Goal: Book appointment/travel/reservation

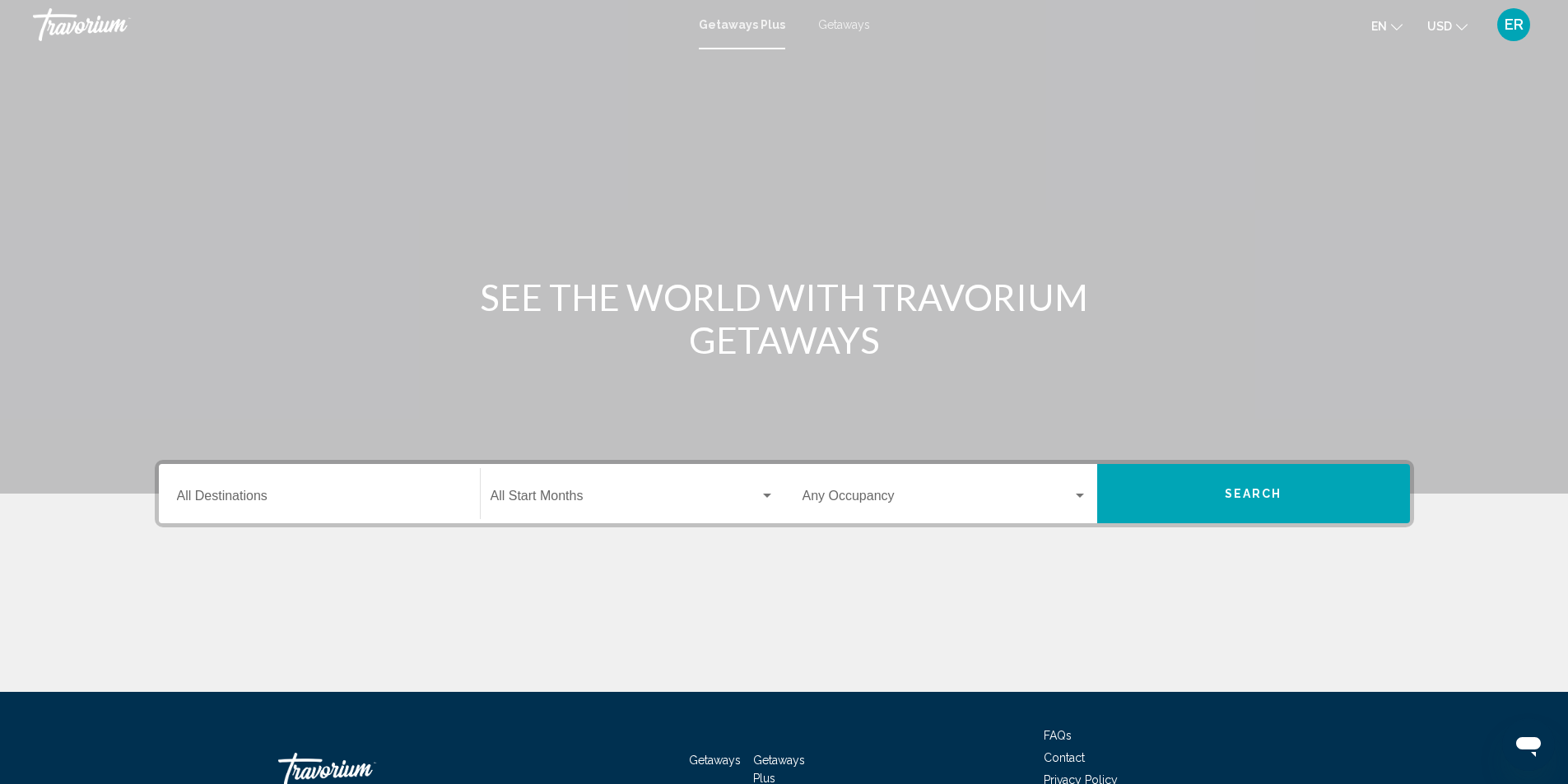
click at [900, 495] on span "Search widget" at bounding box center [937, 499] width 270 height 15
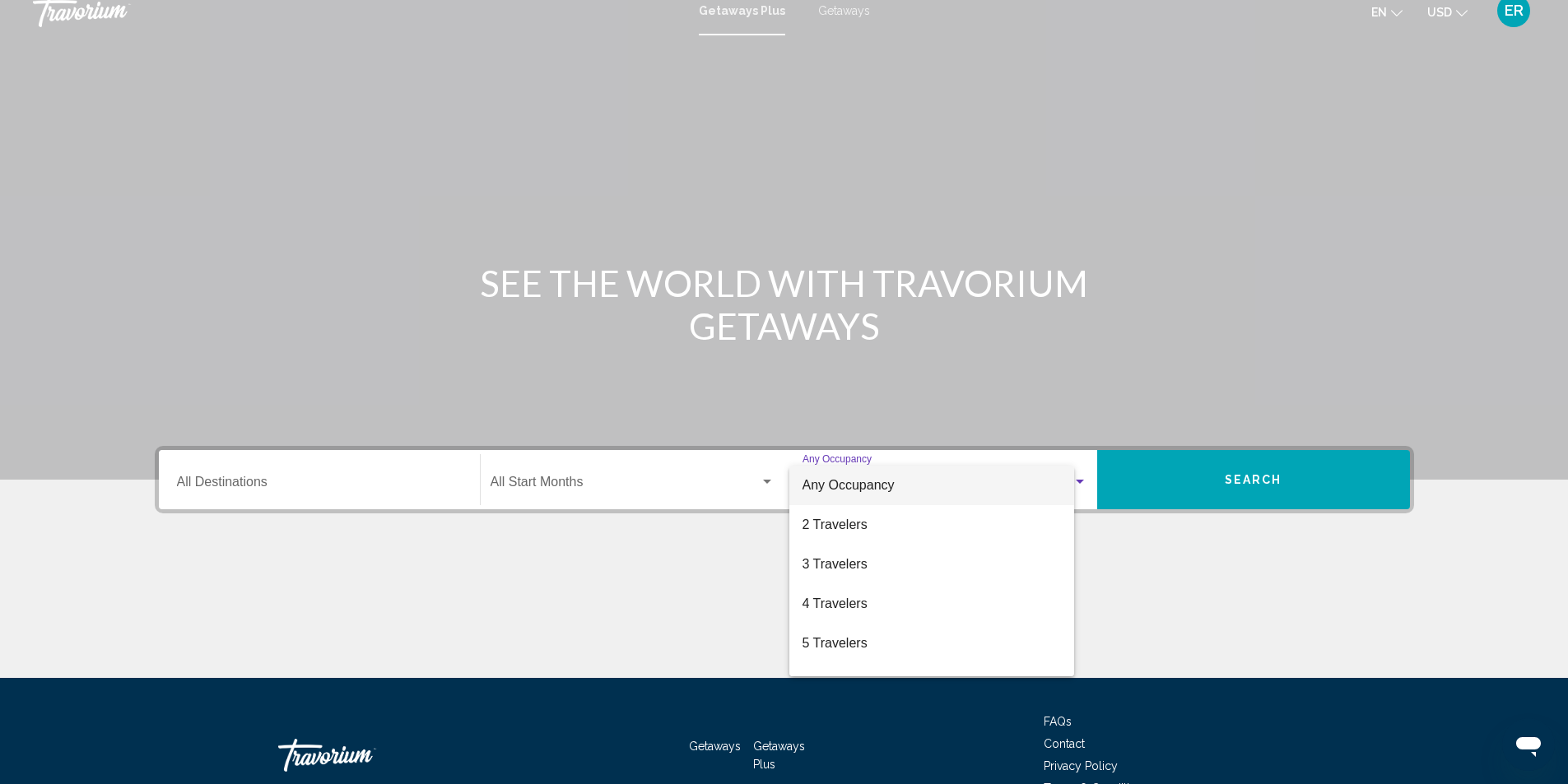
scroll to position [109, 0]
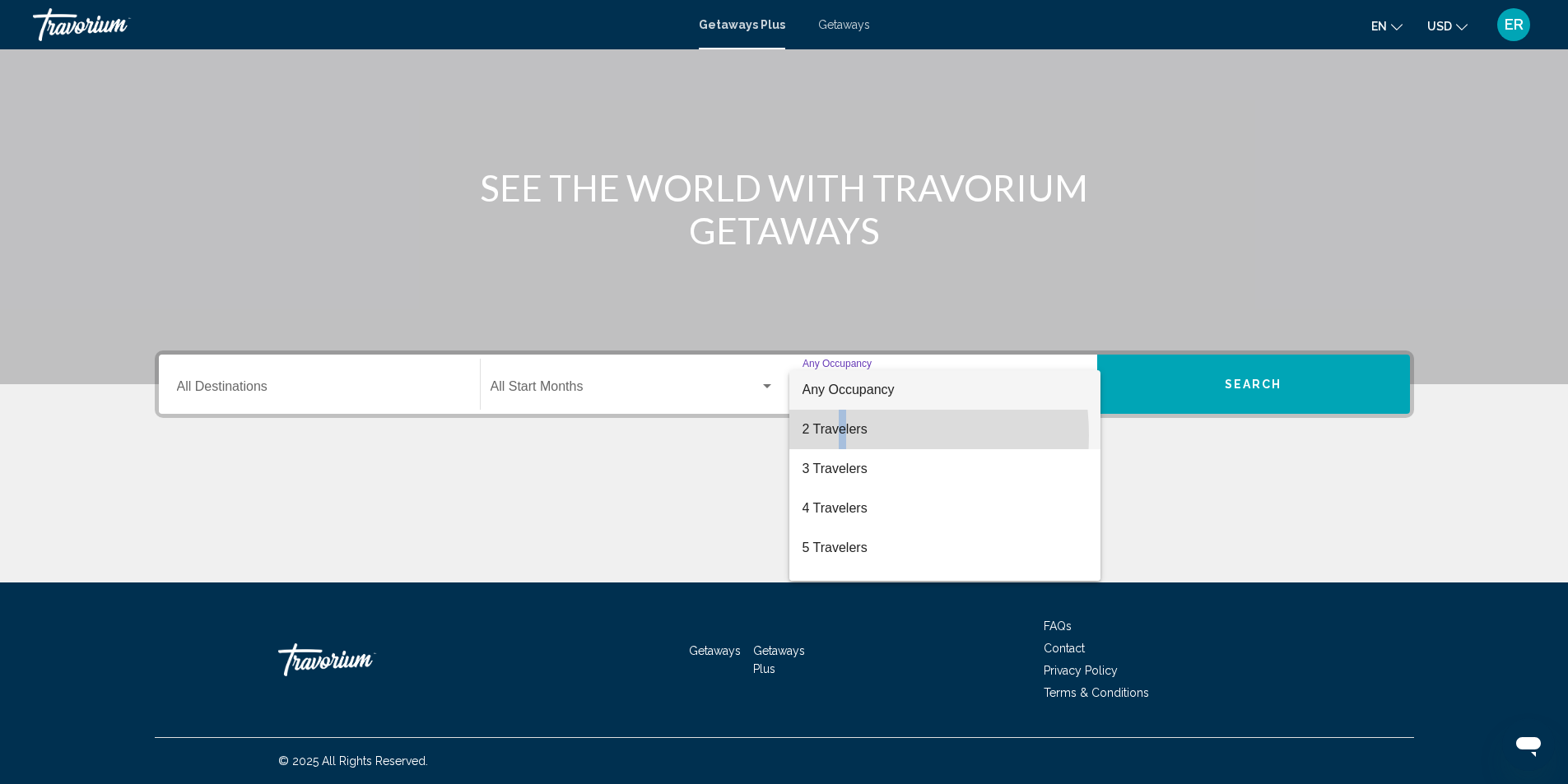
click at [842, 435] on span "2 Travelers" at bounding box center [945, 430] width 284 height 40
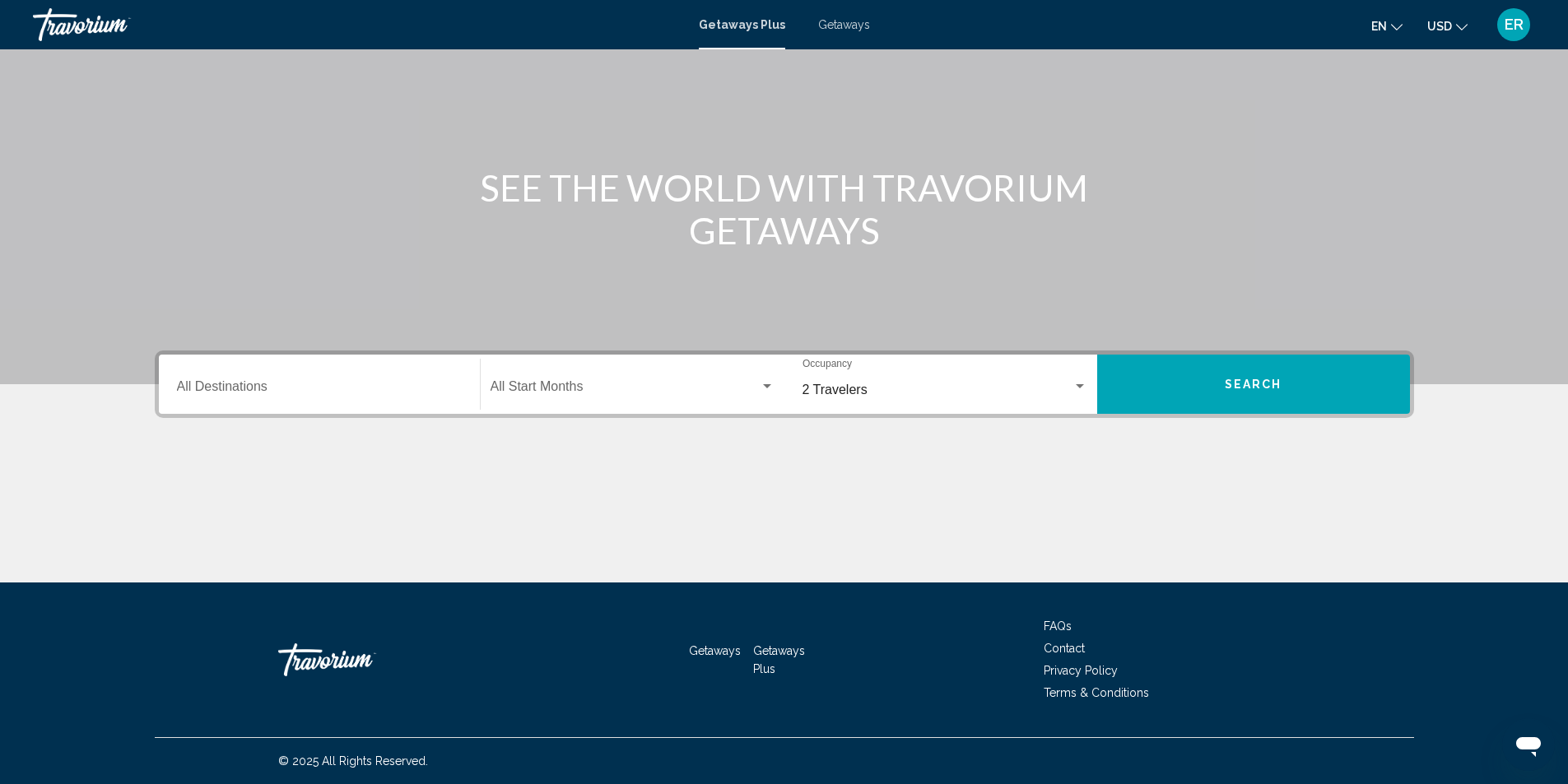
click at [579, 398] on div "Start Month All Start Months" at bounding box center [631, 384] width 284 height 52
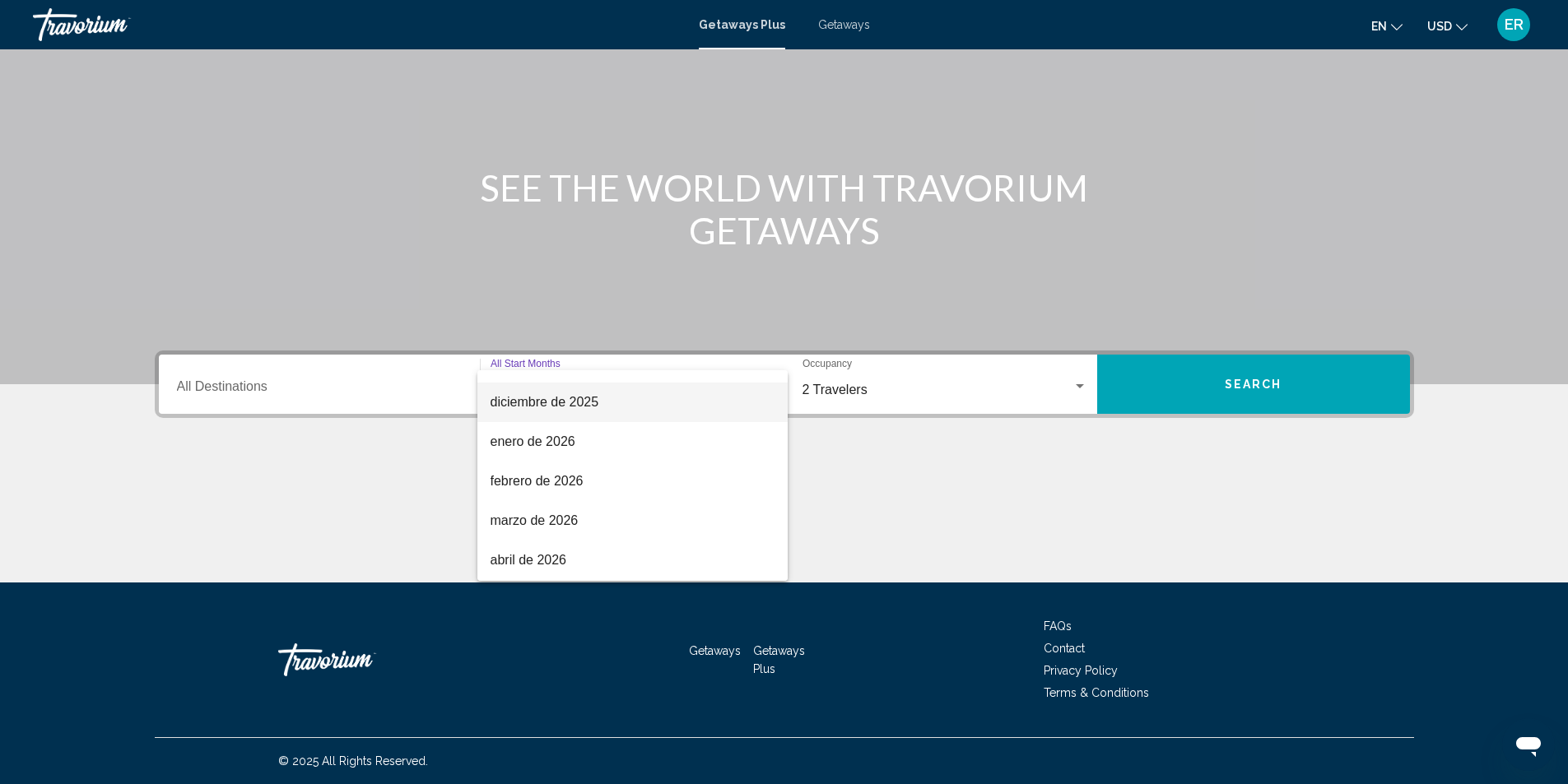
scroll to position [164, 0]
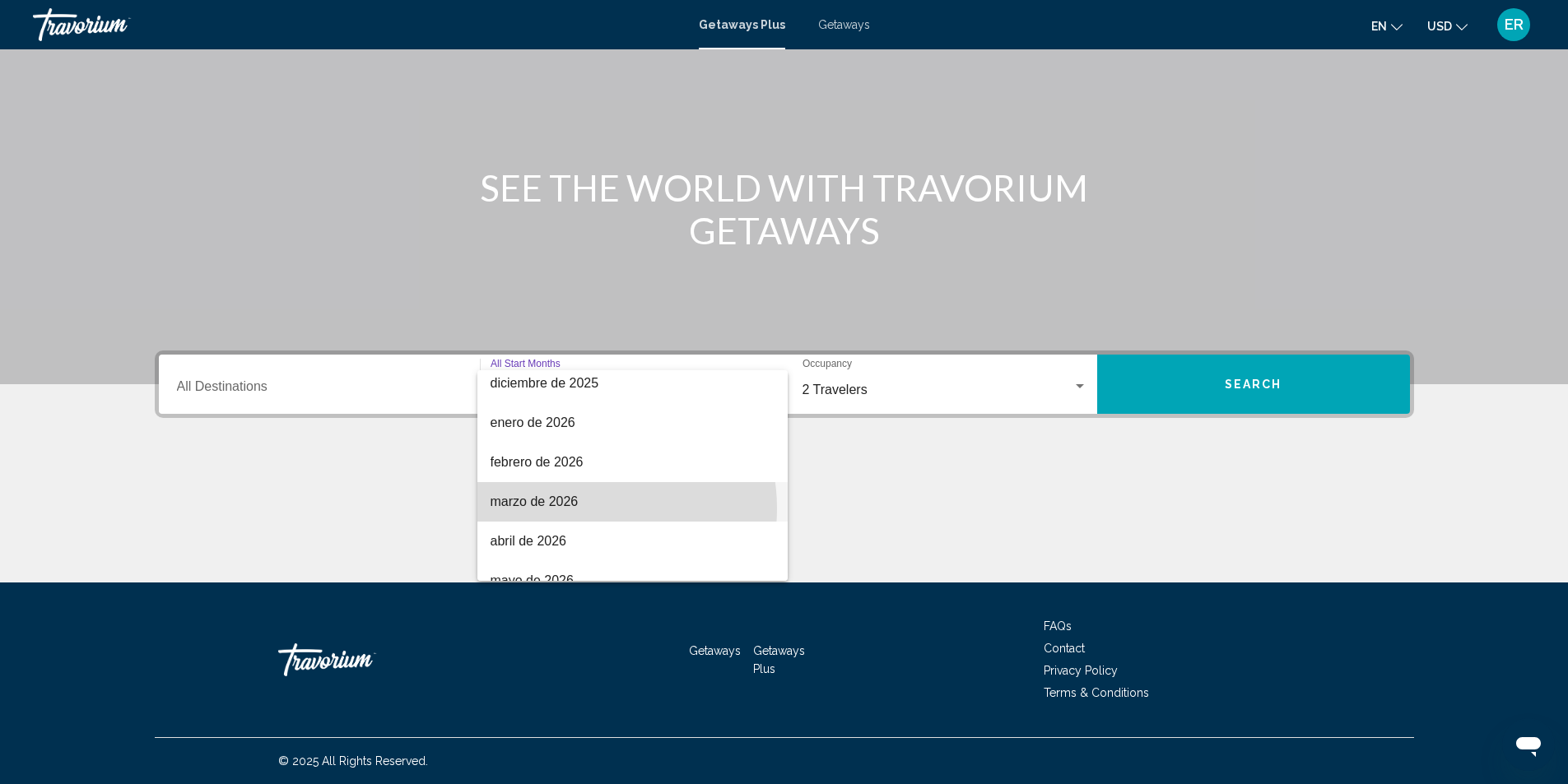
click at [585, 508] on span "marzo de 2026" at bounding box center [631, 501] width 284 height 40
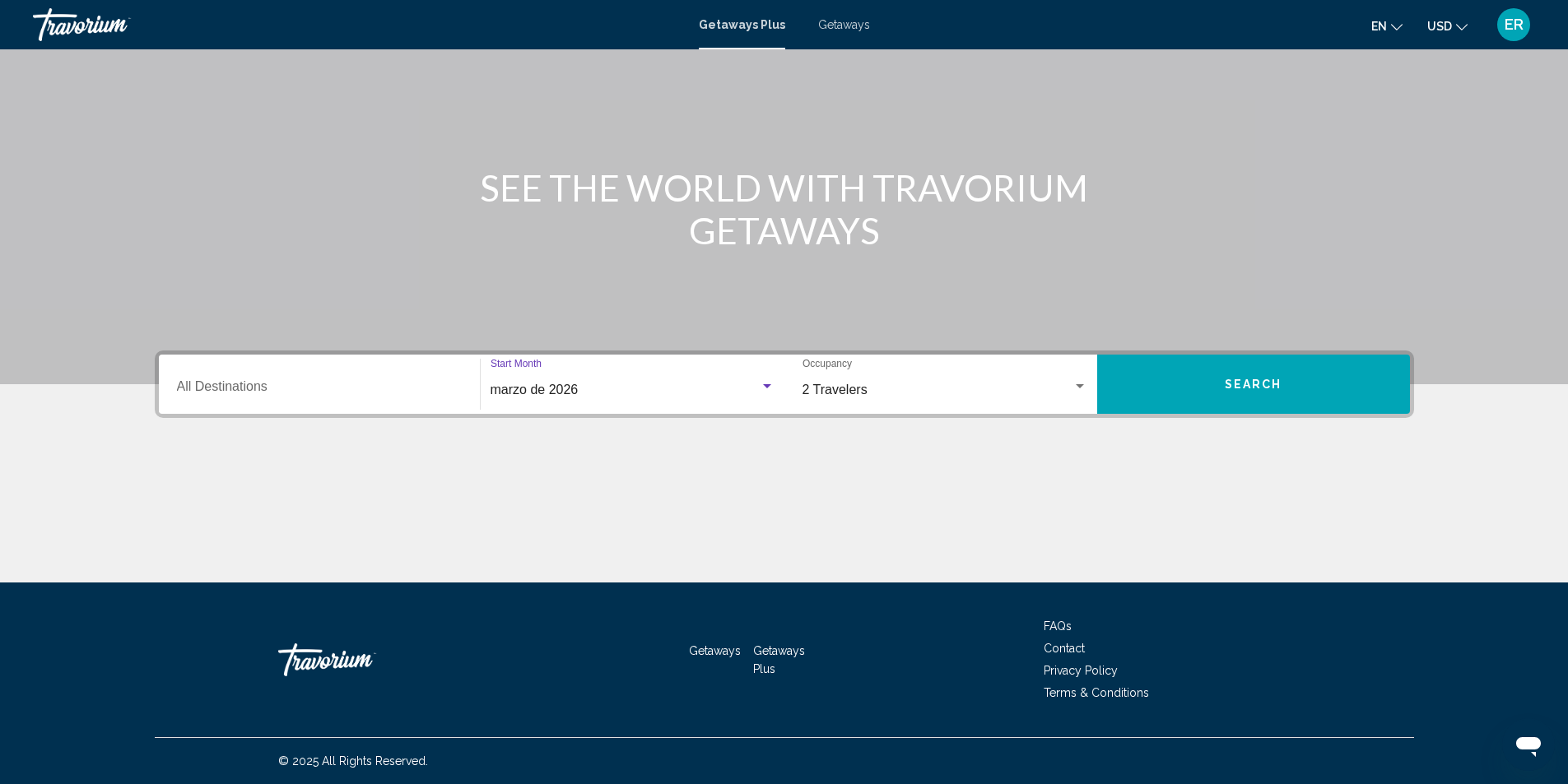
click at [1183, 395] on button "Search" at bounding box center [1253, 384] width 312 height 59
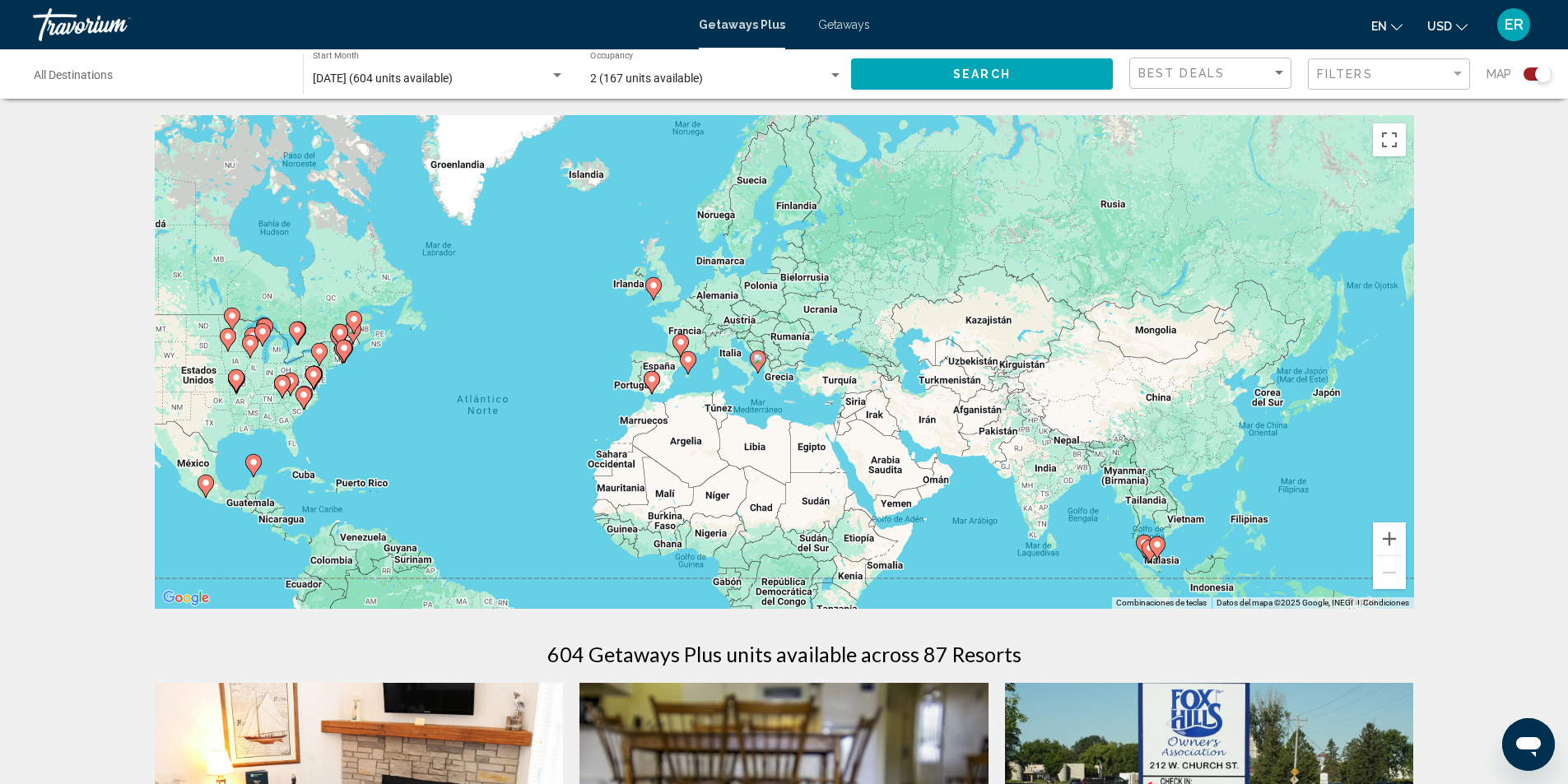
drag, startPoint x: 1056, startPoint y: 359, endPoint x: 801, endPoint y: 425, distance: 263.4
click at [803, 425] on div "Para activar la función de arrastrar con el teclado, presiona Alt + Intro. Una …" at bounding box center [784, 361] width 1259 height 493
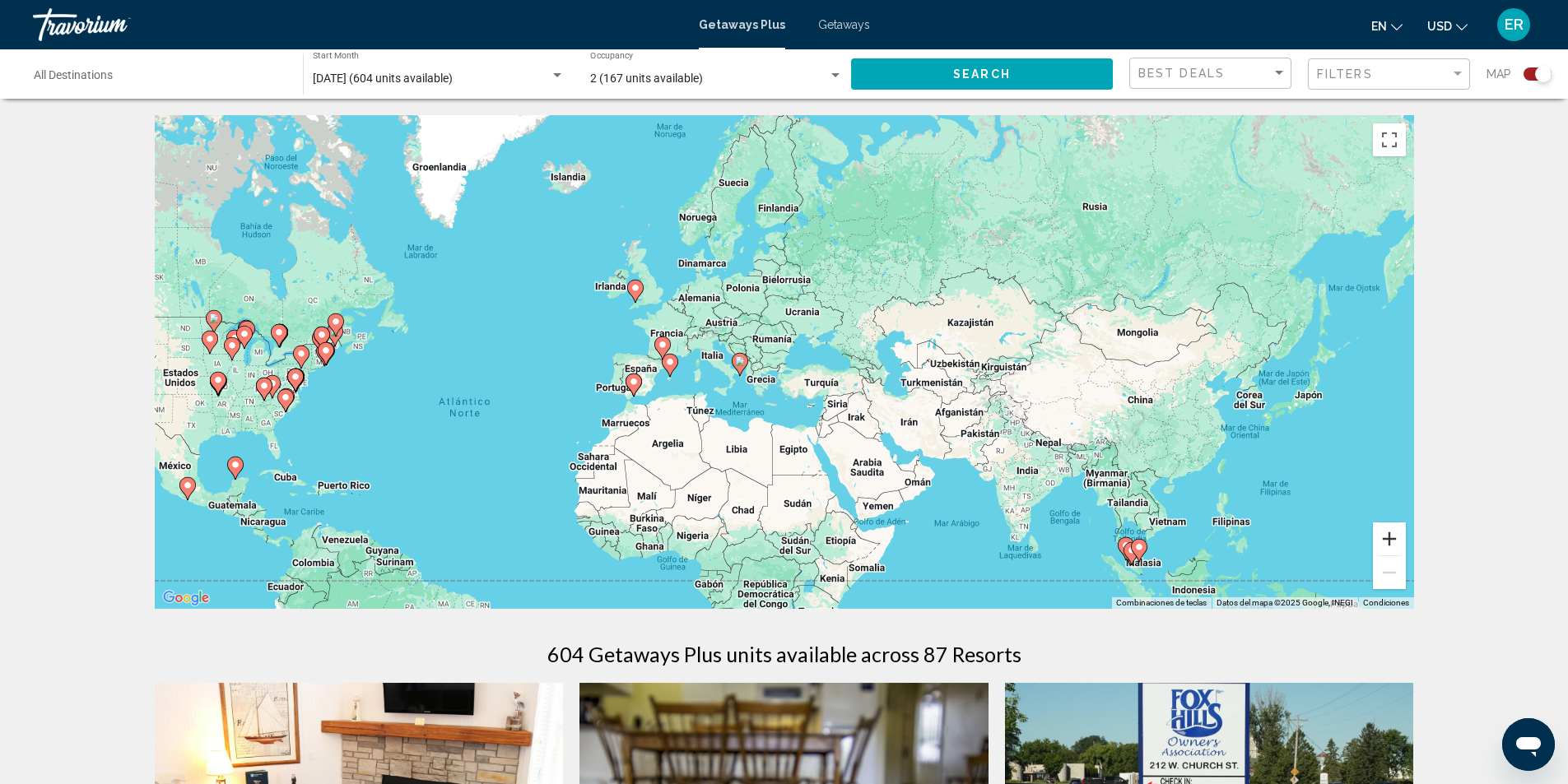
click at [1391, 535] on button "Acercar" at bounding box center [1389, 539] width 33 height 33
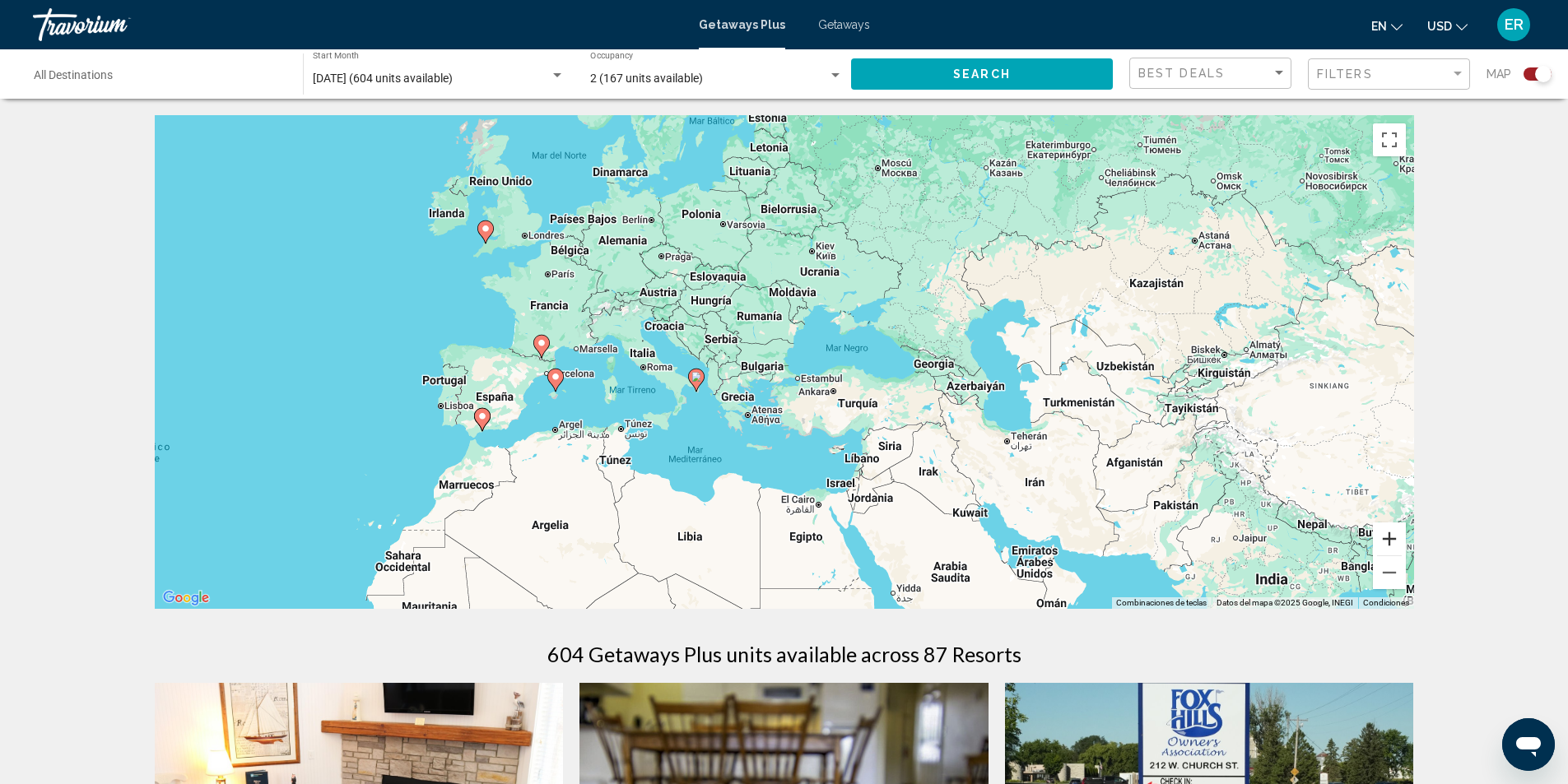
click at [1391, 535] on button "Acercar" at bounding box center [1389, 539] width 33 height 33
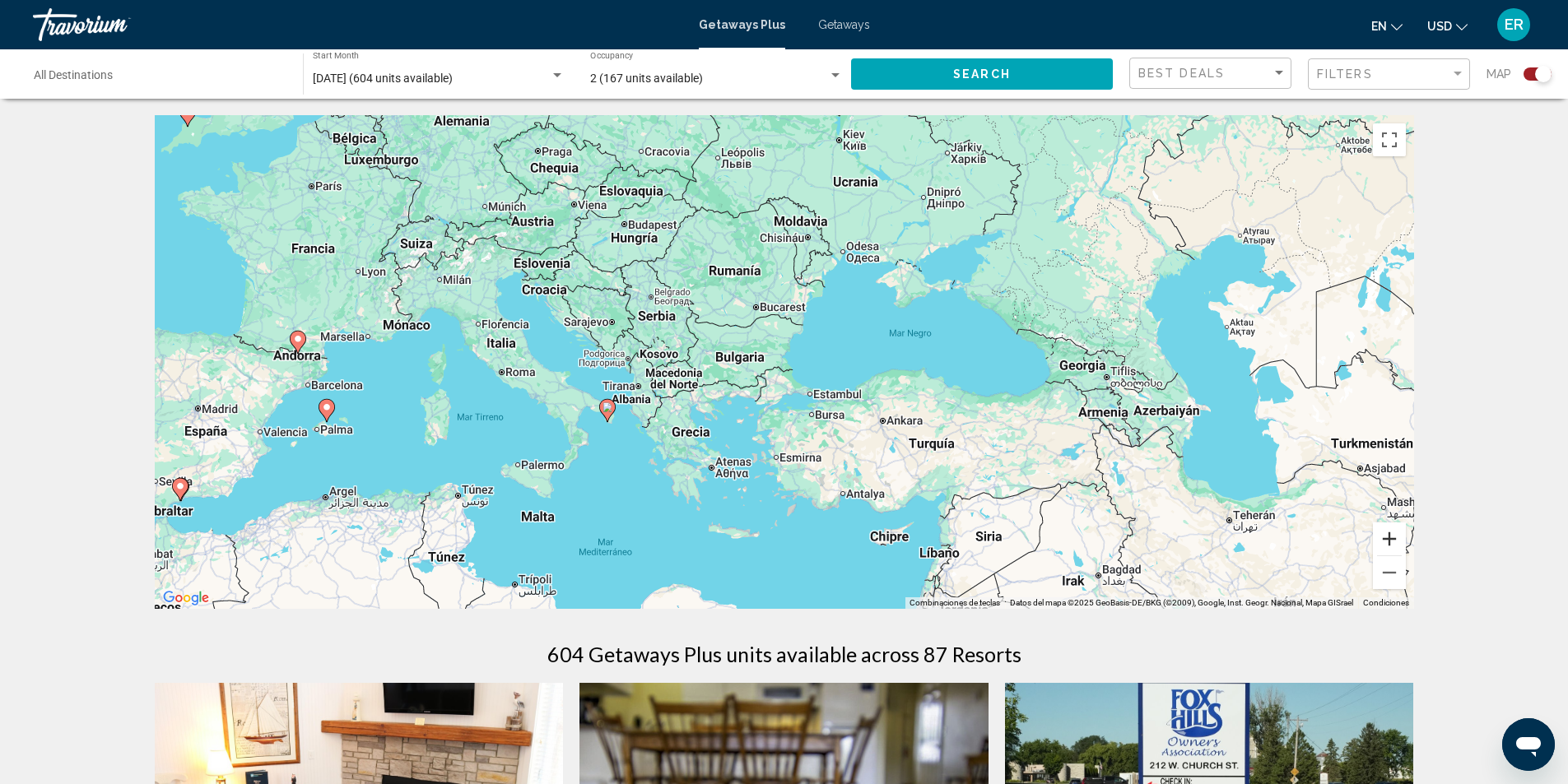
click at [1394, 537] on button "Acercar" at bounding box center [1389, 539] width 33 height 33
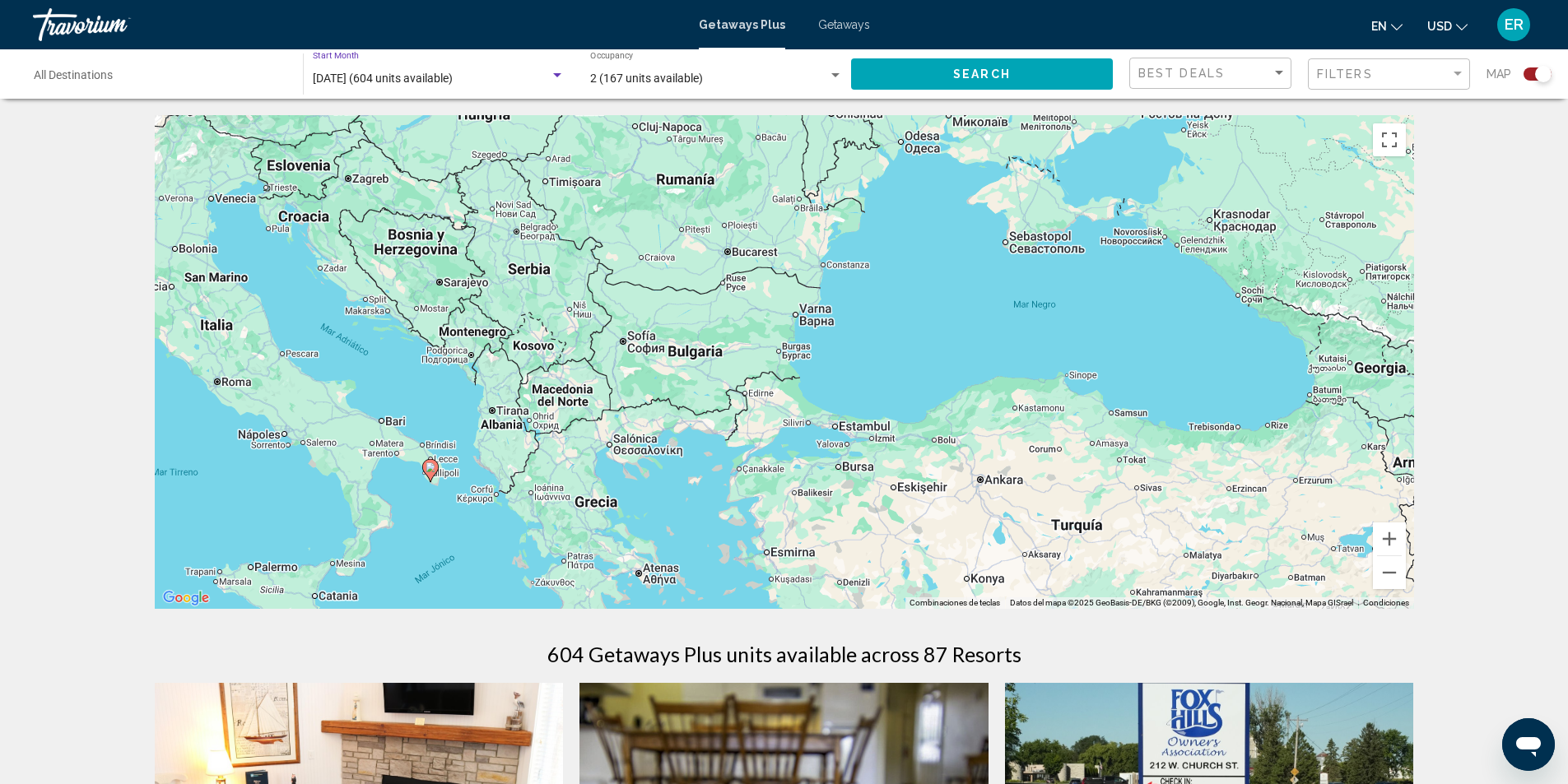
click at [440, 81] on span "[DATE] (604 units available)" at bounding box center [382, 78] width 140 height 13
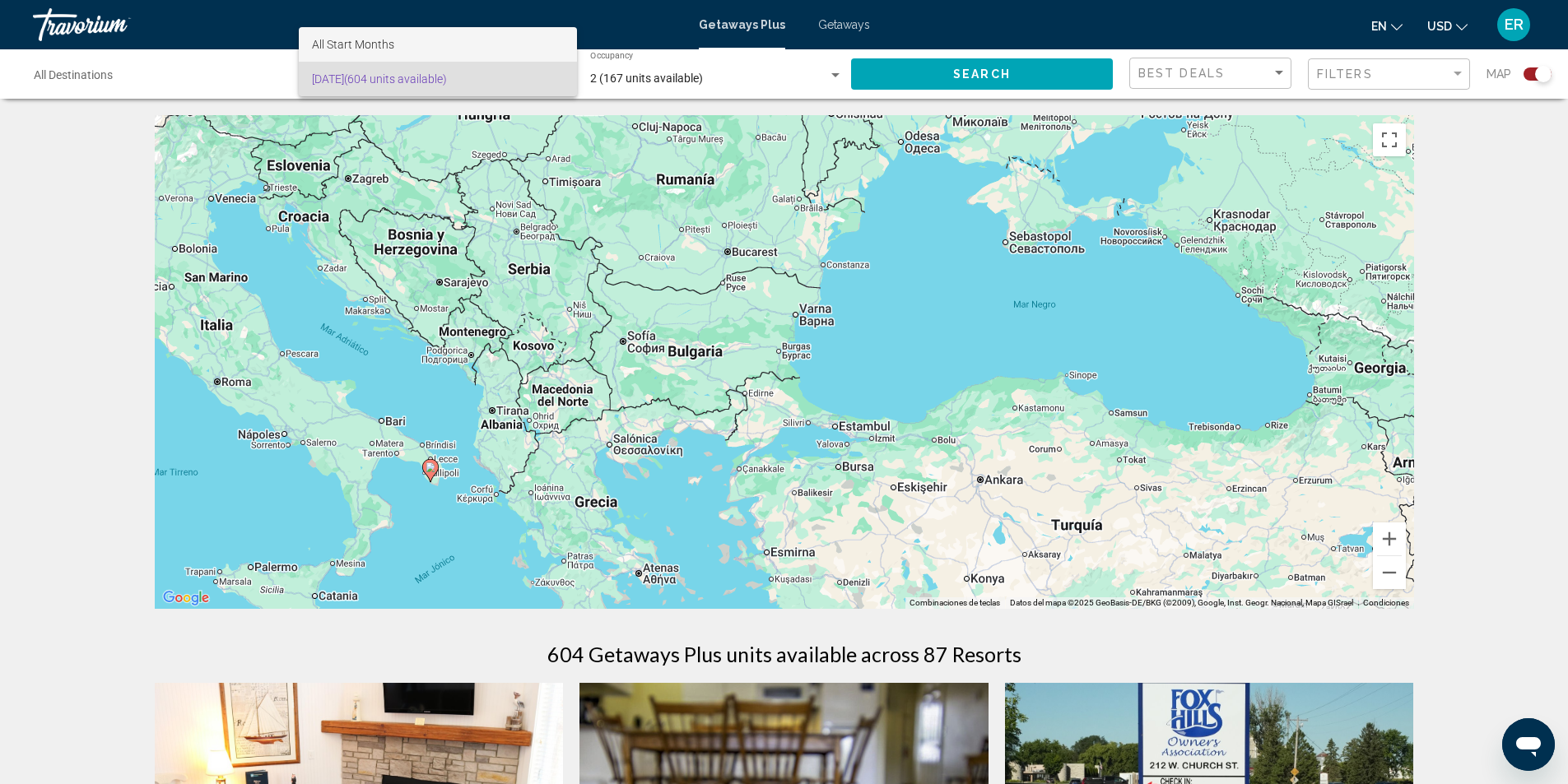
click at [446, 49] on span "All Start Months" at bounding box center [437, 45] width 252 height 35
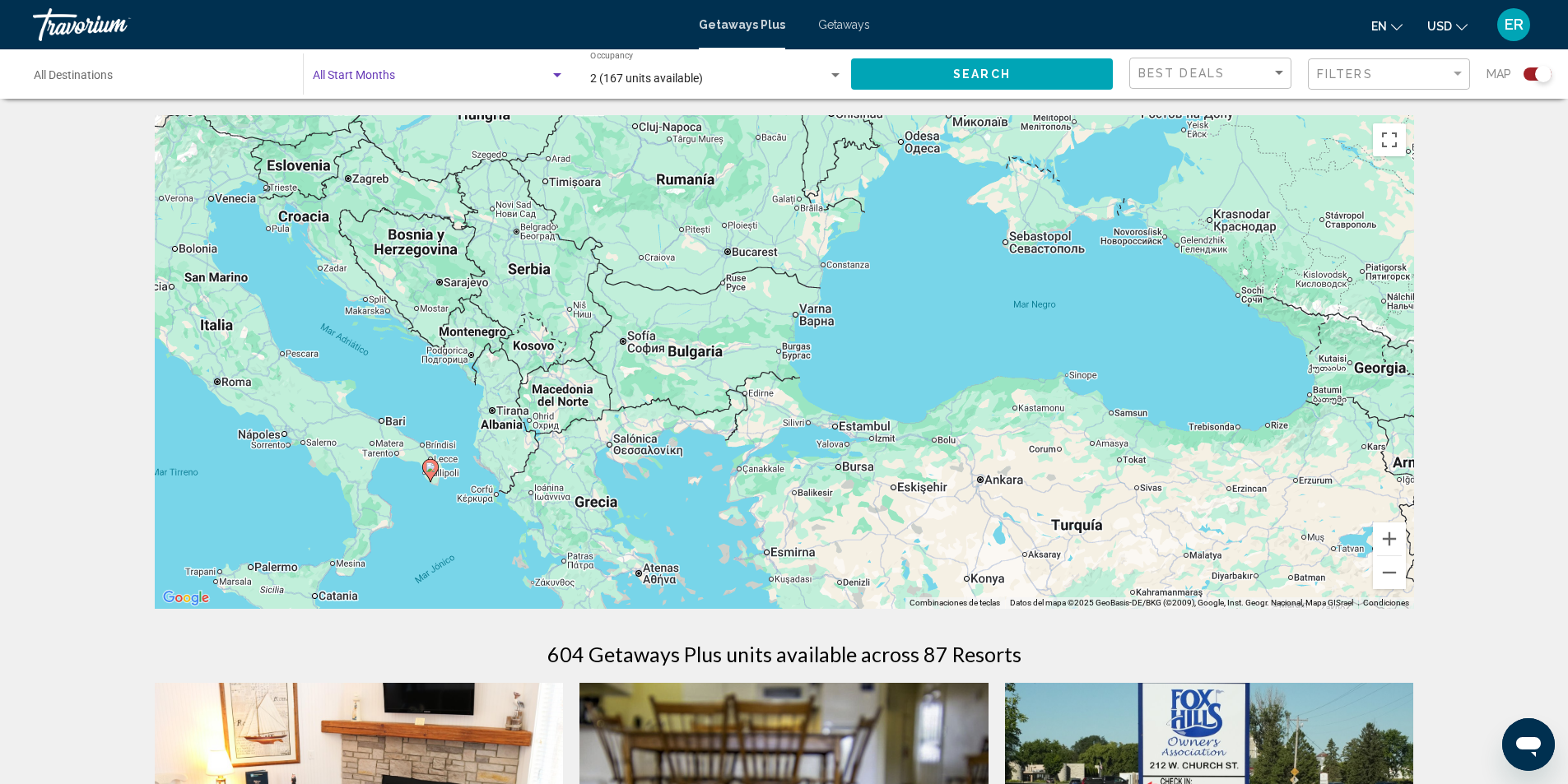
click at [931, 64] on button "Search" at bounding box center [981, 74] width 262 height 31
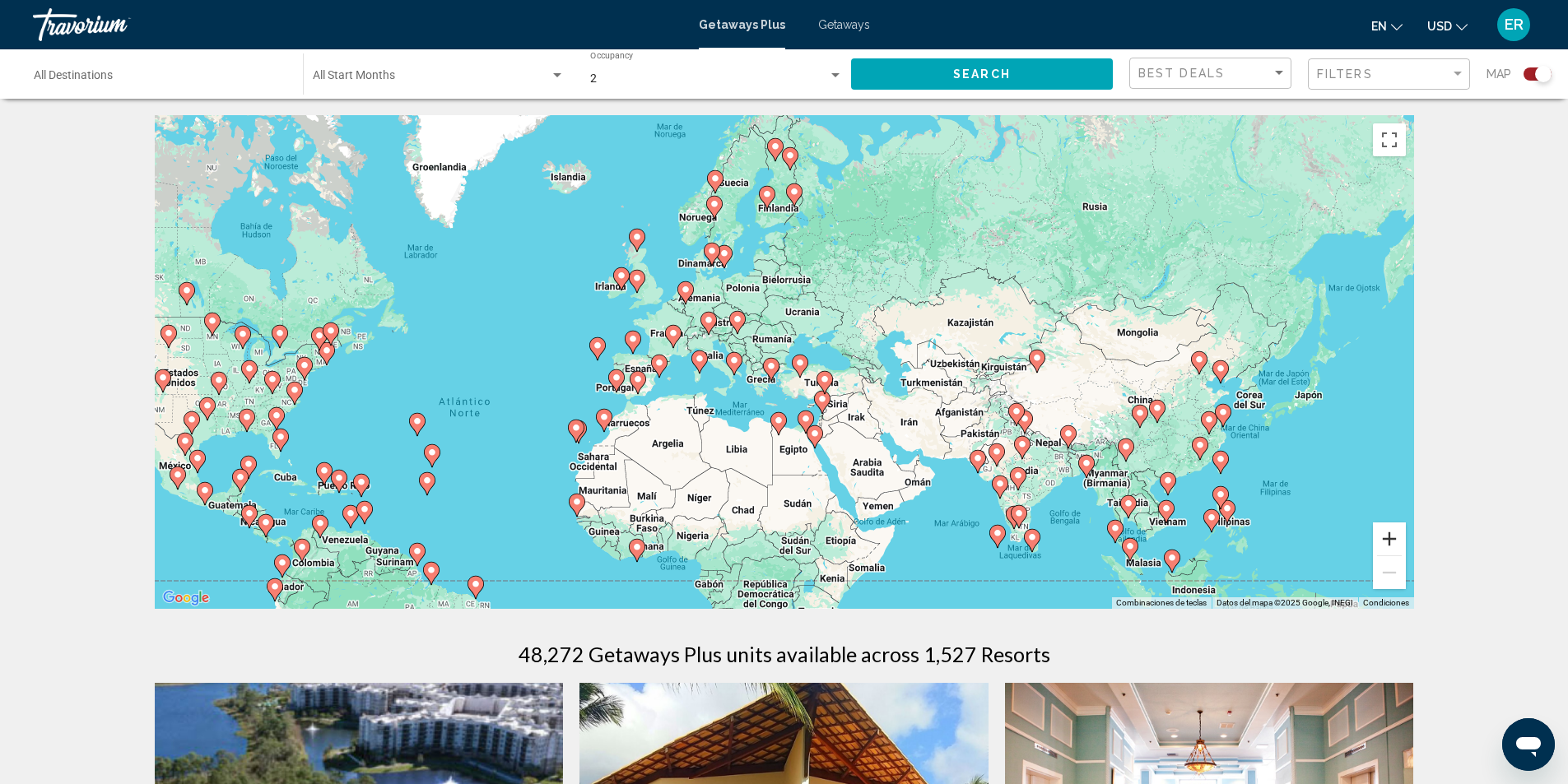
click at [1390, 543] on button "Acercar" at bounding box center [1389, 539] width 33 height 33
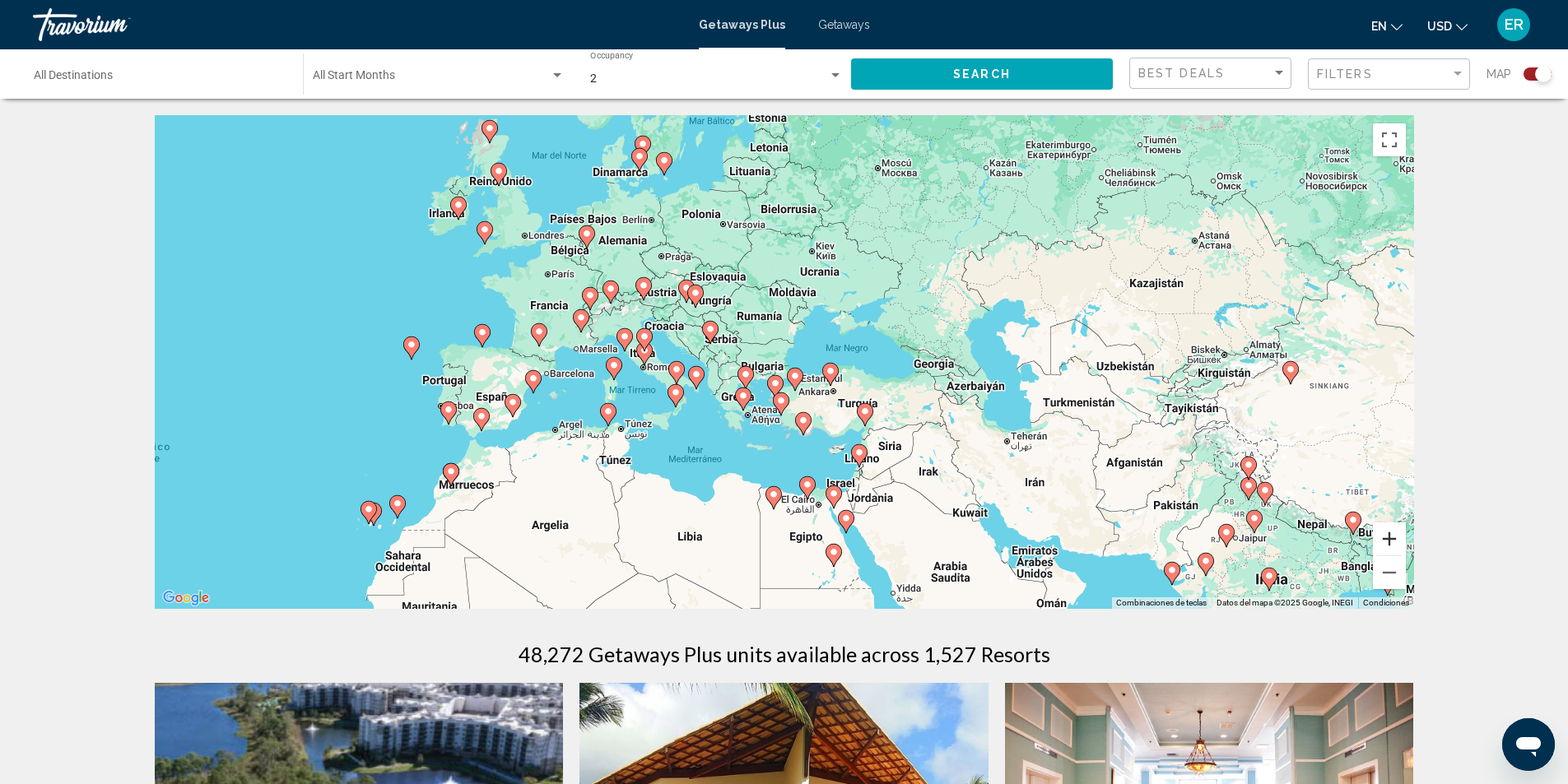
click at [1390, 543] on button "Acercar" at bounding box center [1389, 539] width 33 height 33
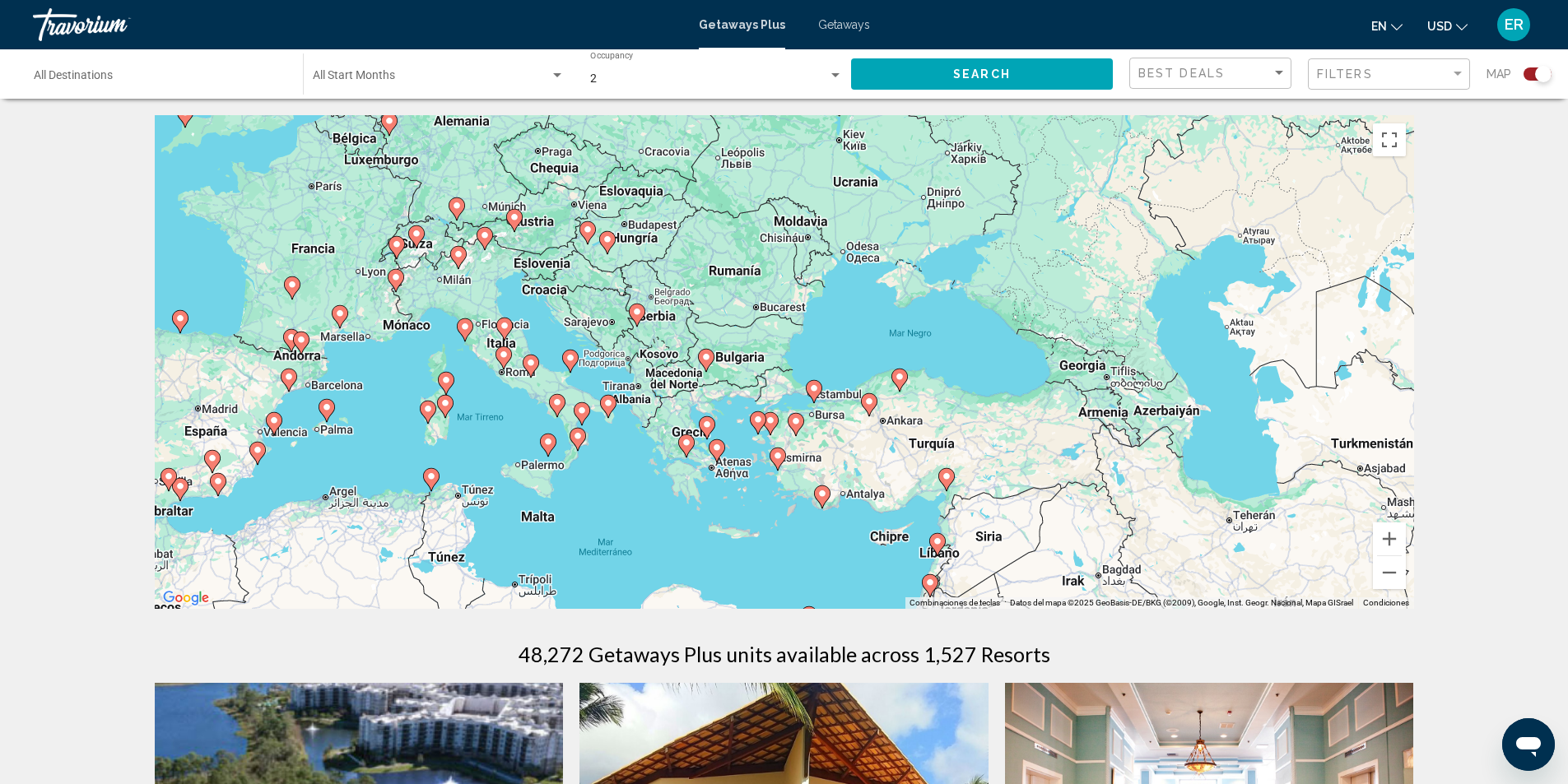
click at [872, 415] on gmp-advanced-marker "Main content" at bounding box center [869, 405] width 17 height 25
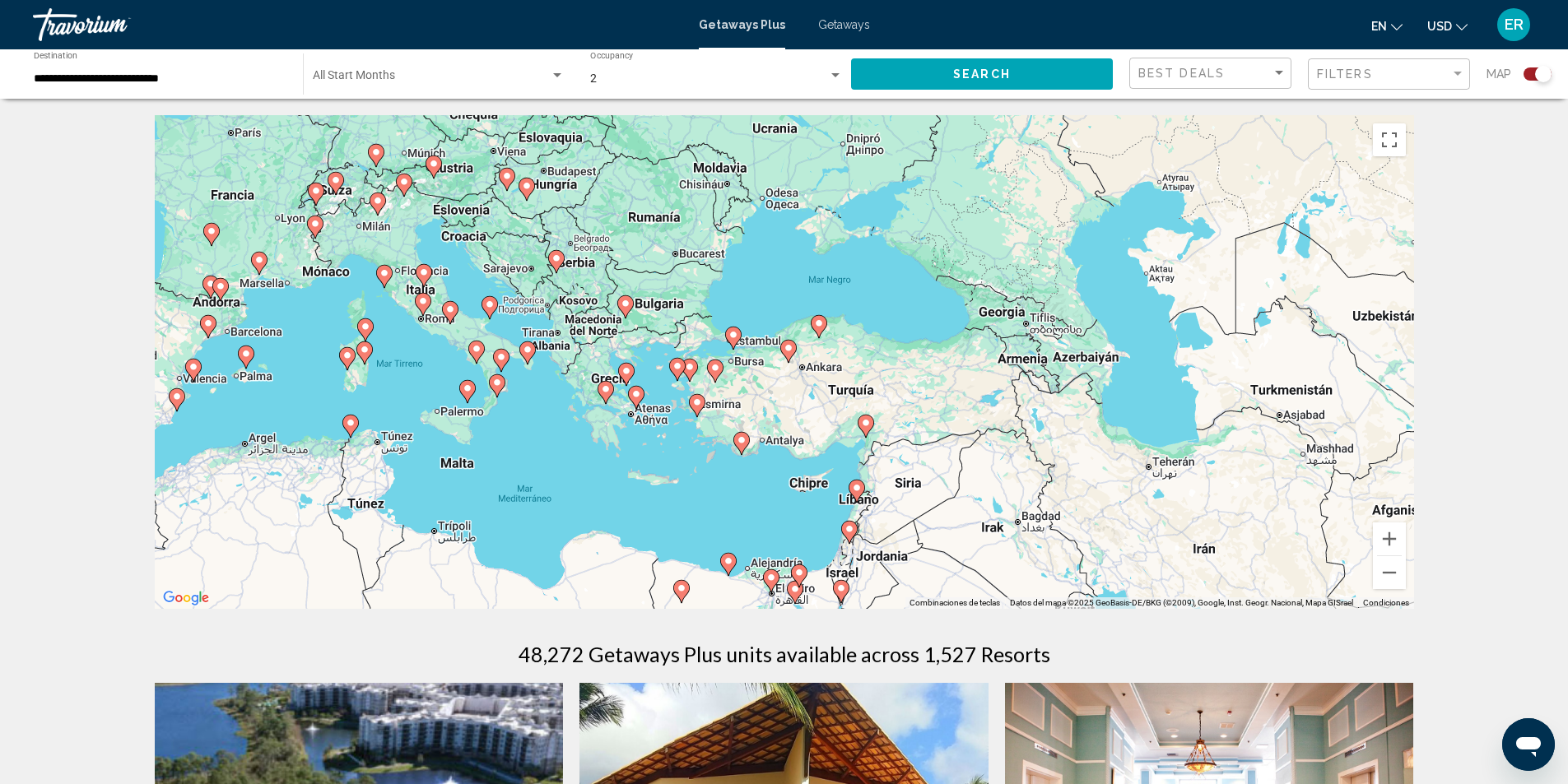
click at [791, 345] on image "Main content" at bounding box center [789, 348] width 10 height 10
type input "**********"
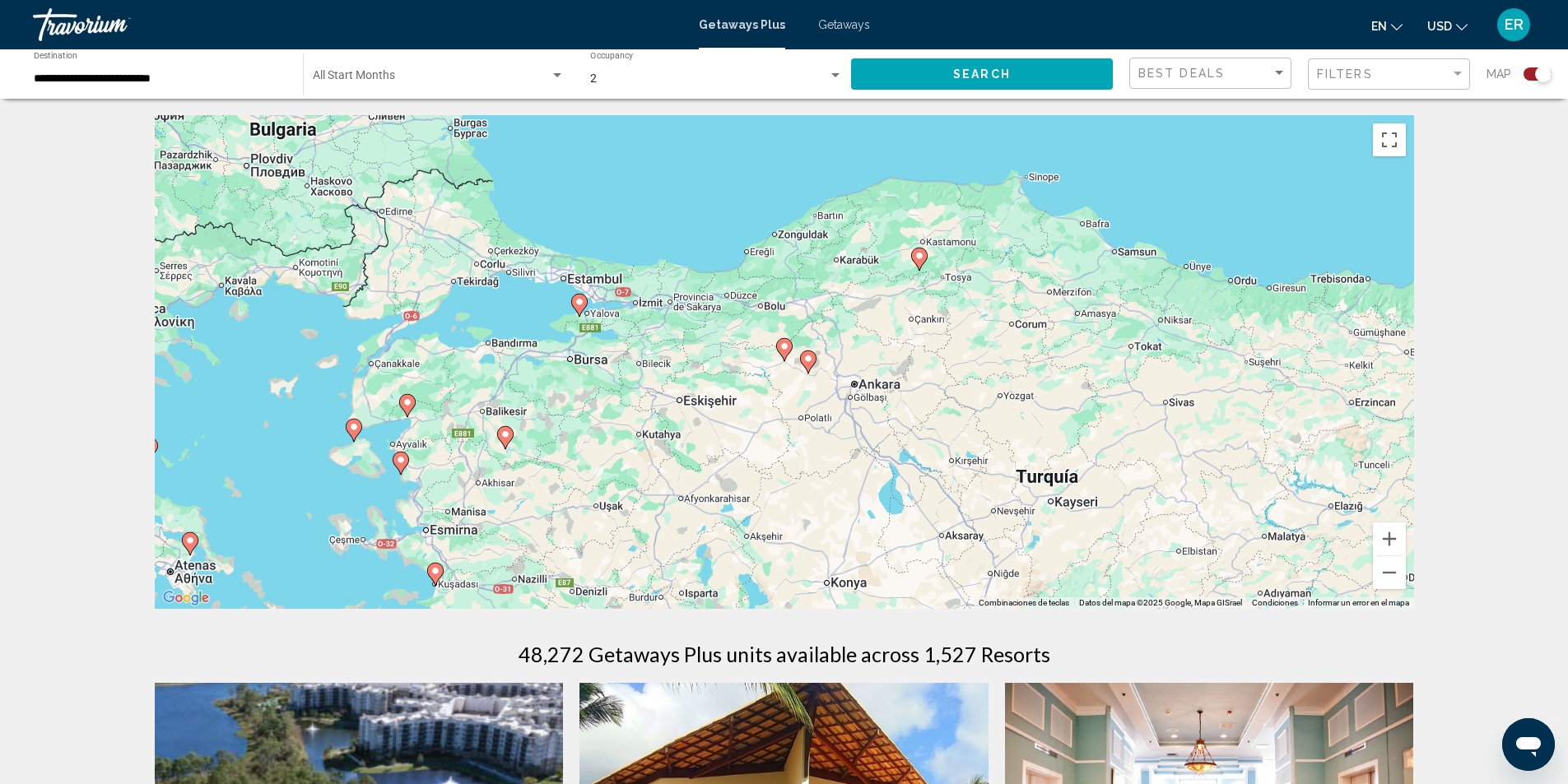
click at [807, 363] on image "Main content" at bounding box center [808, 359] width 10 height 10
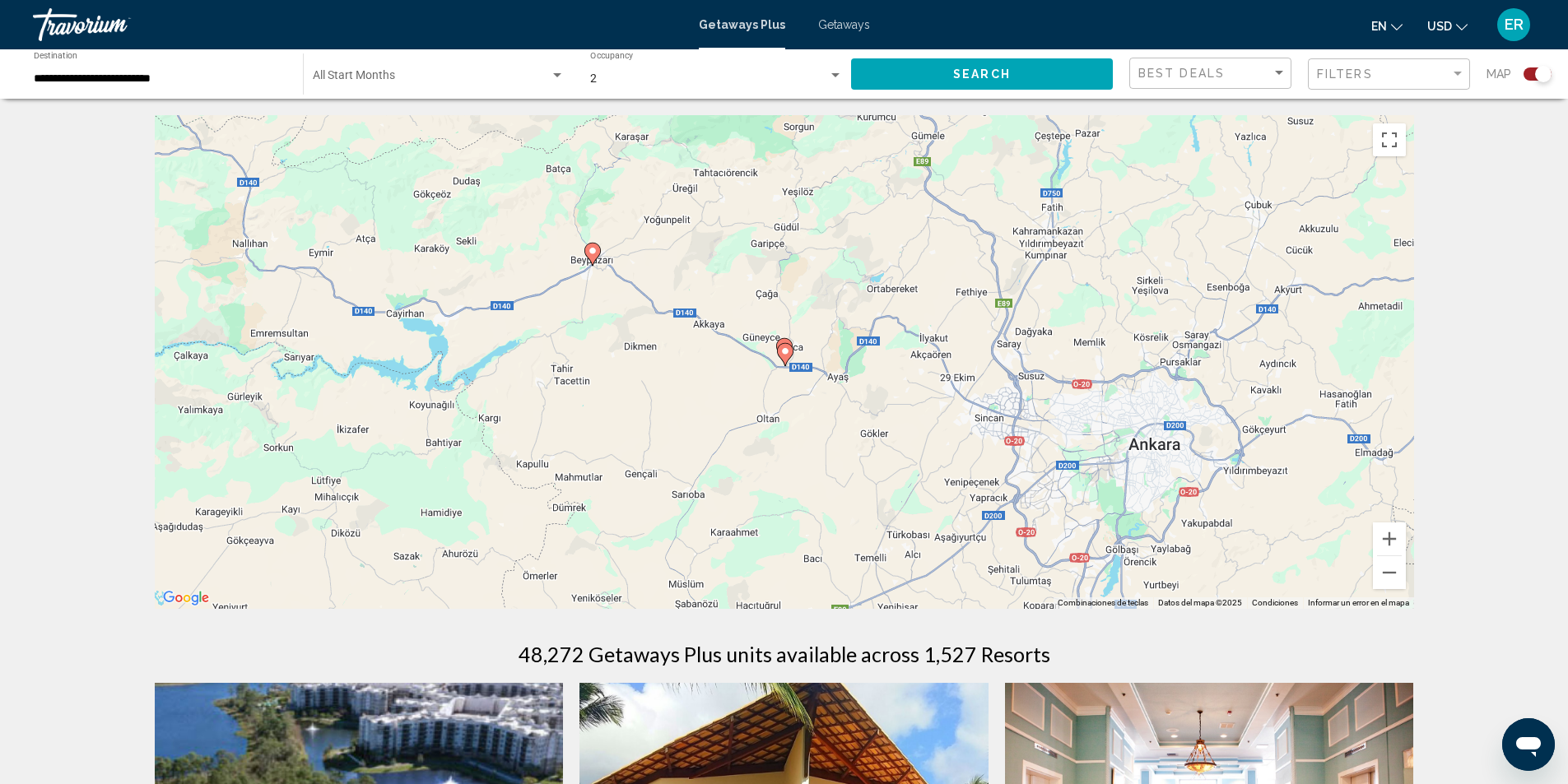
click at [783, 353] on image "Main content" at bounding box center [785, 351] width 10 height 10
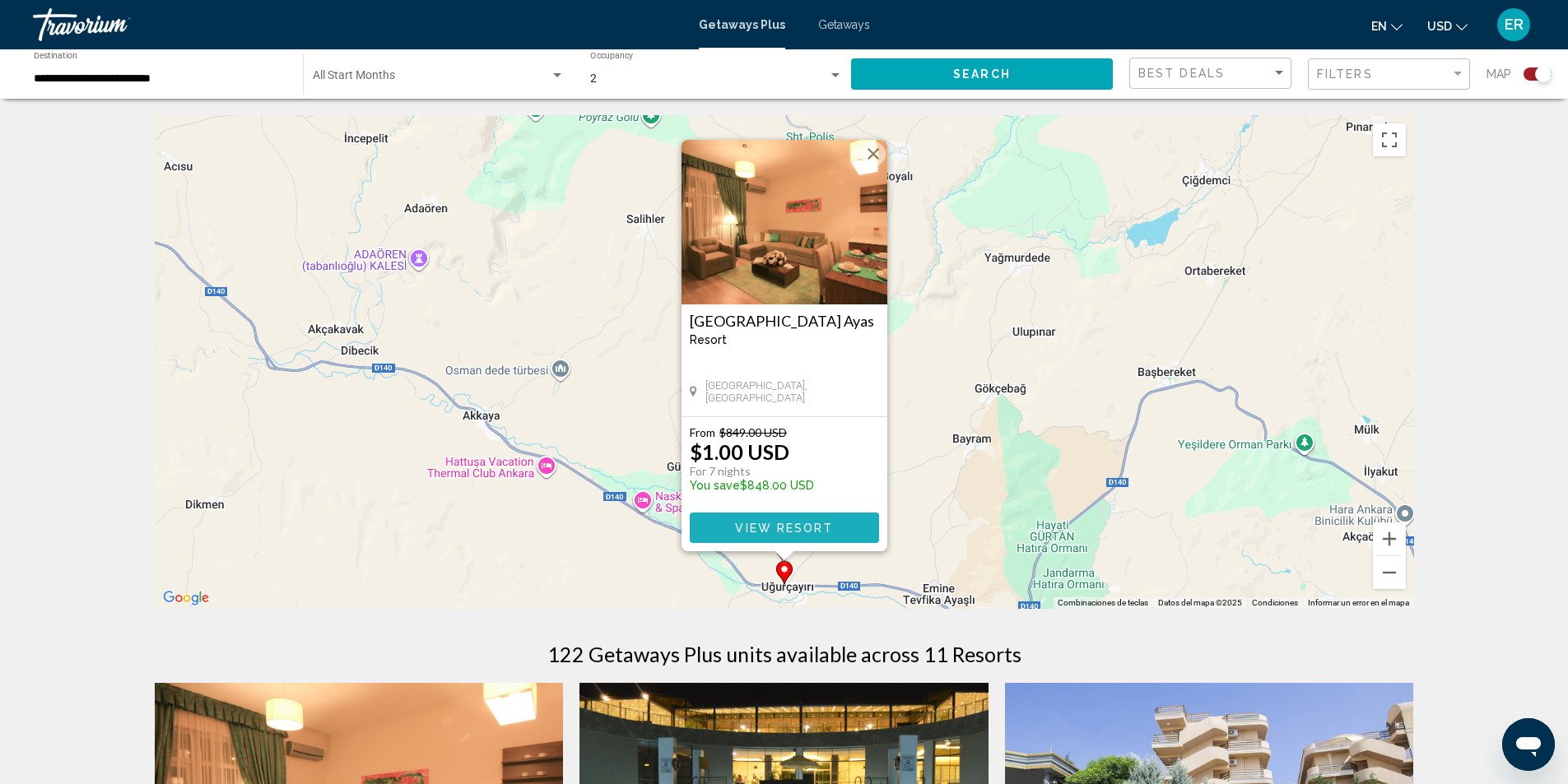
click at [810, 527] on span "View Resort" at bounding box center [784, 528] width 98 height 13
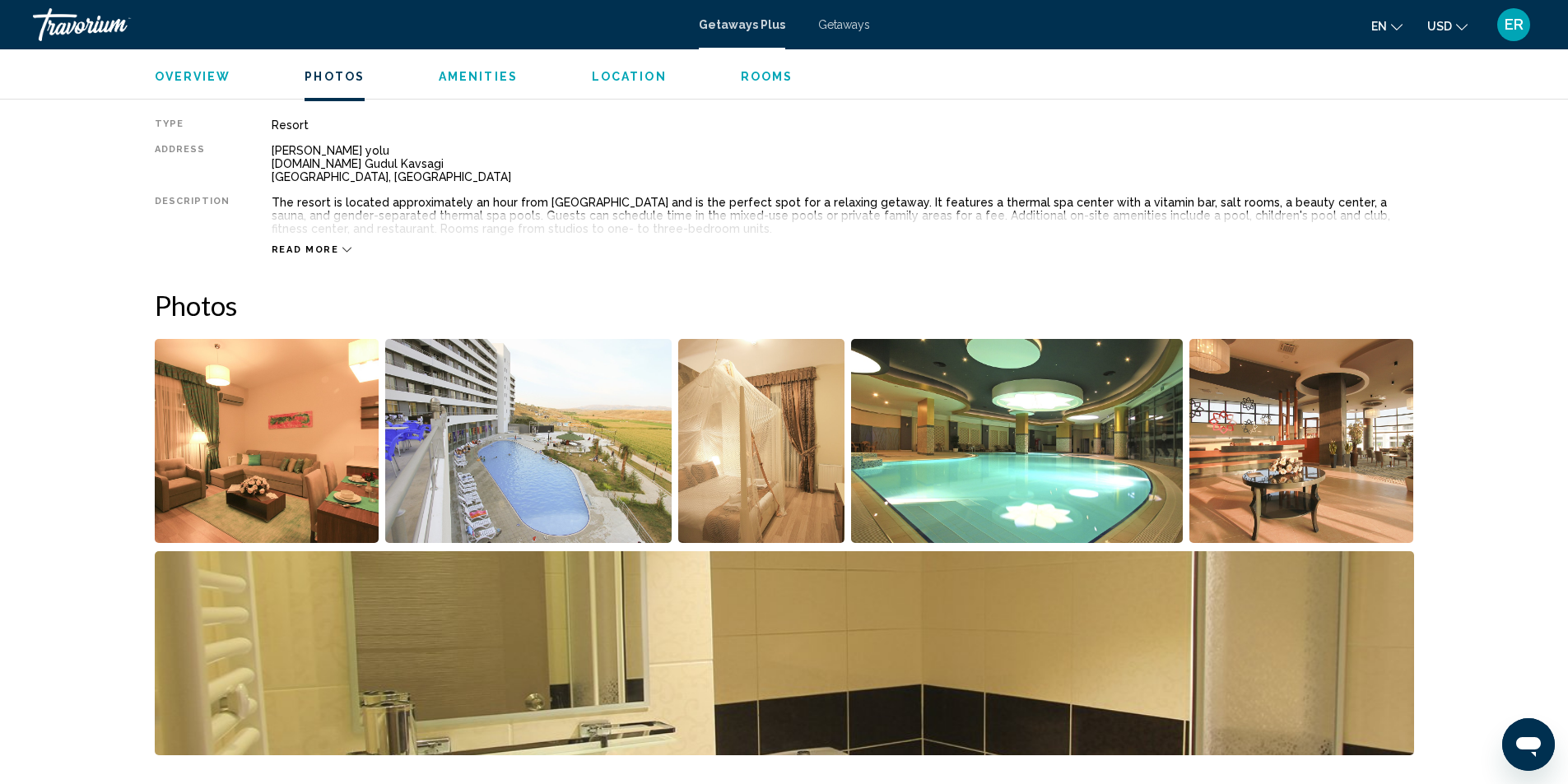
scroll to position [329, 0]
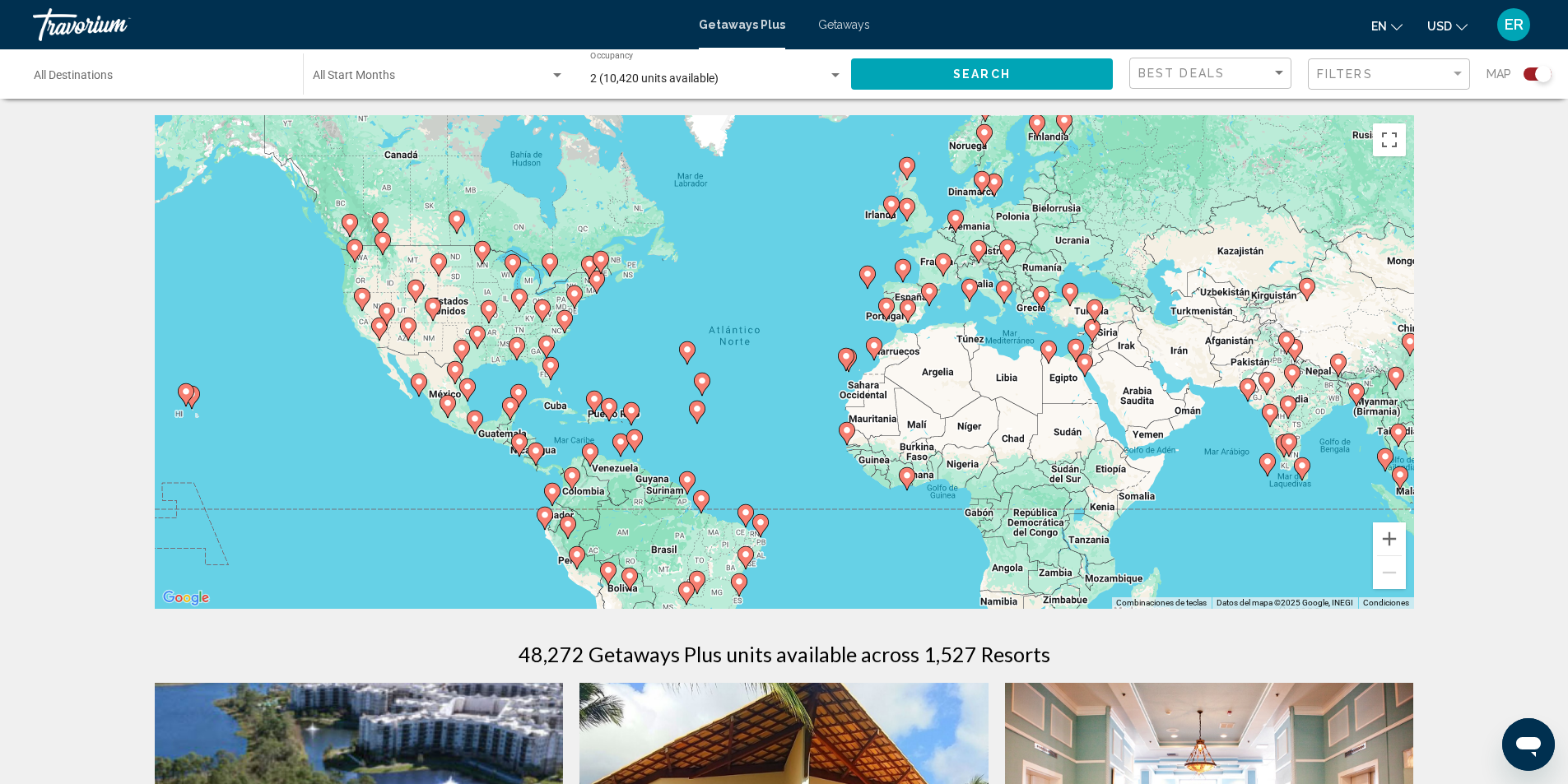
click at [1069, 293] on image "Main content" at bounding box center [1070, 291] width 10 height 10
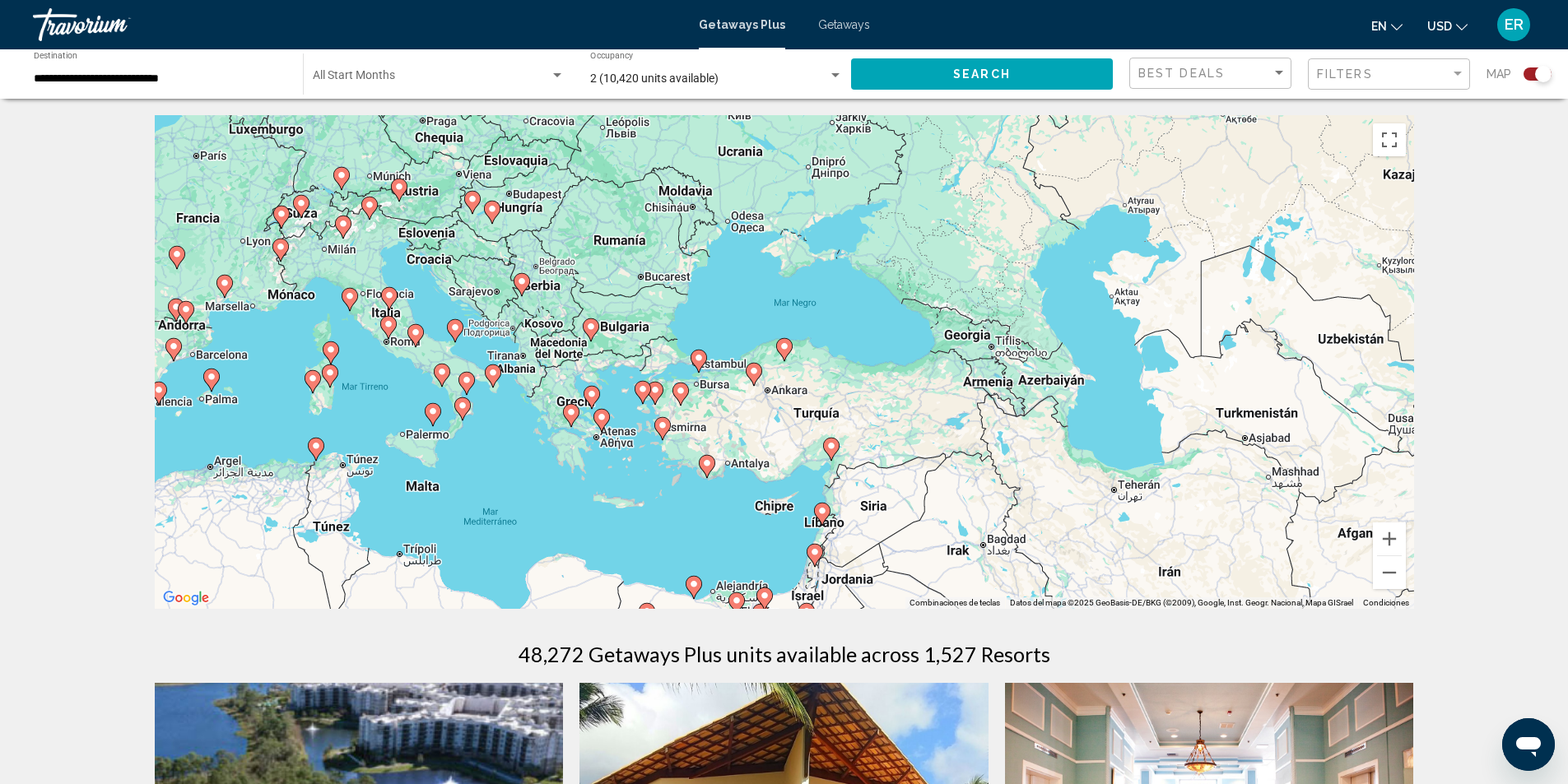
click at [699, 359] on image "Main content" at bounding box center [698, 358] width 10 height 10
type input "**********"
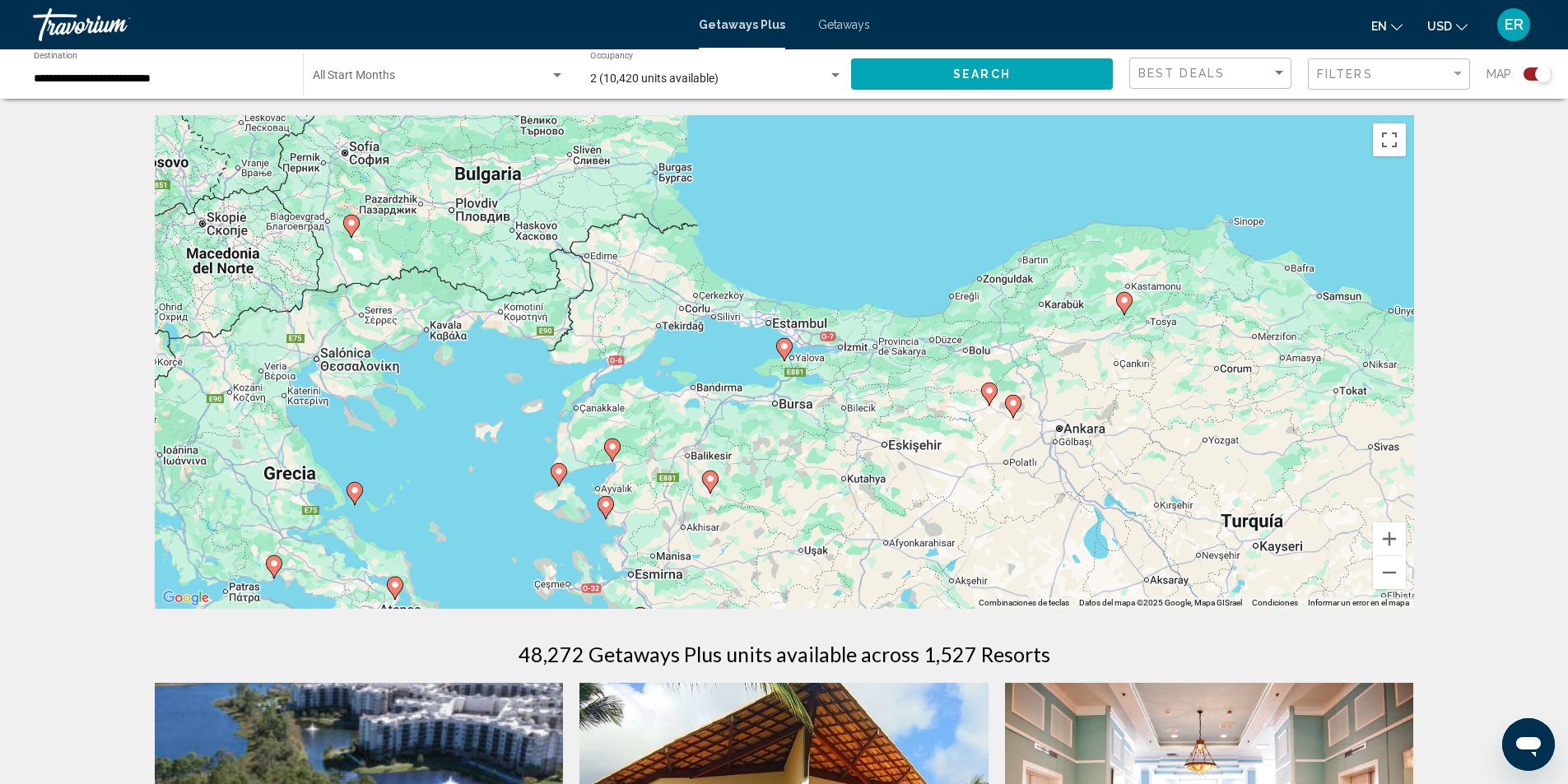
click at [990, 397] on icon "Main content" at bounding box center [989, 394] width 15 height 21
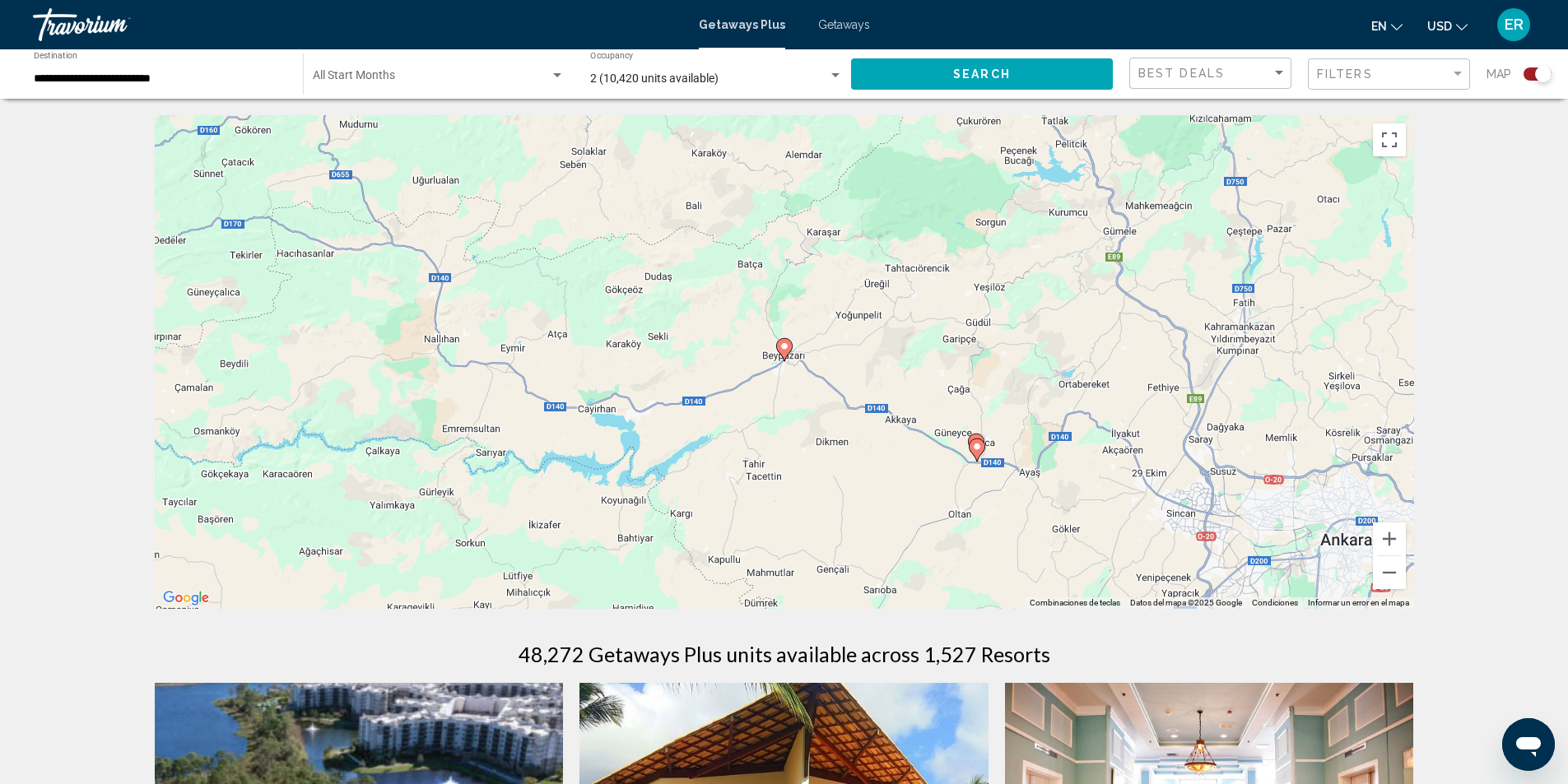
click at [785, 355] on icon "Main content" at bounding box center [784, 349] width 15 height 21
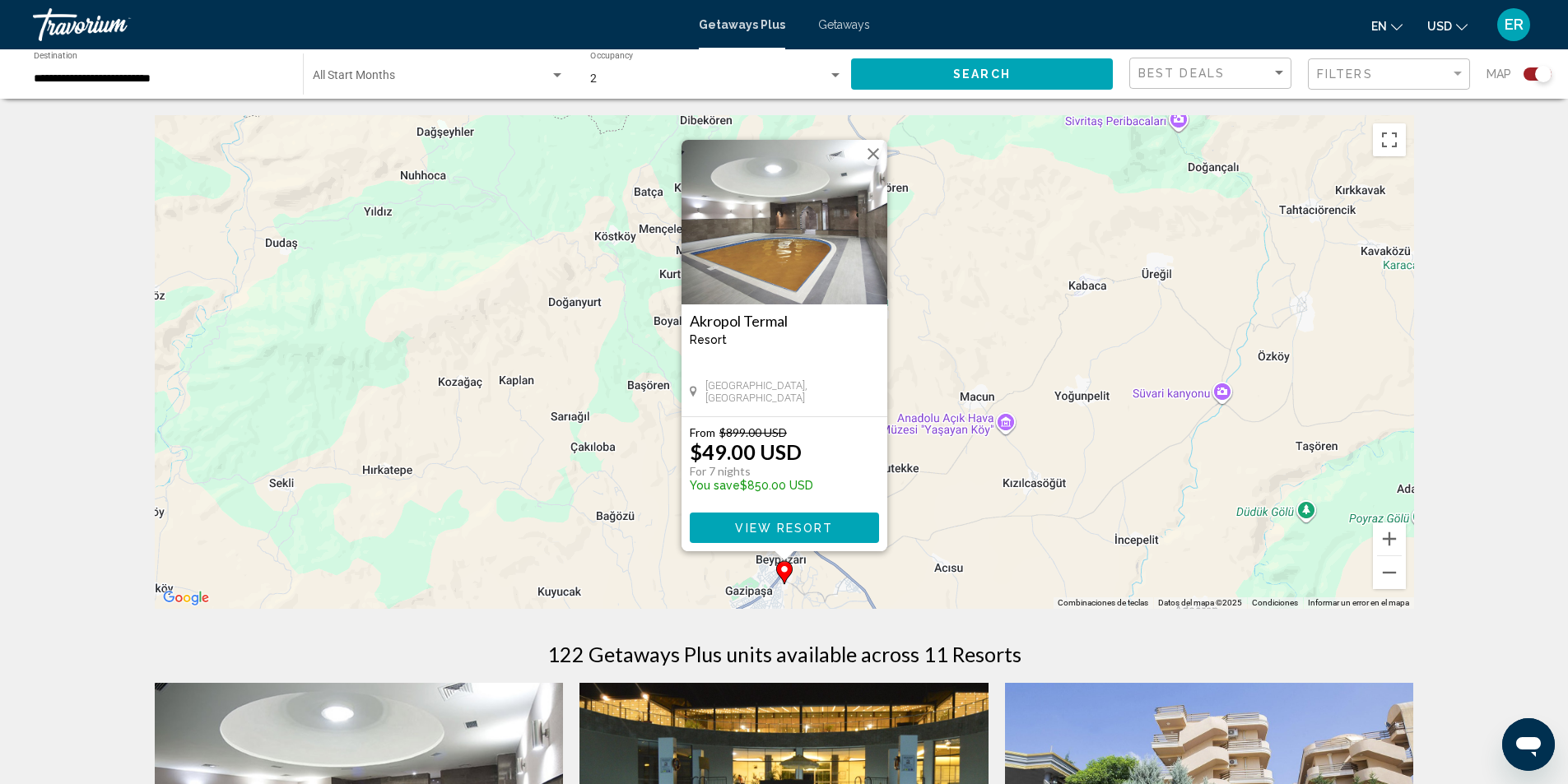
click at [817, 530] on span "View Resort" at bounding box center [784, 528] width 98 height 13
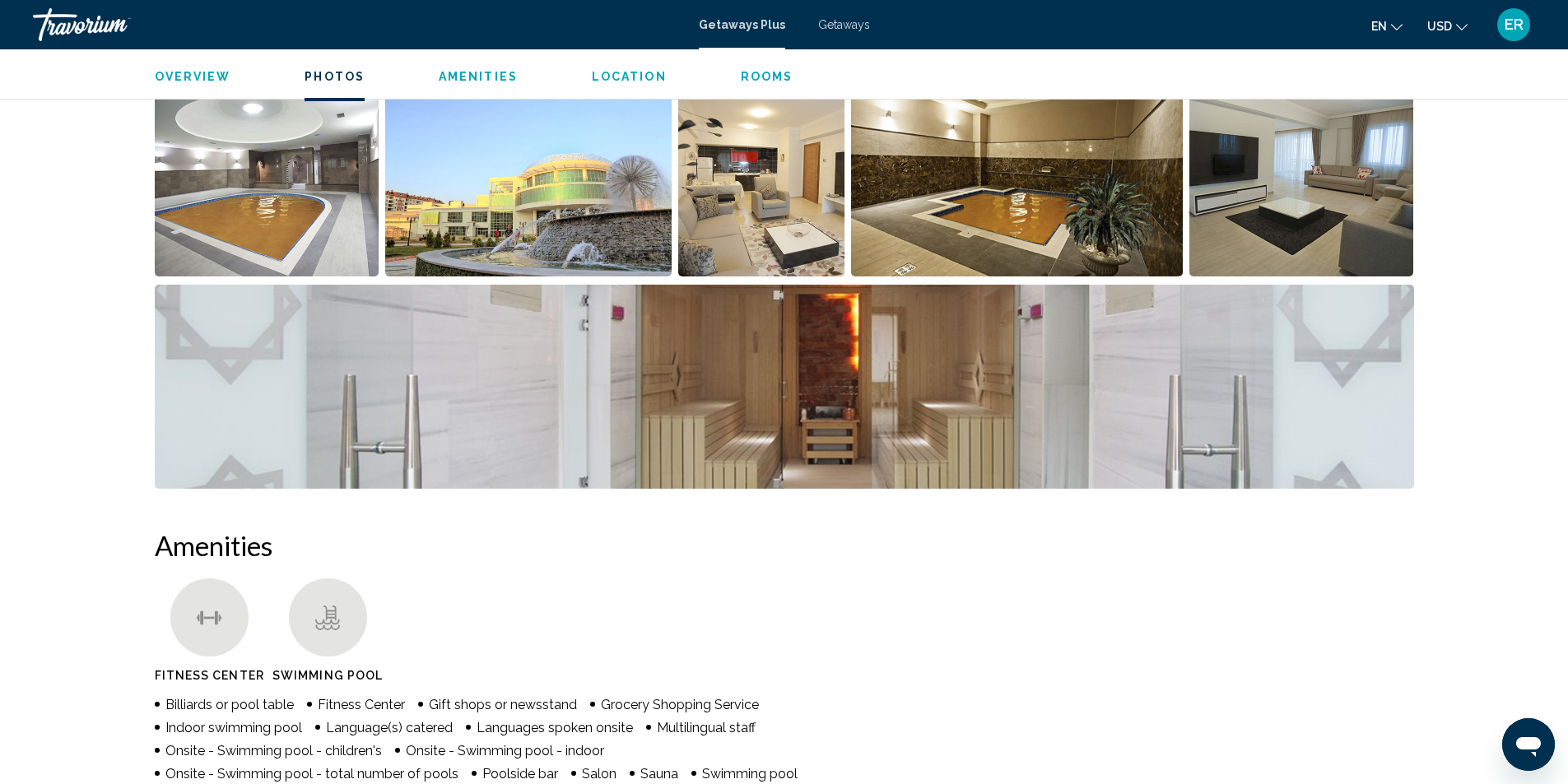
scroll to position [905, 0]
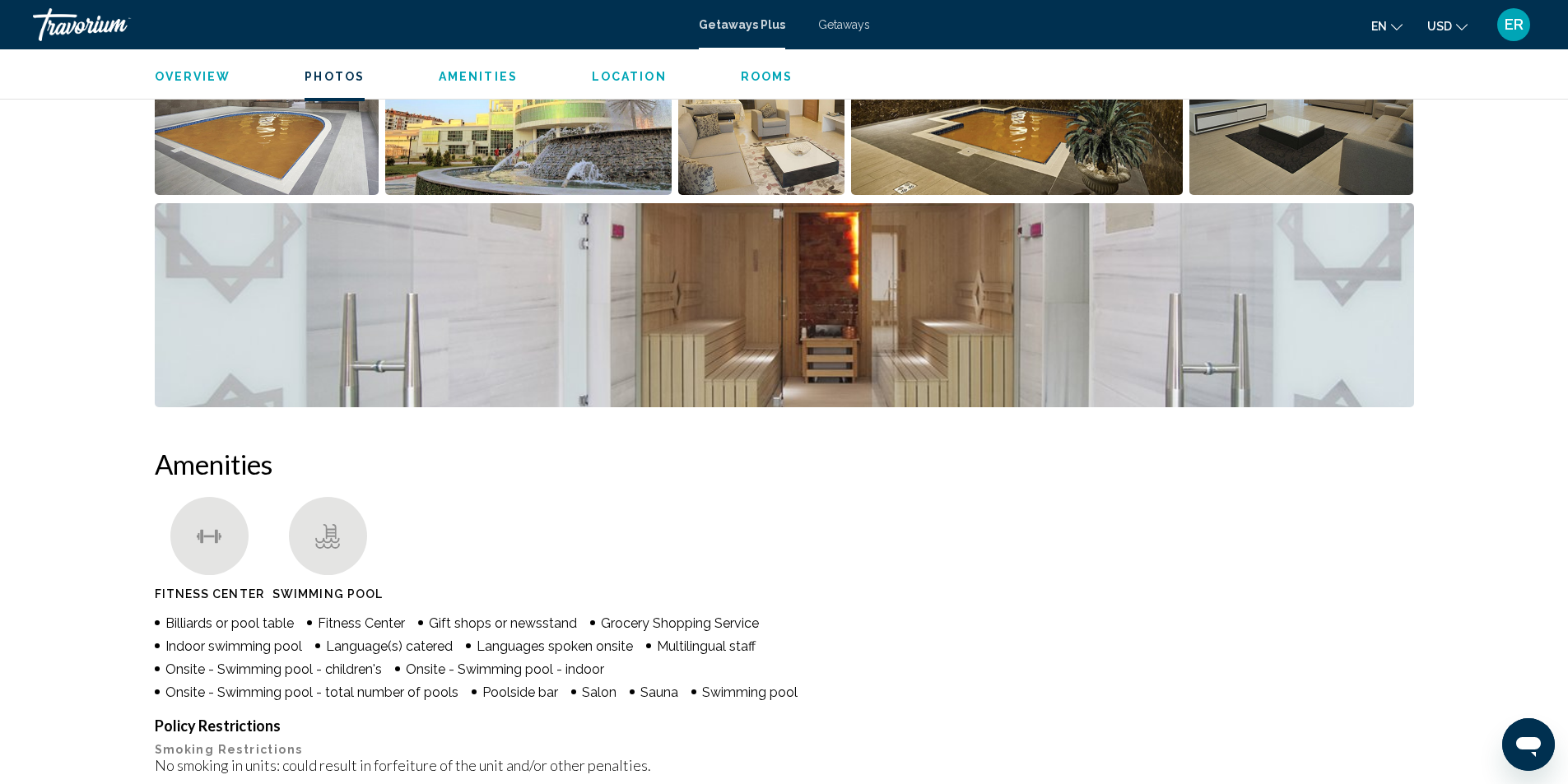
click at [1189, 360] on img "Open full-screen image slider" at bounding box center [784, 305] width 1259 height 204
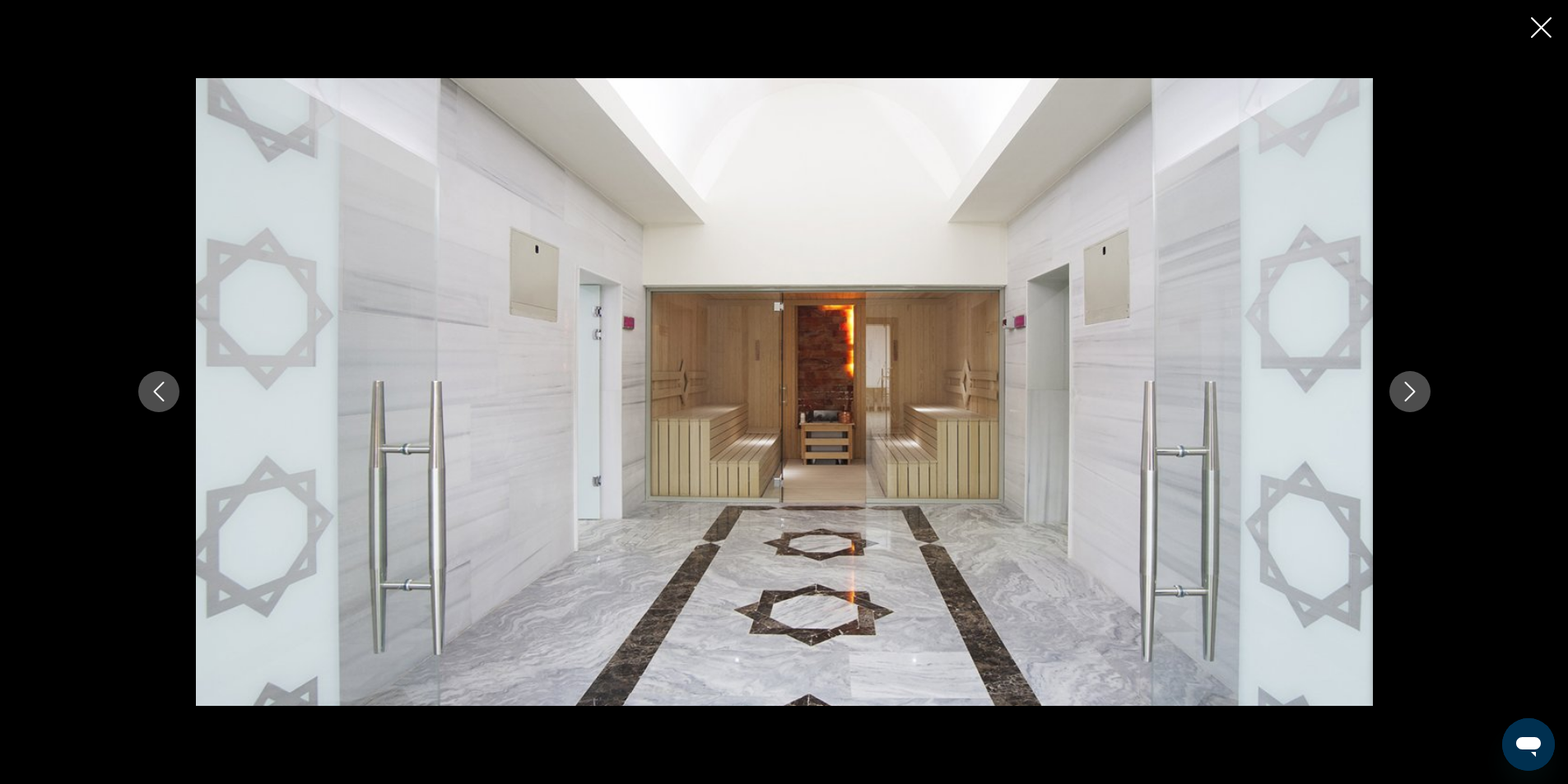
click at [1408, 395] on icon "Next image" at bounding box center [1409, 392] width 20 height 20
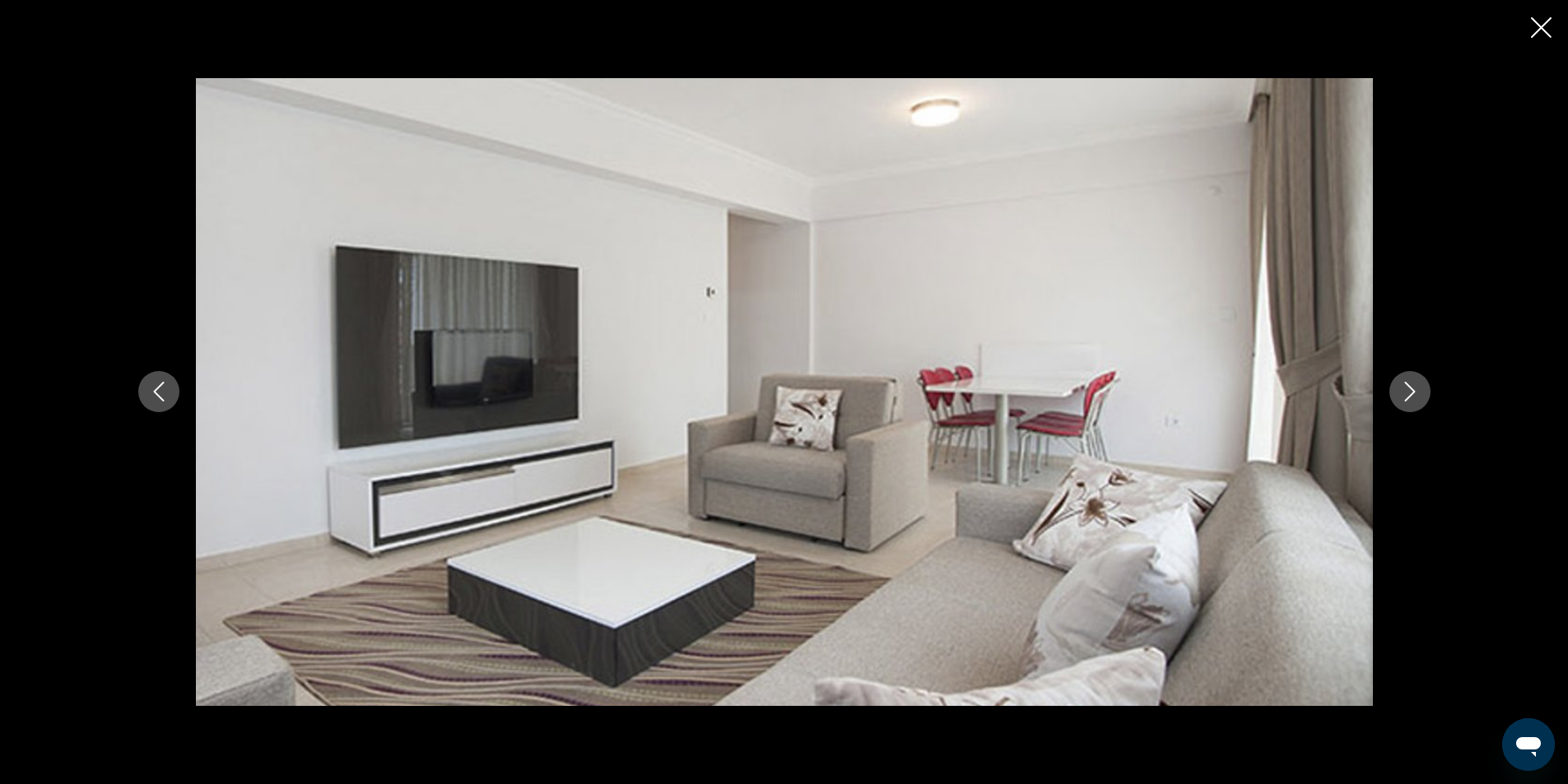
click at [1408, 395] on icon "Next image" at bounding box center [1409, 392] width 20 height 20
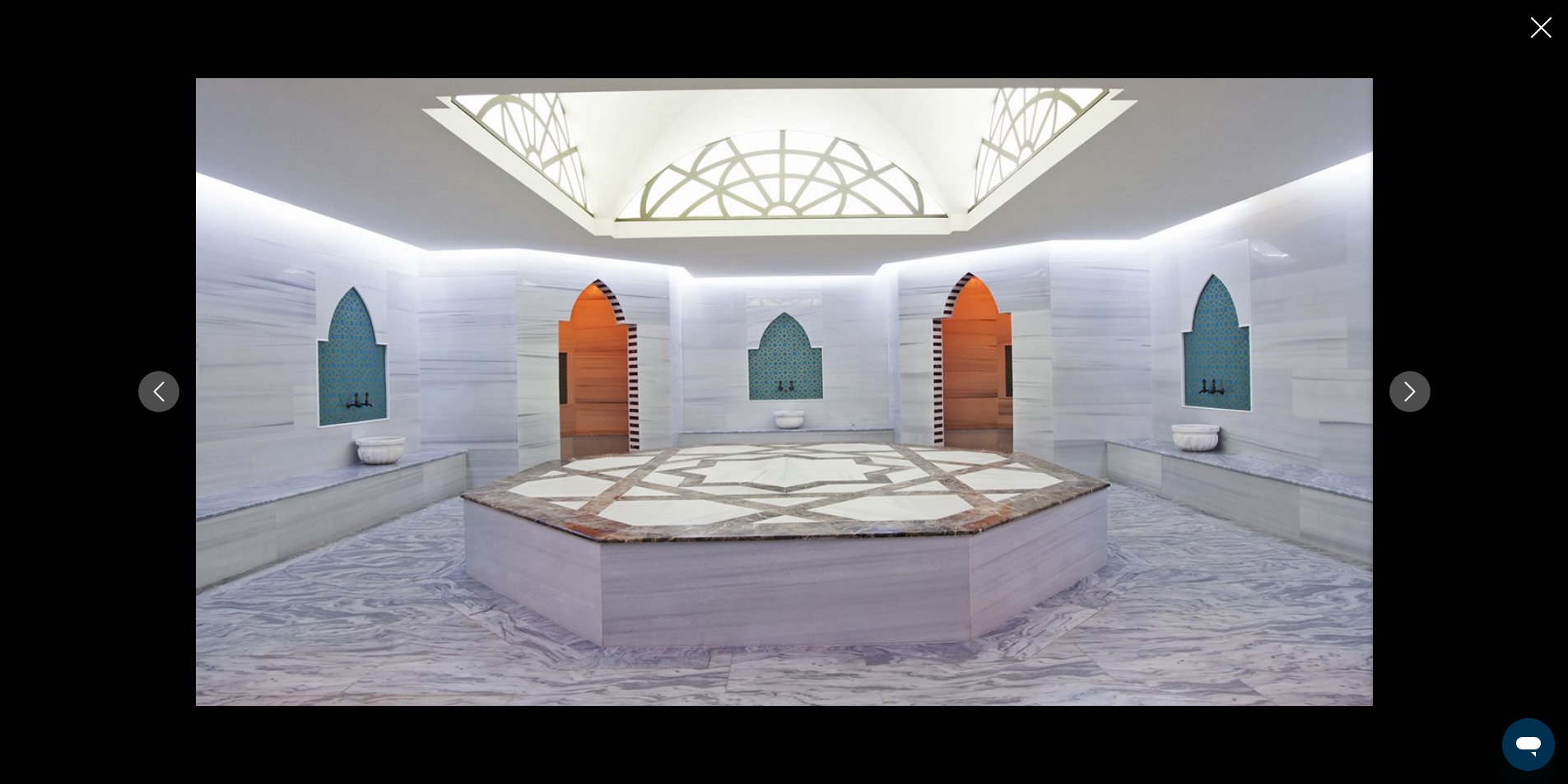
click at [1408, 395] on icon "Next image" at bounding box center [1409, 392] width 20 height 20
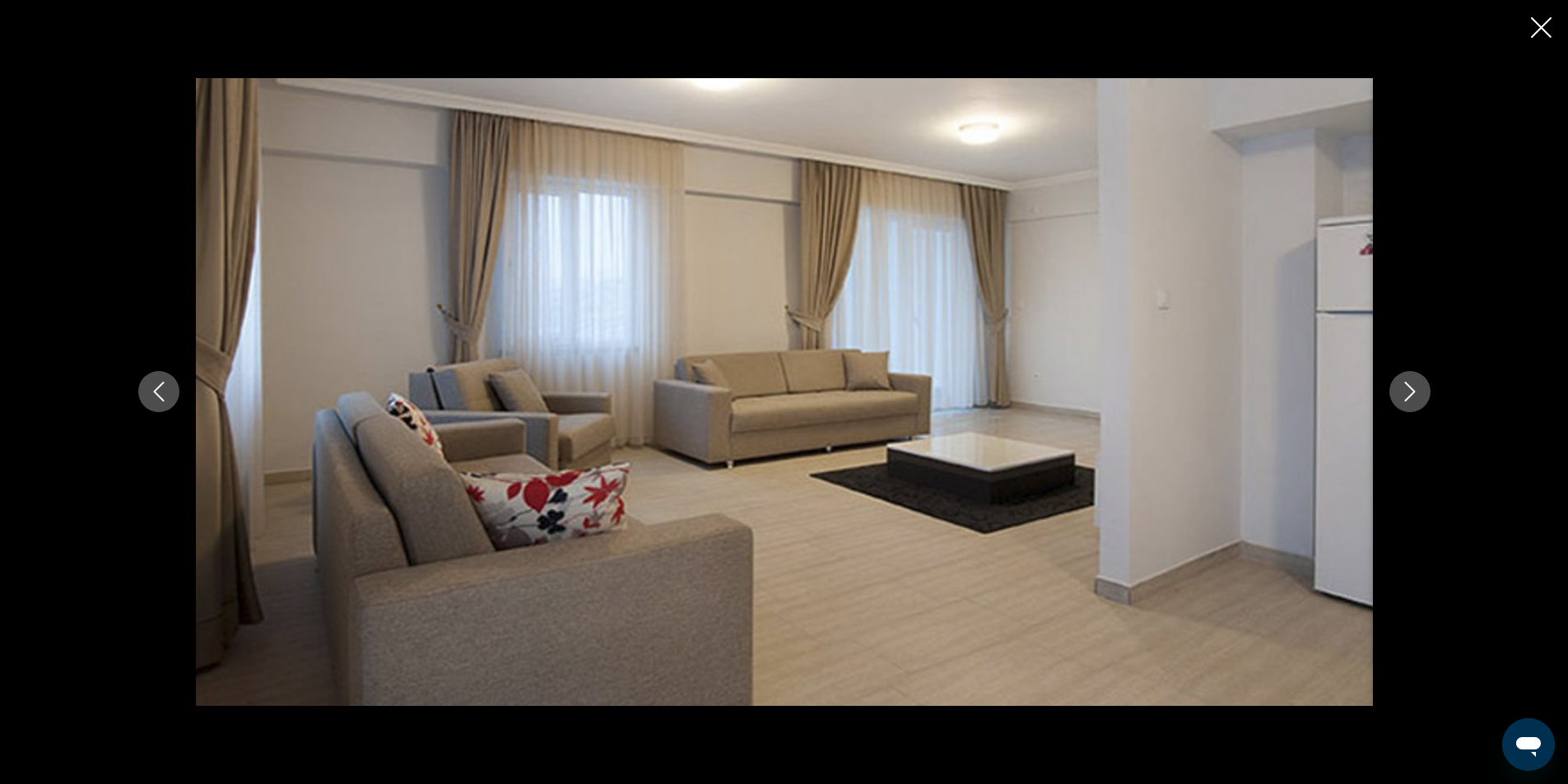
click at [1408, 395] on icon "Next image" at bounding box center [1409, 392] width 20 height 20
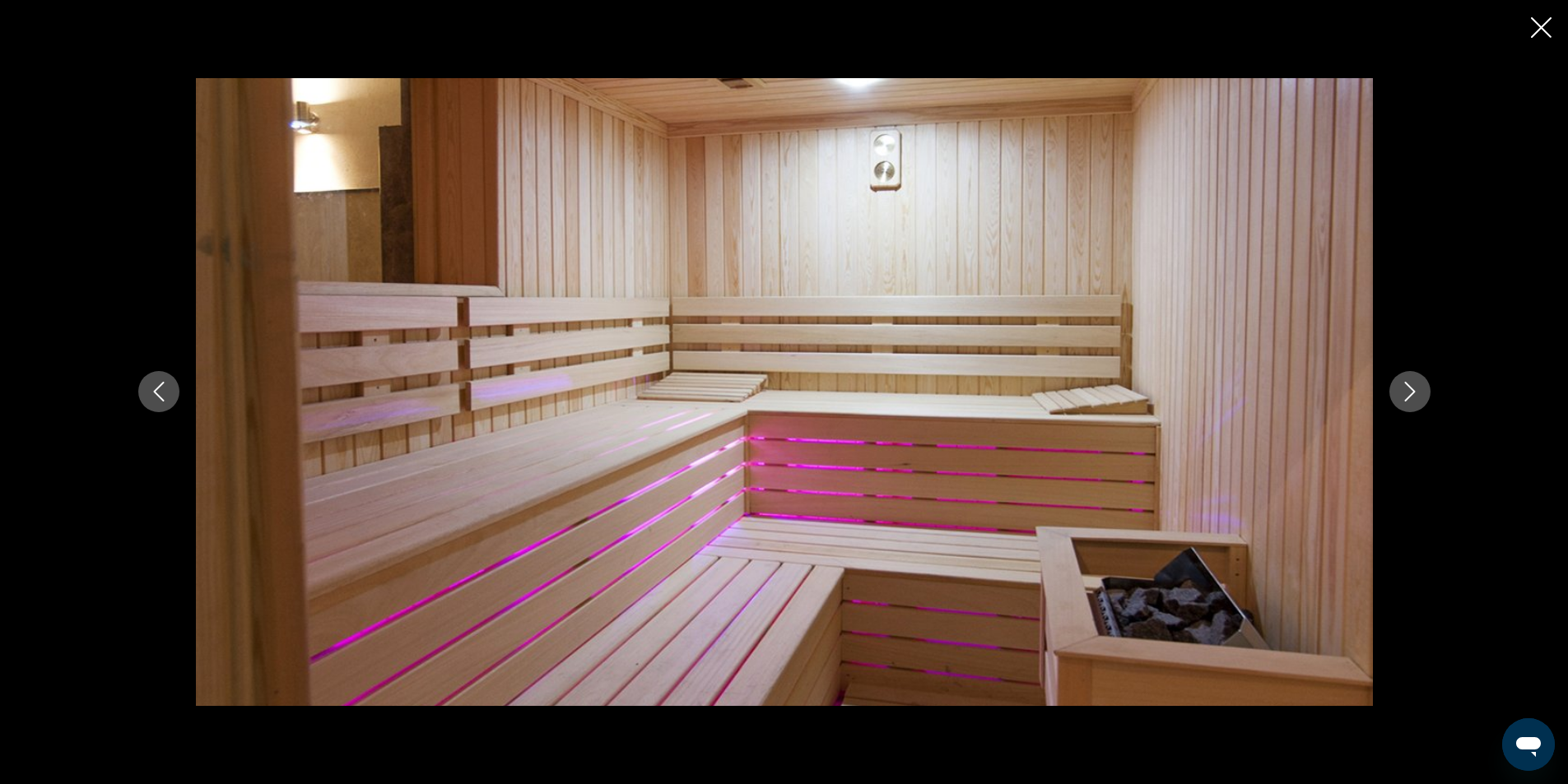
click at [1408, 395] on icon "Next image" at bounding box center [1409, 392] width 20 height 20
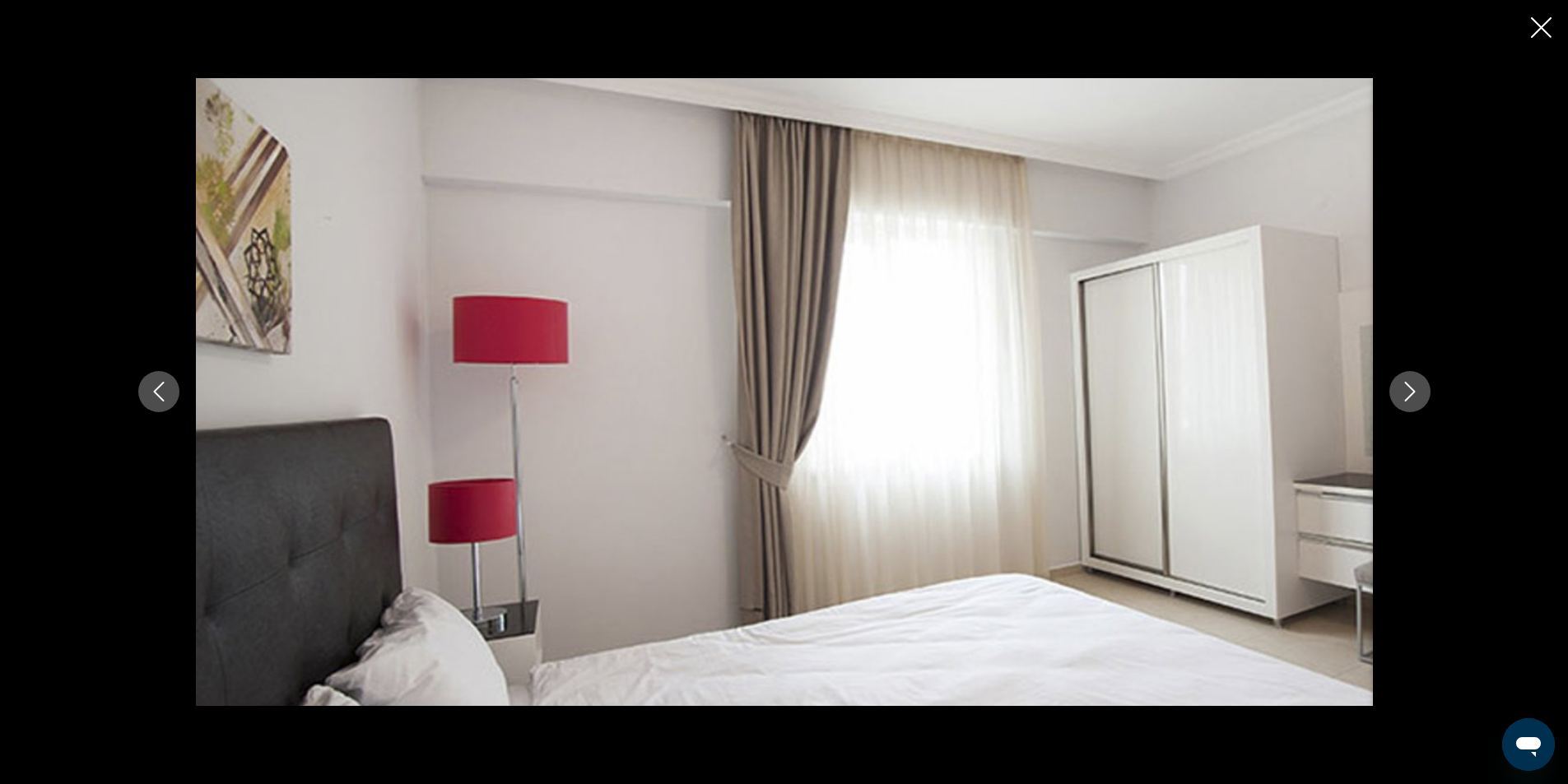
click at [1408, 395] on icon "Next image" at bounding box center [1409, 392] width 20 height 20
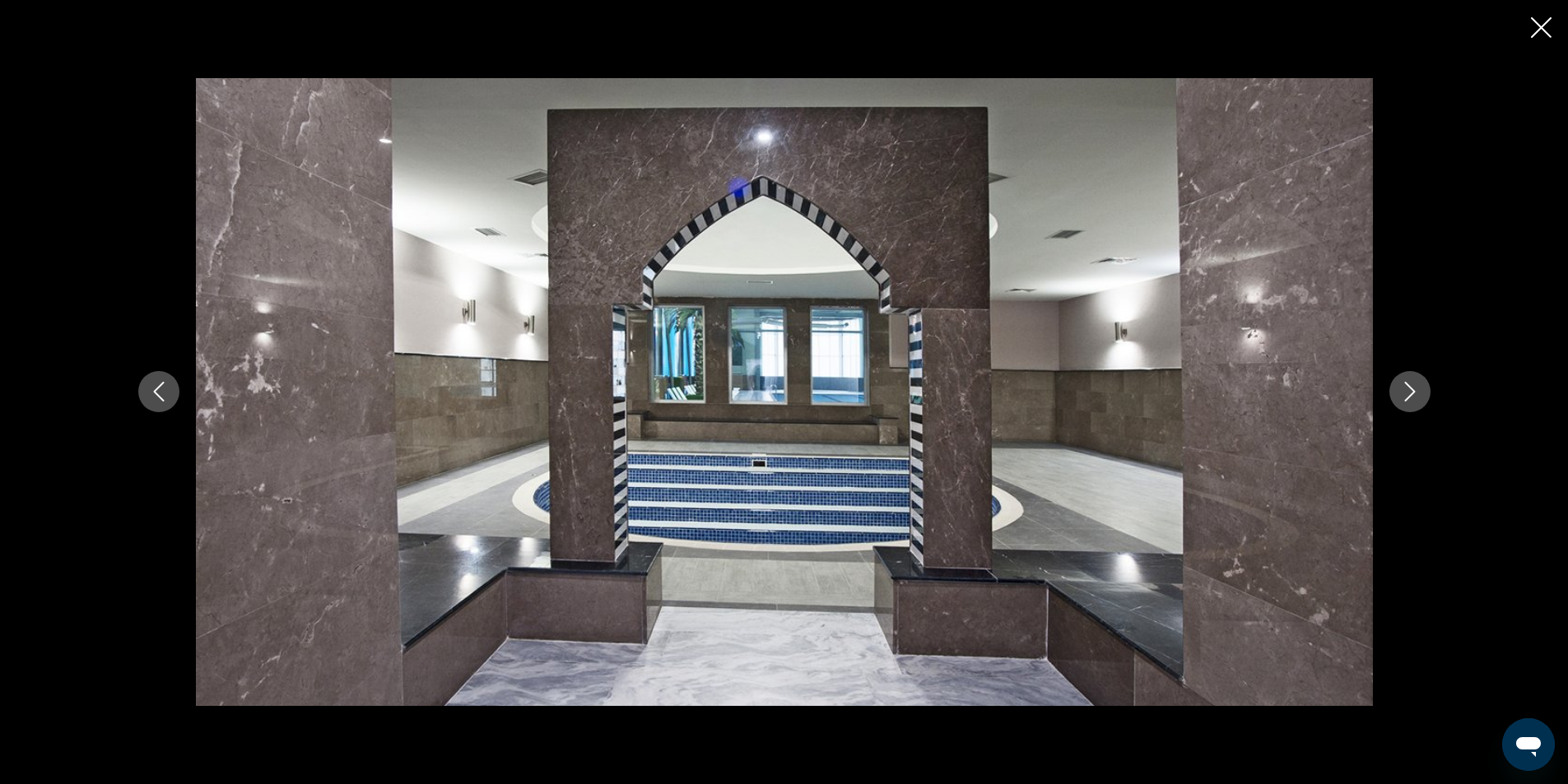
click at [1408, 395] on icon "Next image" at bounding box center [1409, 392] width 20 height 20
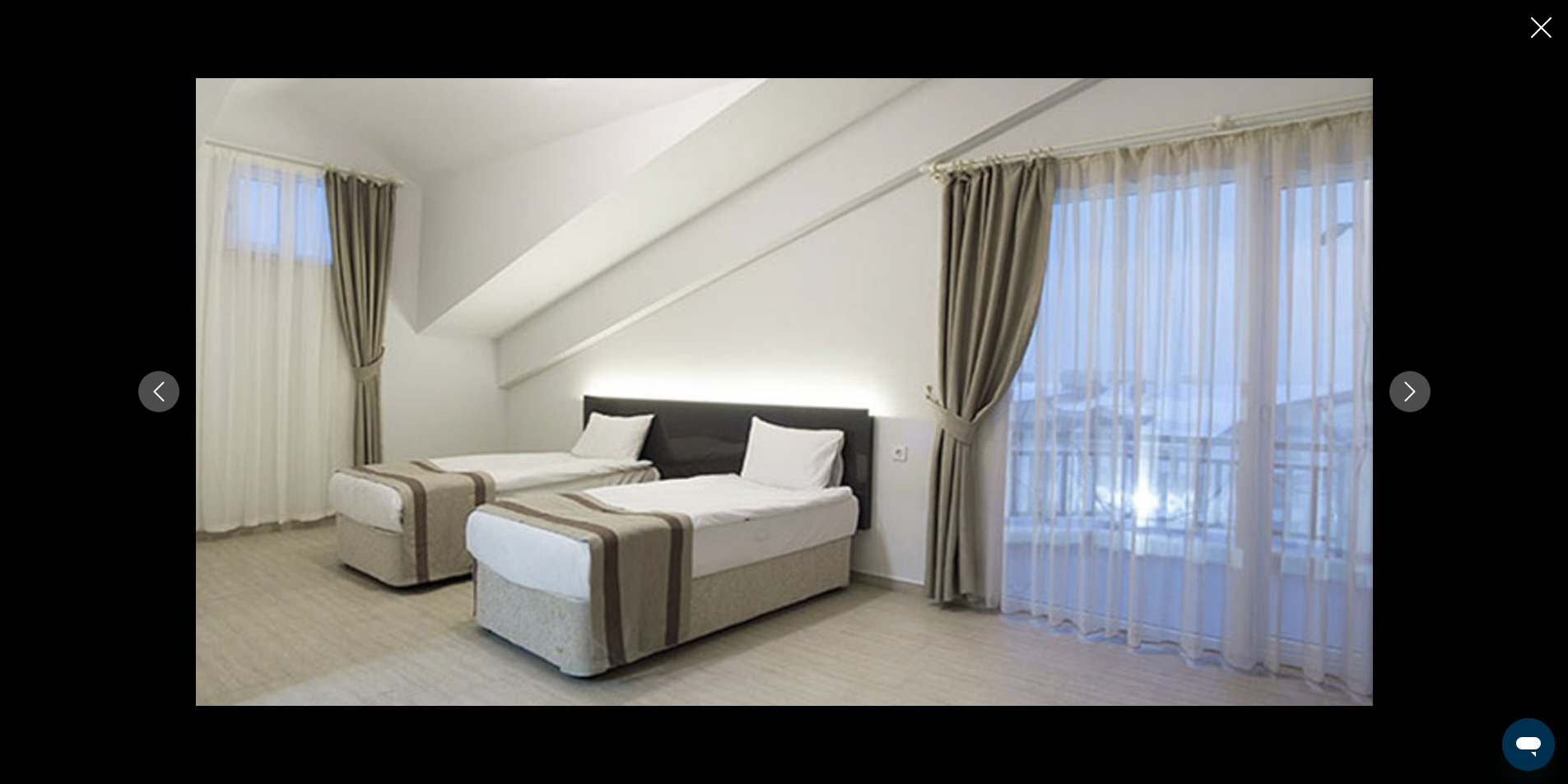
click at [1408, 395] on icon "Next image" at bounding box center [1409, 392] width 20 height 20
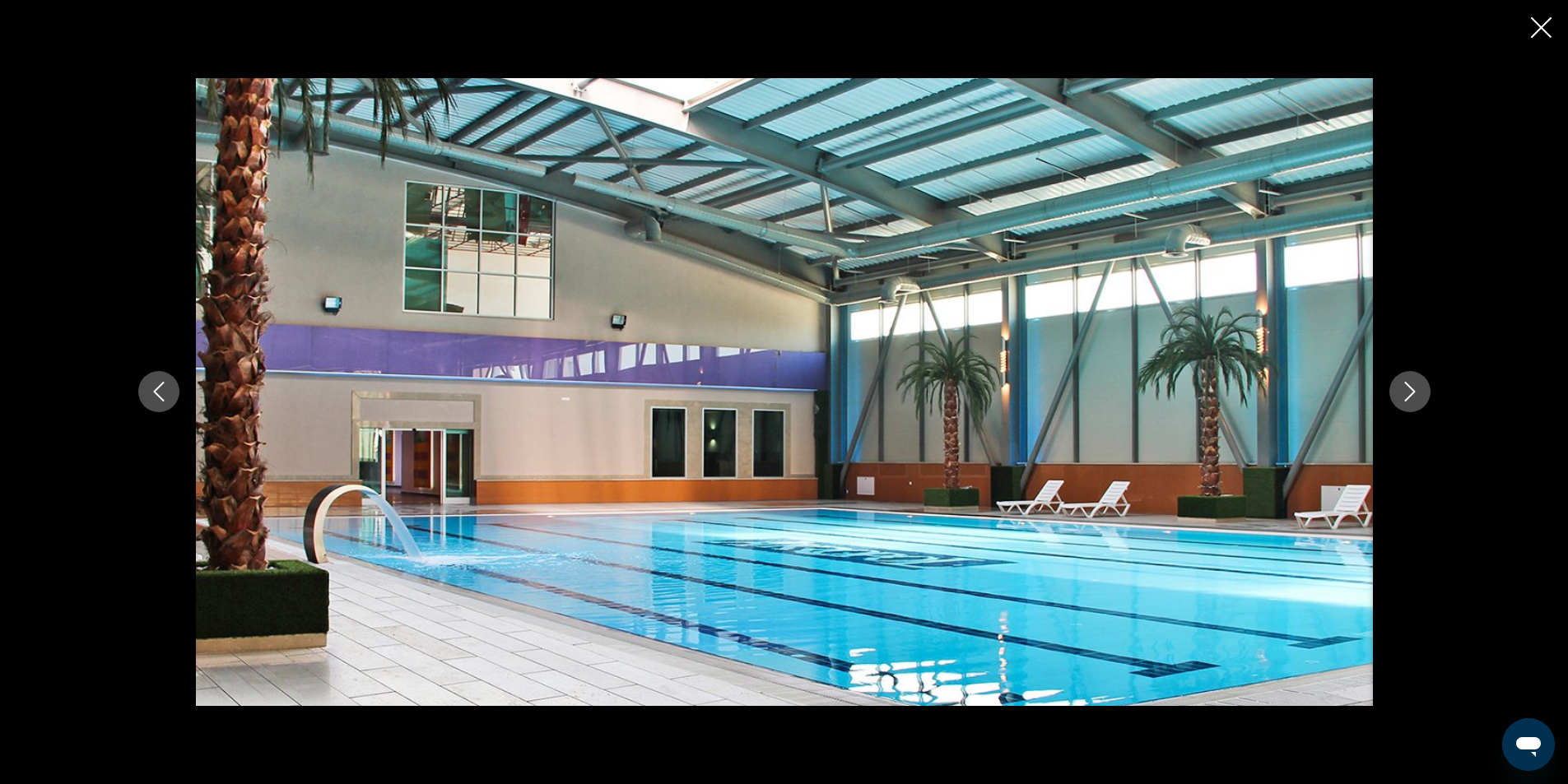
click at [1408, 395] on icon "Next image" at bounding box center [1409, 392] width 20 height 20
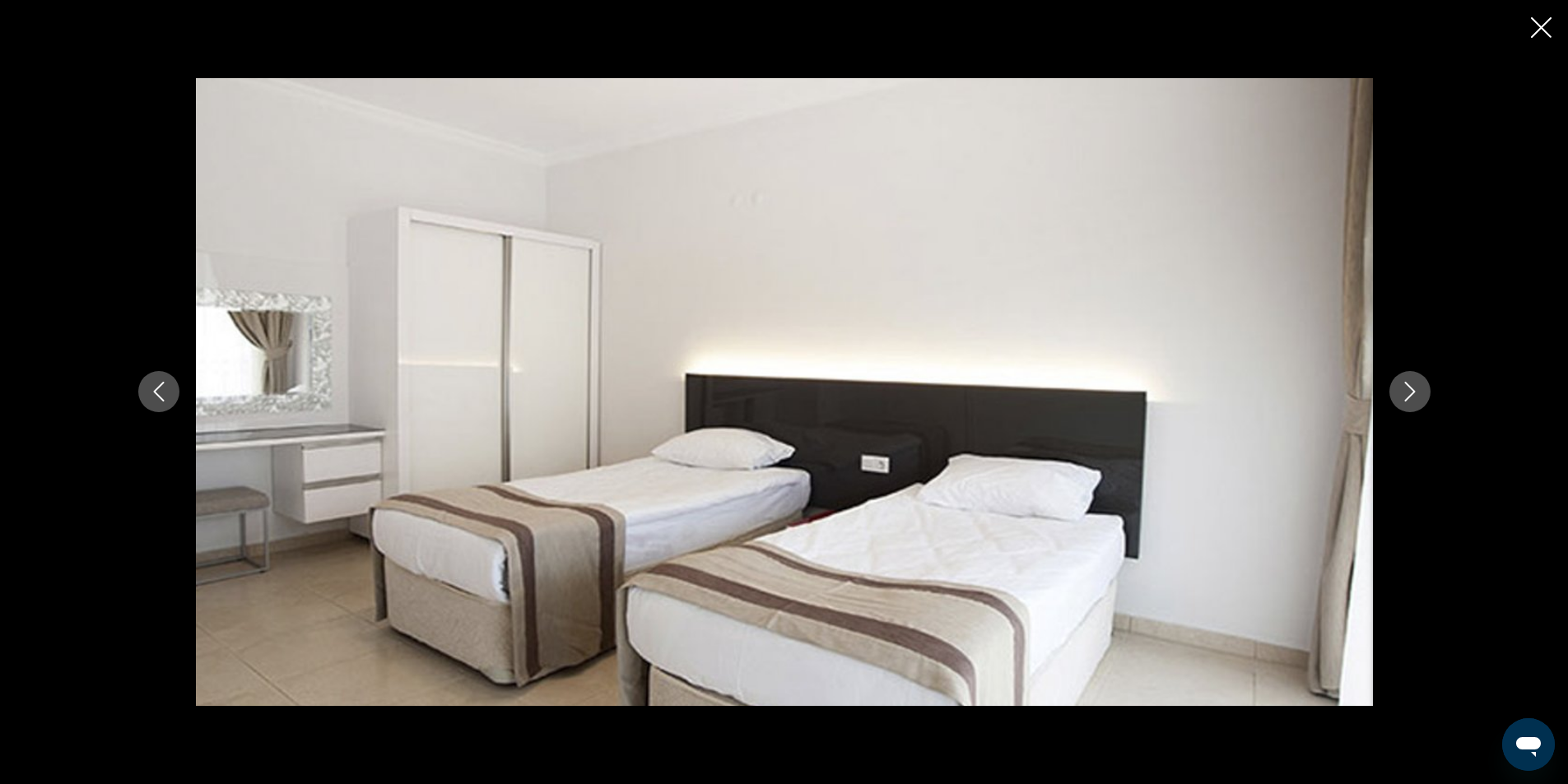
click at [1408, 395] on icon "Next image" at bounding box center [1409, 392] width 20 height 20
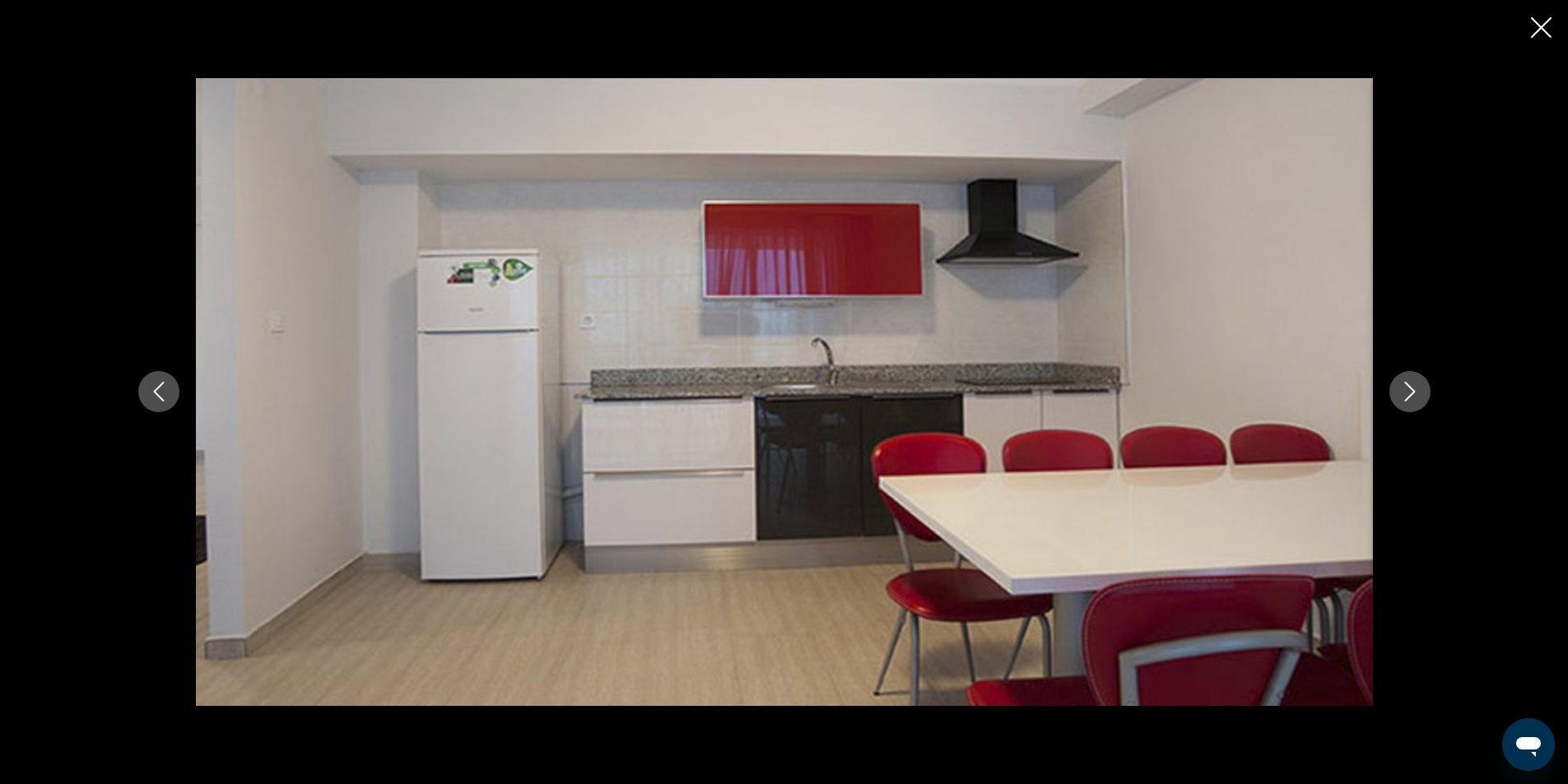
click at [1408, 395] on icon "Next image" at bounding box center [1409, 392] width 20 height 20
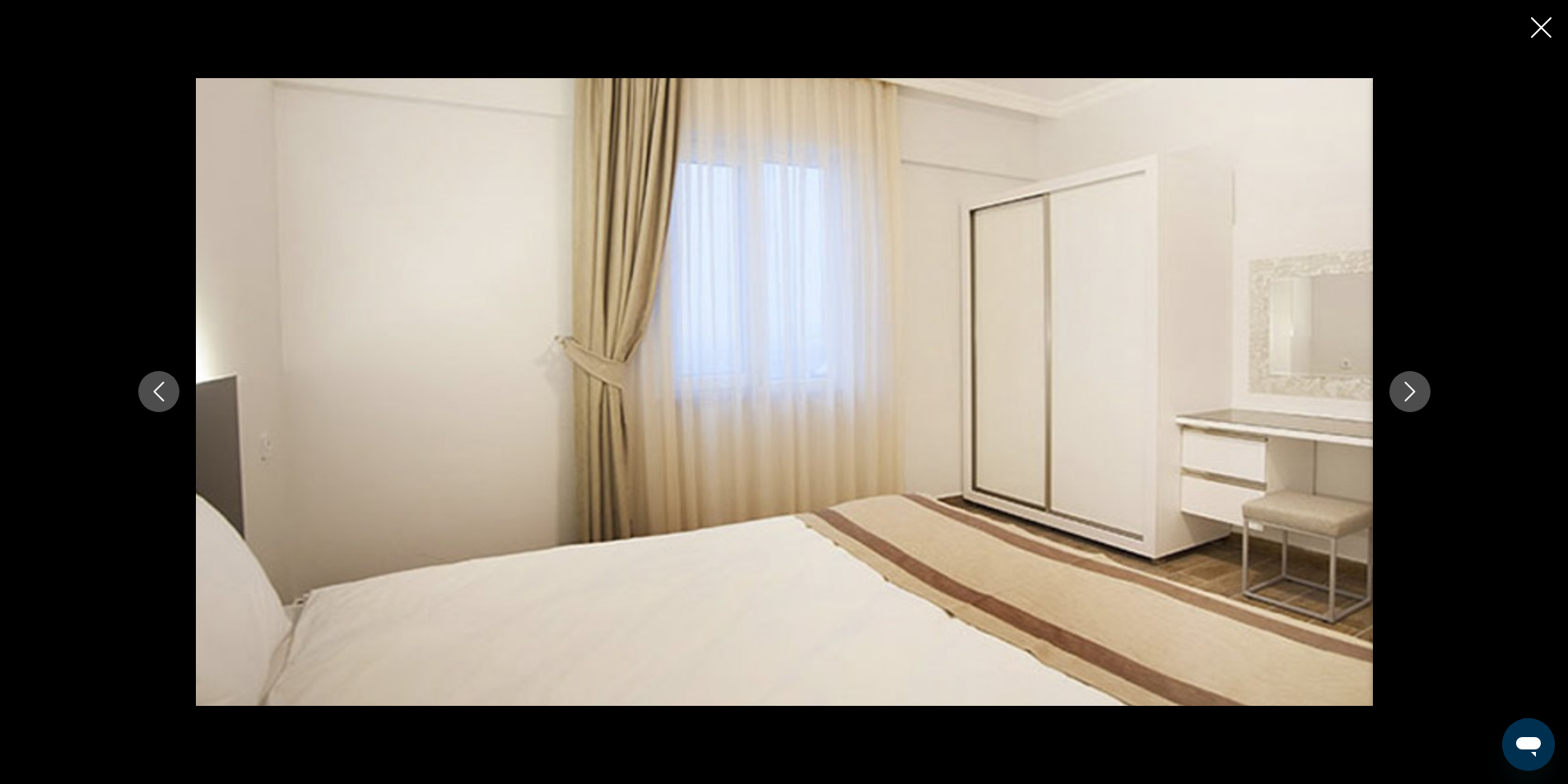
click at [1408, 395] on icon "Next image" at bounding box center [1409, 392] width 20 height 20
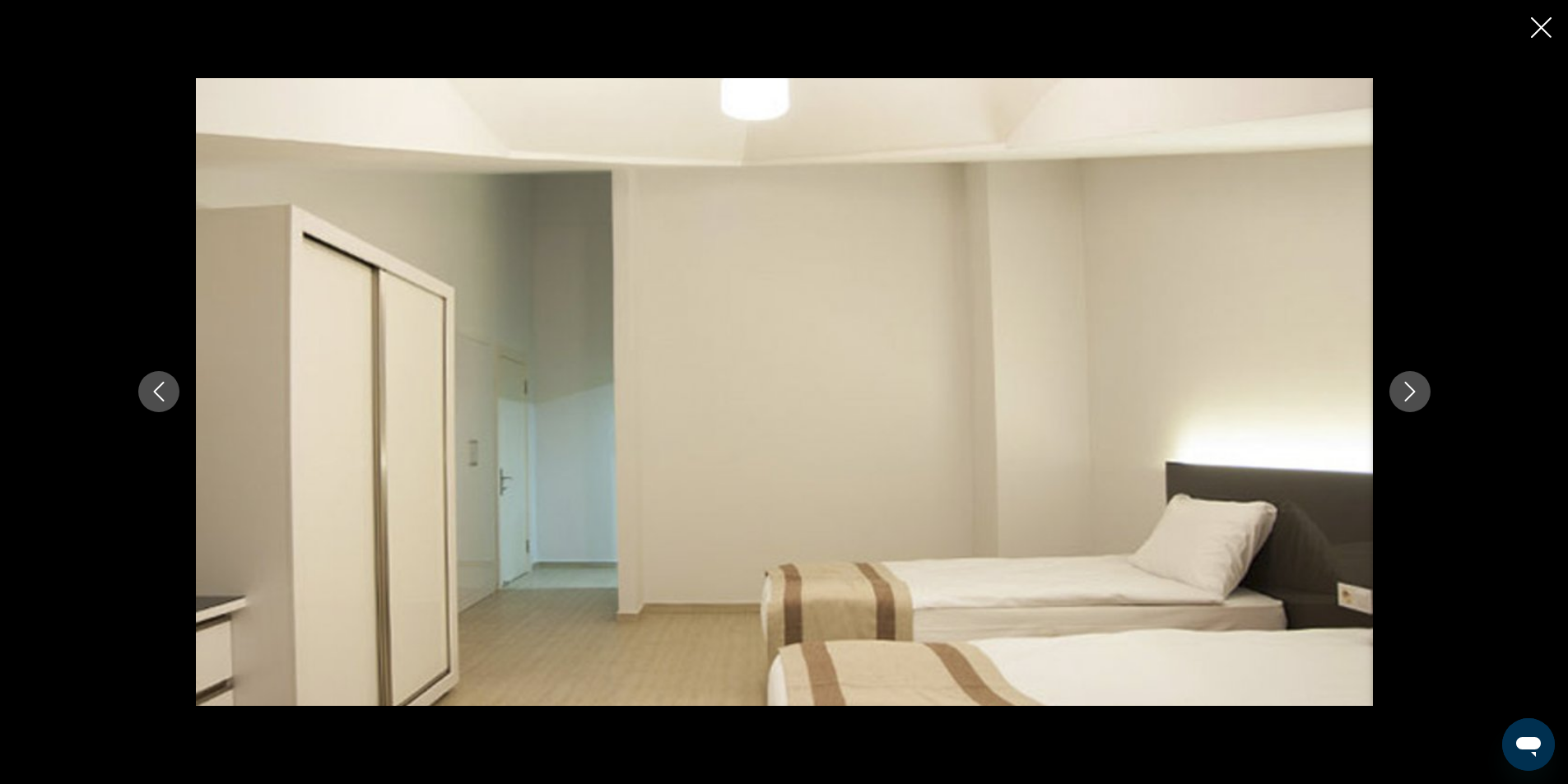
click at [1408, 395] on icon "Next image" at bounding box center [1409, 392] width 20 height 20
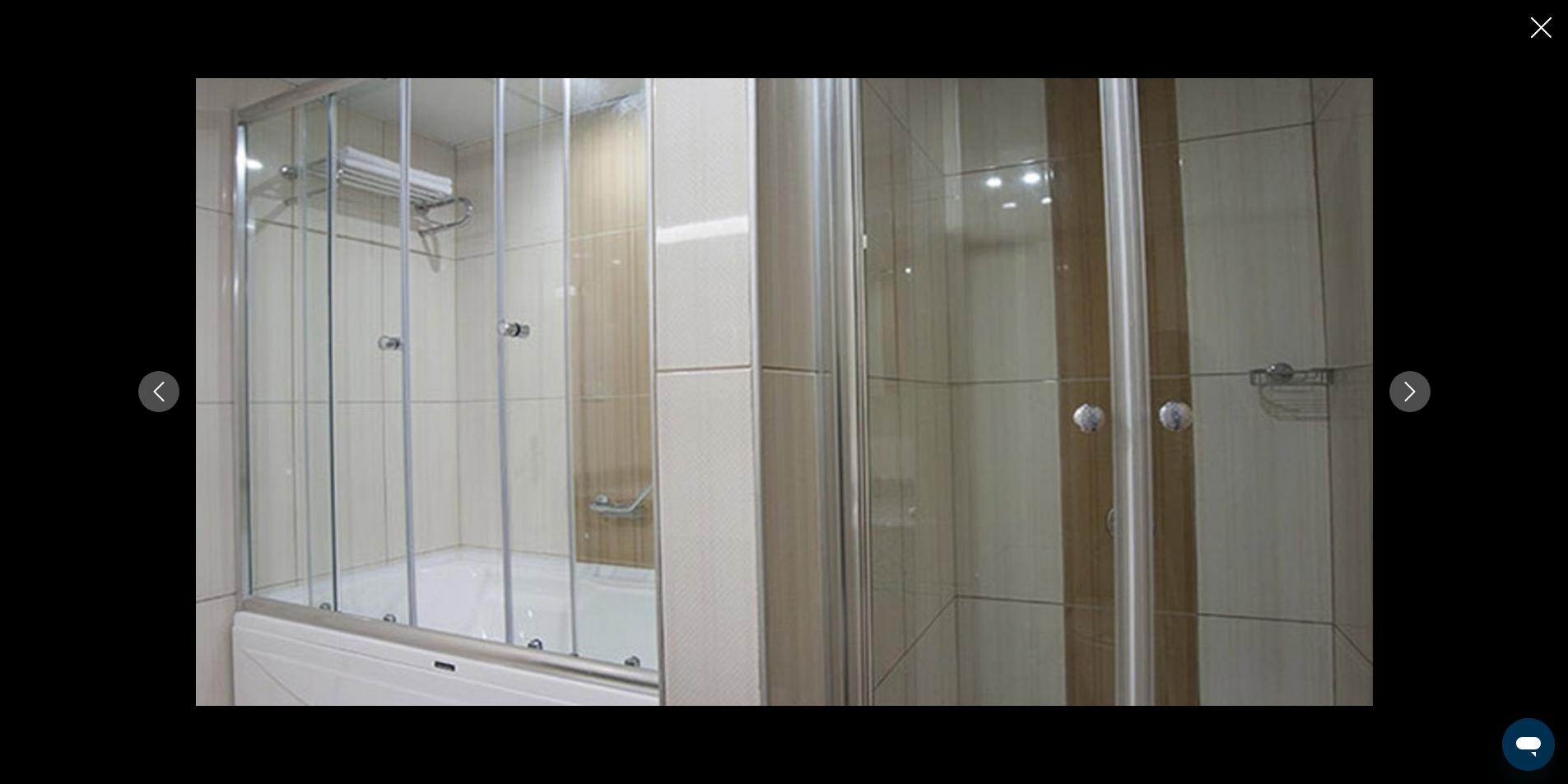
click at [1536, 37] on icon "Close slideshow" at bounding box center [1541, 27] width 21 height 21
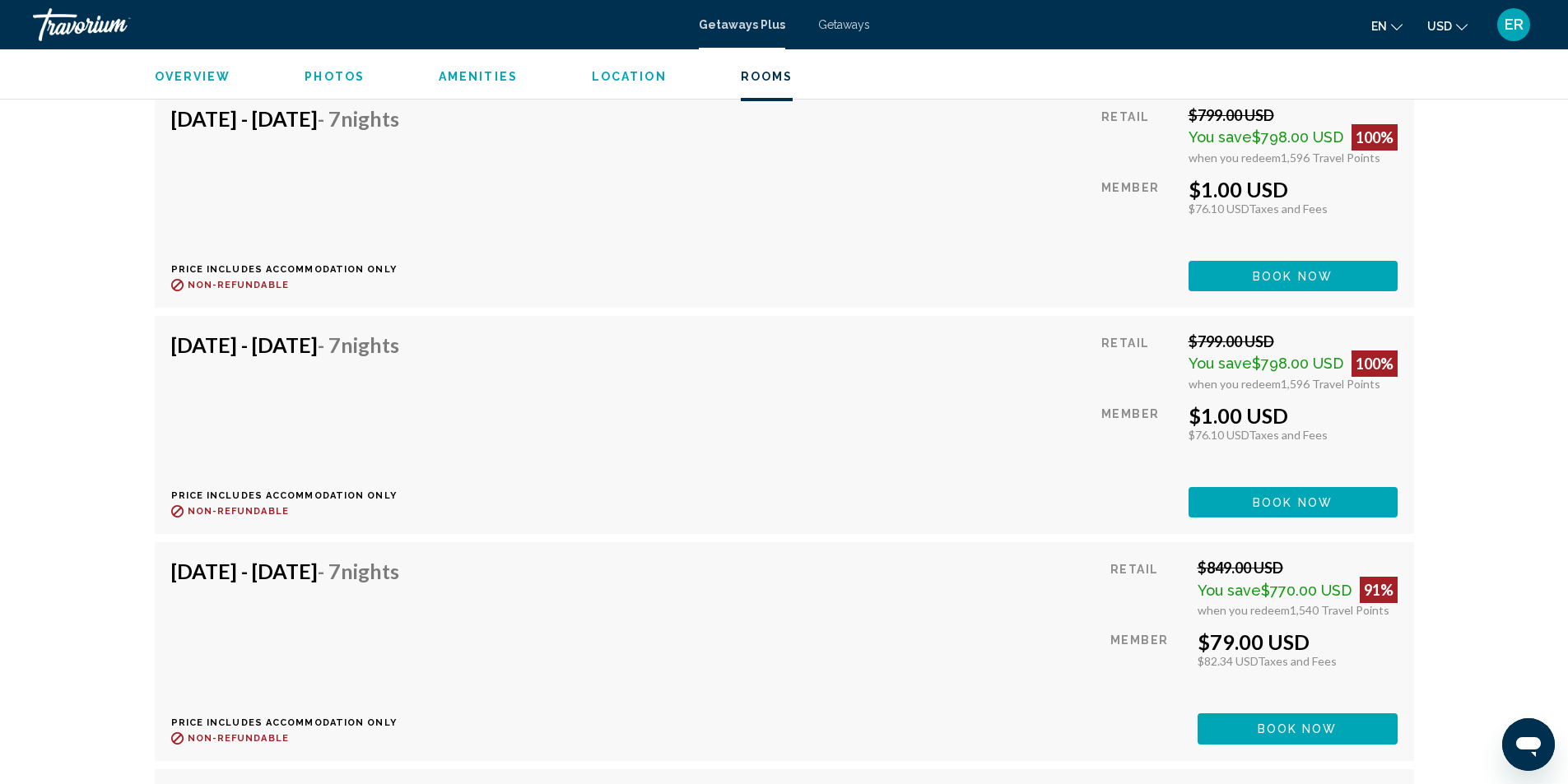
scroll to position [8570, 0]
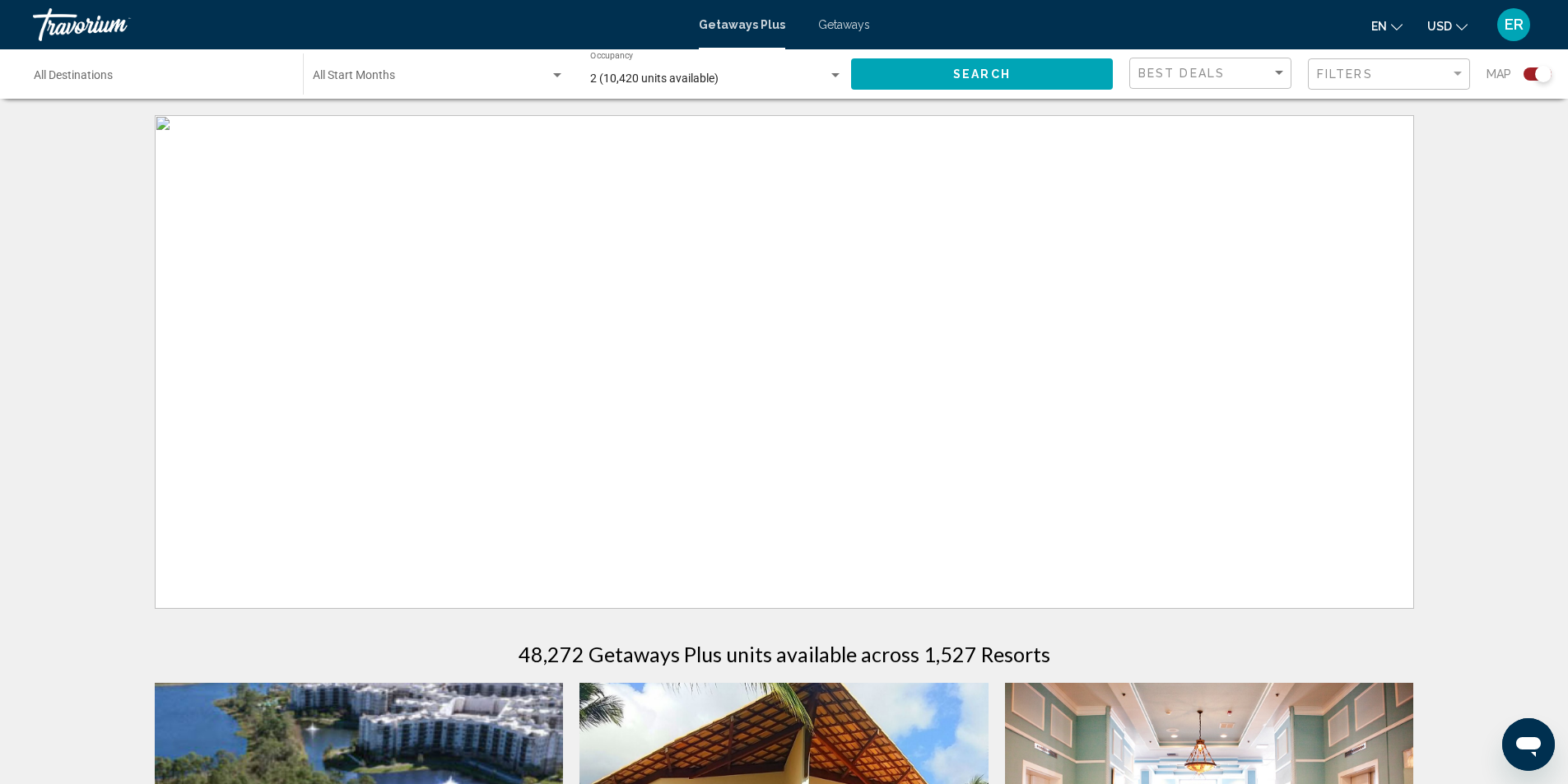
click at [478, 69] on div "Start Month All Start Months" at bounding box center [438, 74] width 252 height 45
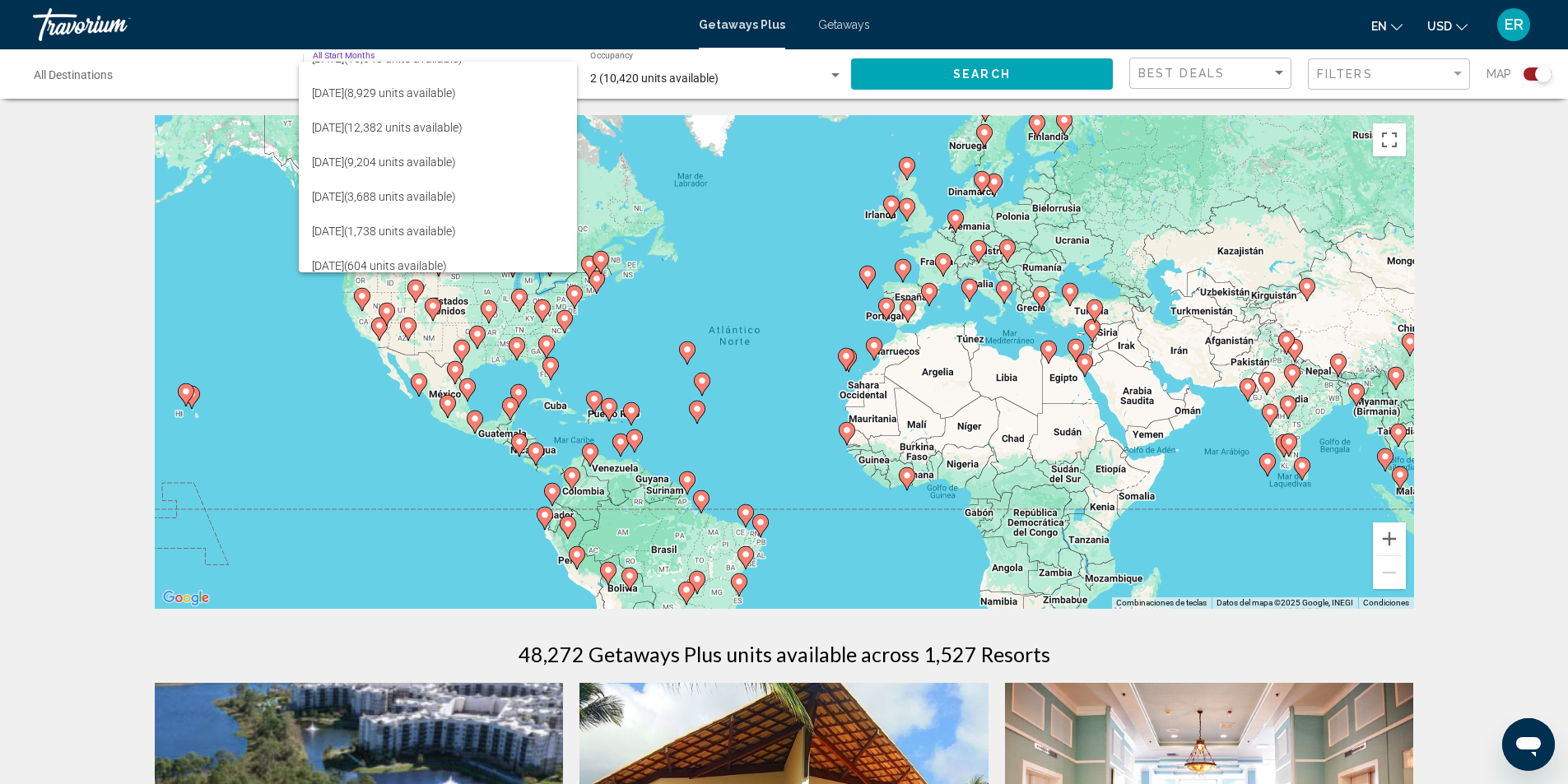
scroll to position [66, 0]
click at [454, 254] on span "[DATE] (604 units available)" at bounding box center [437, 255] width 252 height 35
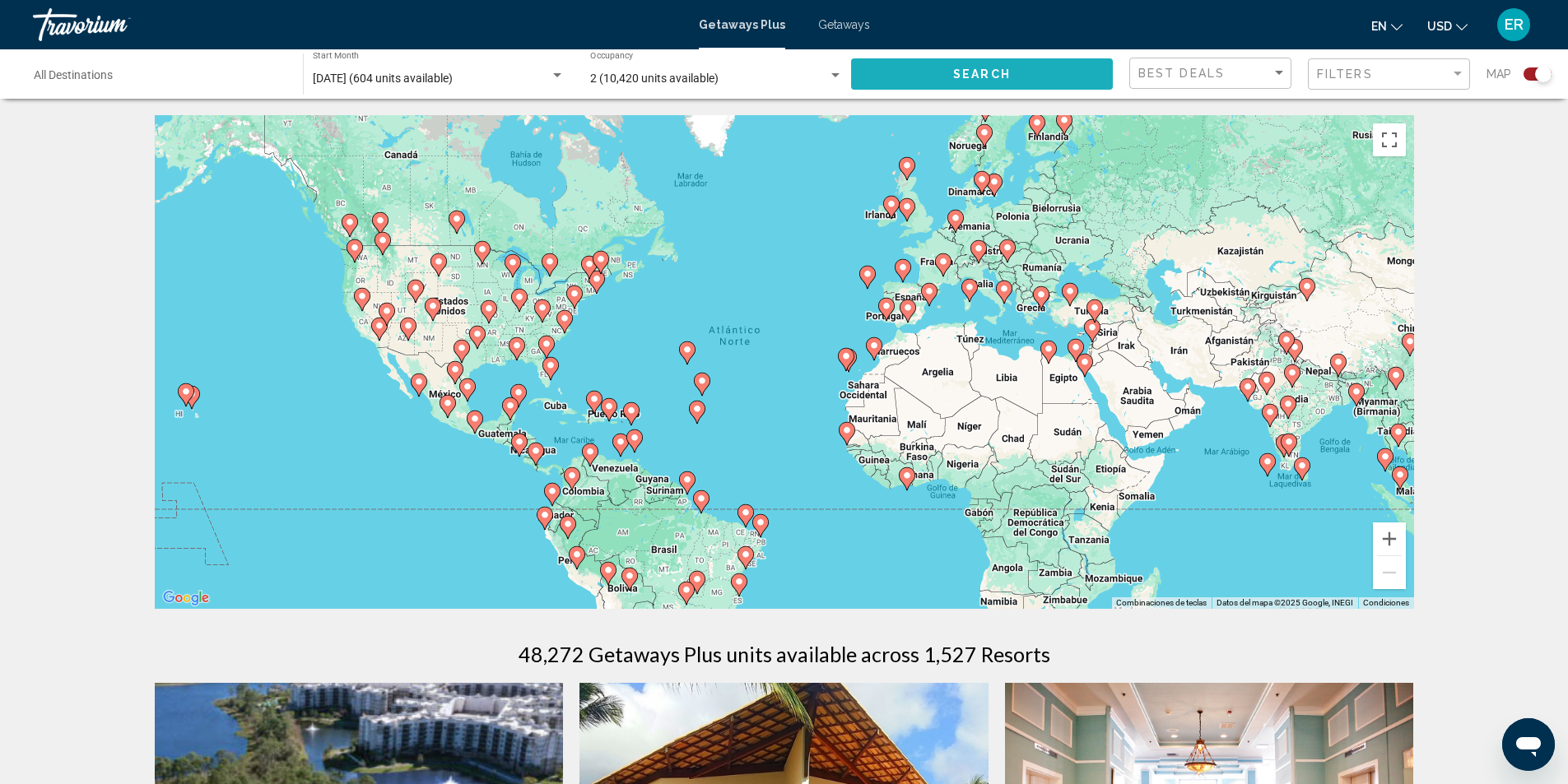
click at [913, 73] on button "Search" at bounding box center [981, 74] width 262 height 31
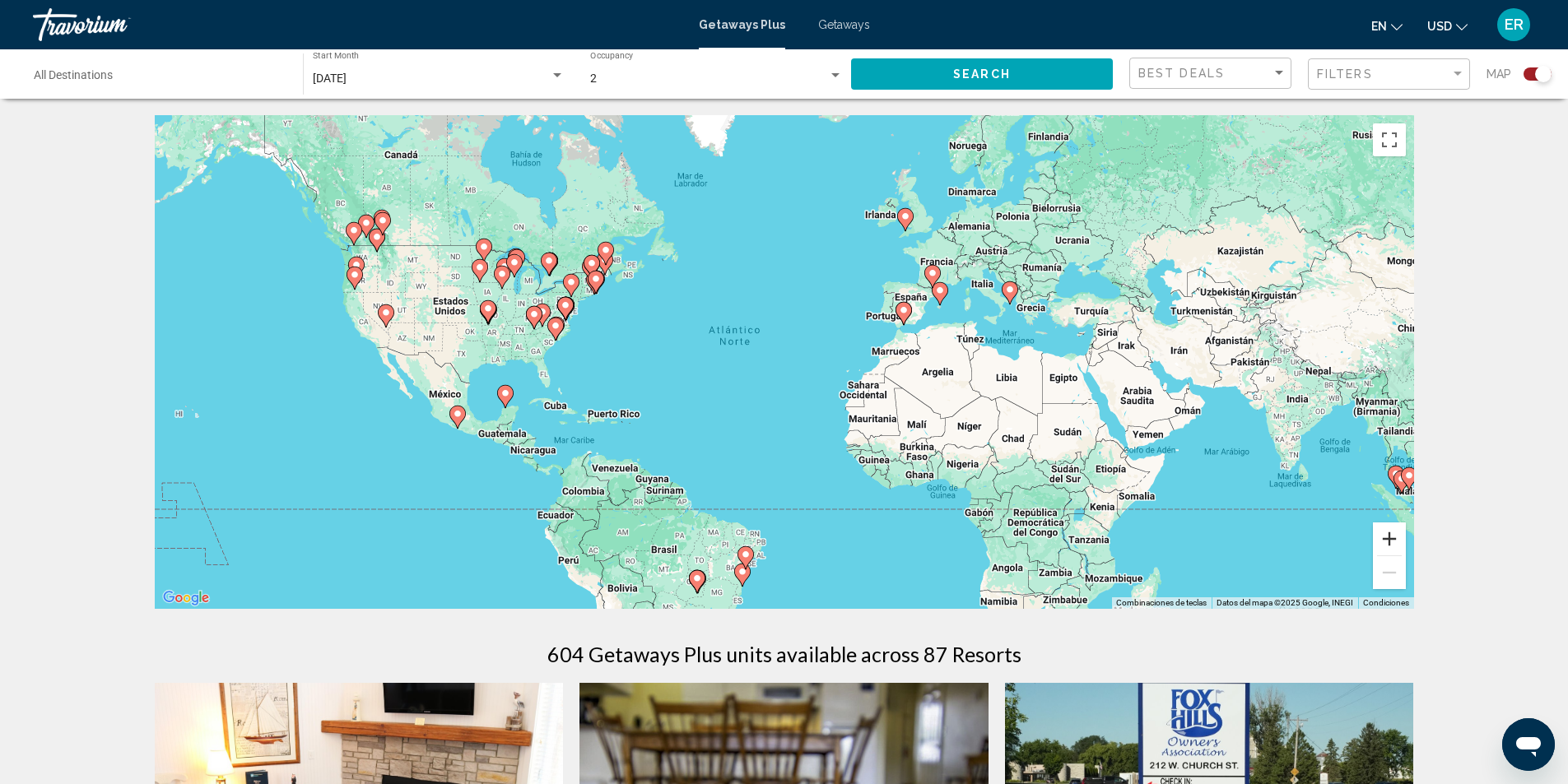
click at [1380, 544] on button "Acercar" at bounding box center [1389, 539] width 33 height 33
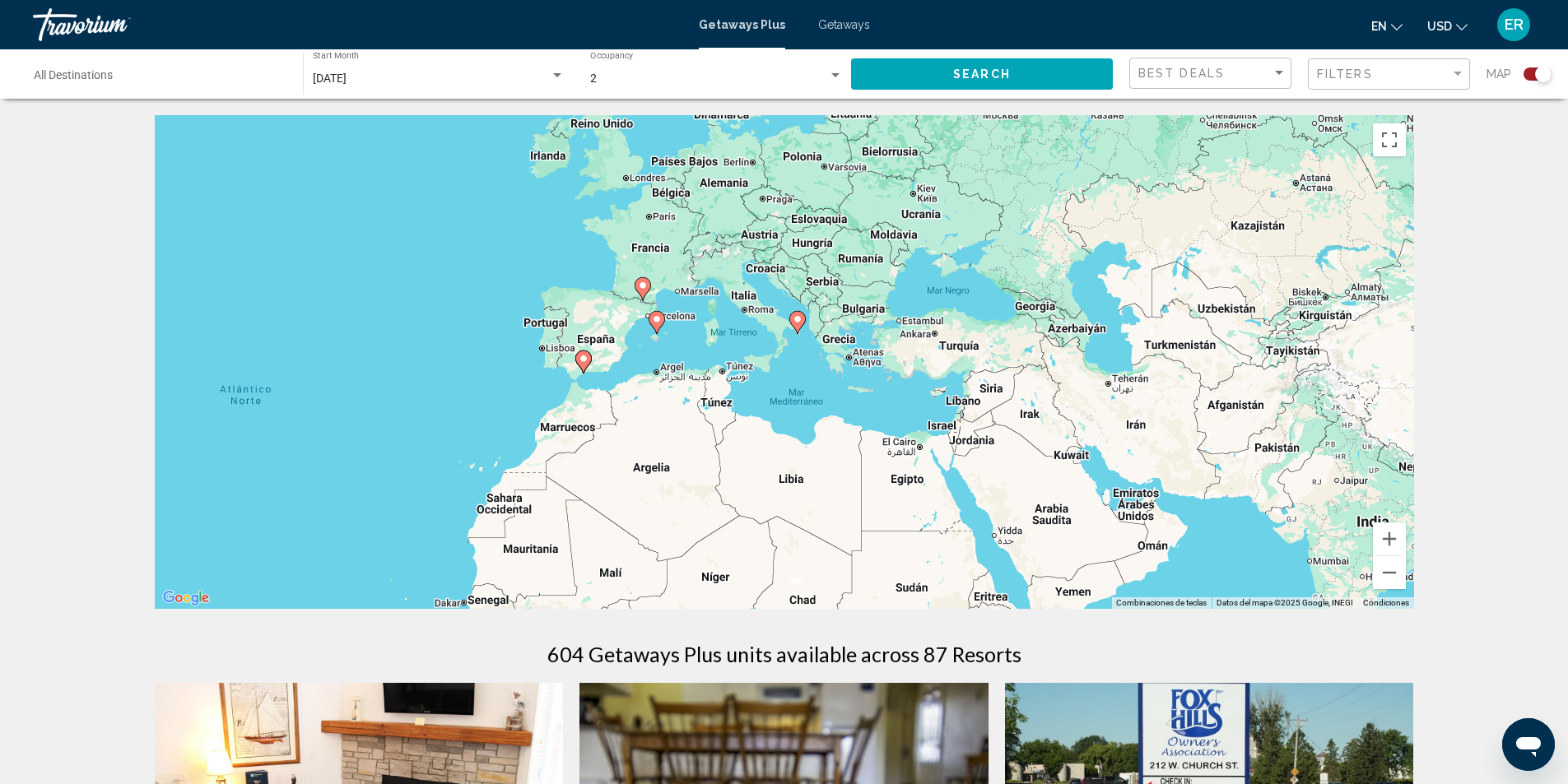
drag, startPoint x: 1320, startPoint y: 489, endPoint x: 860, endPoint y: 572, distance: 467.4
click at [860, 578] on div "Para activar la función de arrastrar con el teclado, presiona Alt + Intro. Una …" at bounding box center [784, 361] width 1259 height 493
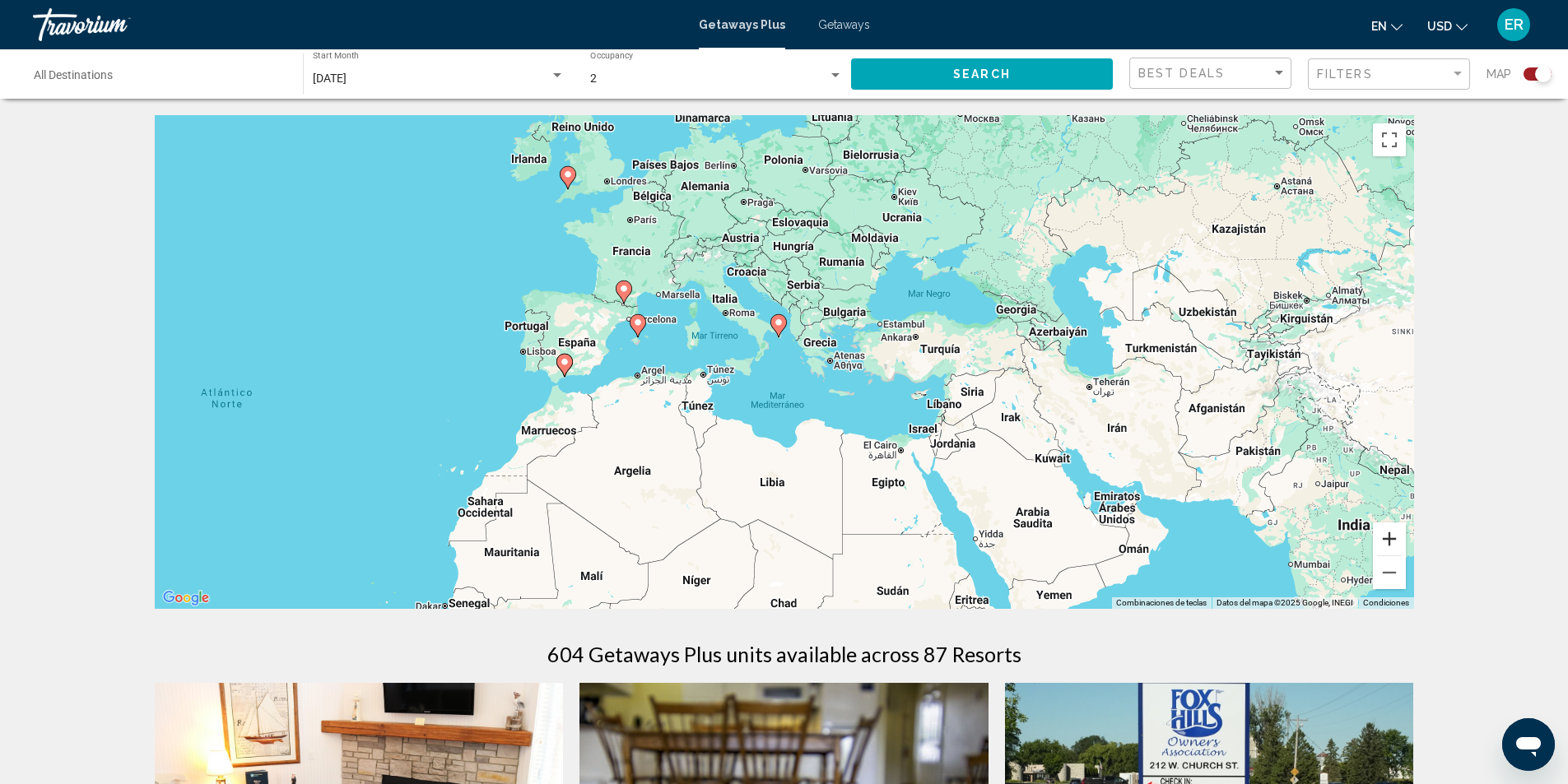
click at [1389, 545] on button "Acercar" at bounding box center [1389, 539] width 33 height 33
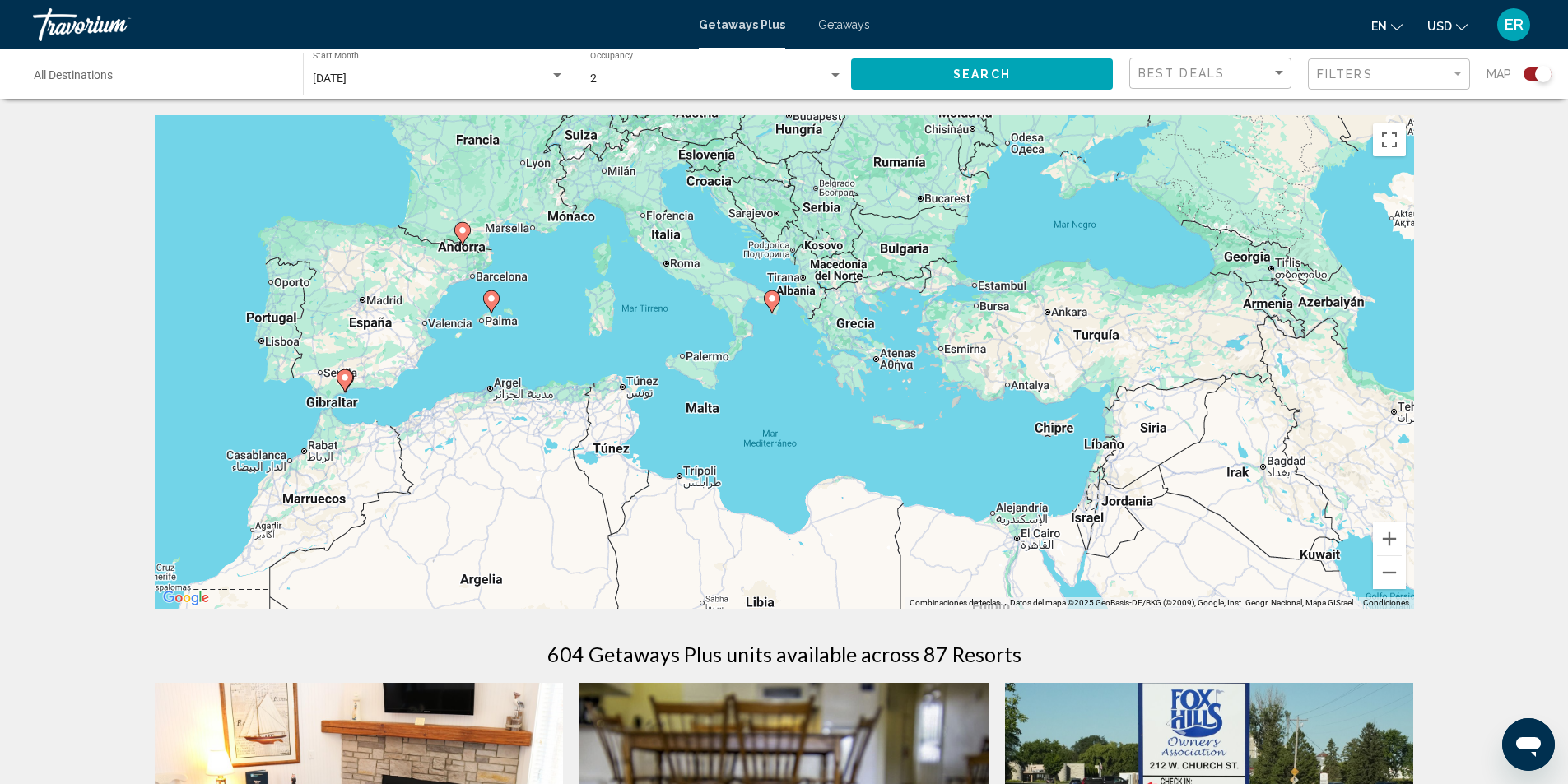
click at [770, 301] on image "Main content" at bounding box center [772, 298] width 10 height 10
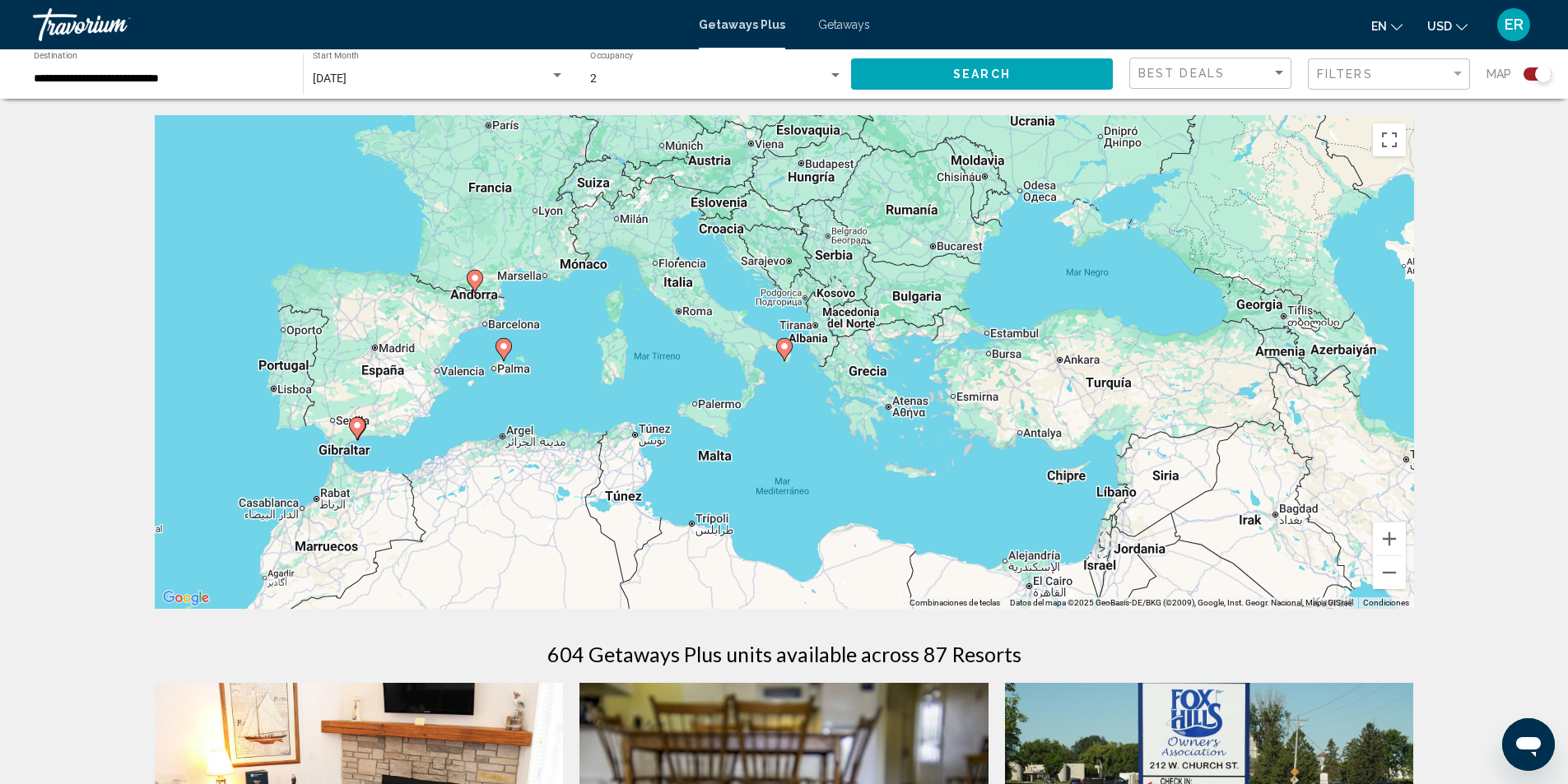
click at [786, 349] on image "Main content" at bounding box center [784, 346] width 10 height 10
type input "**********"
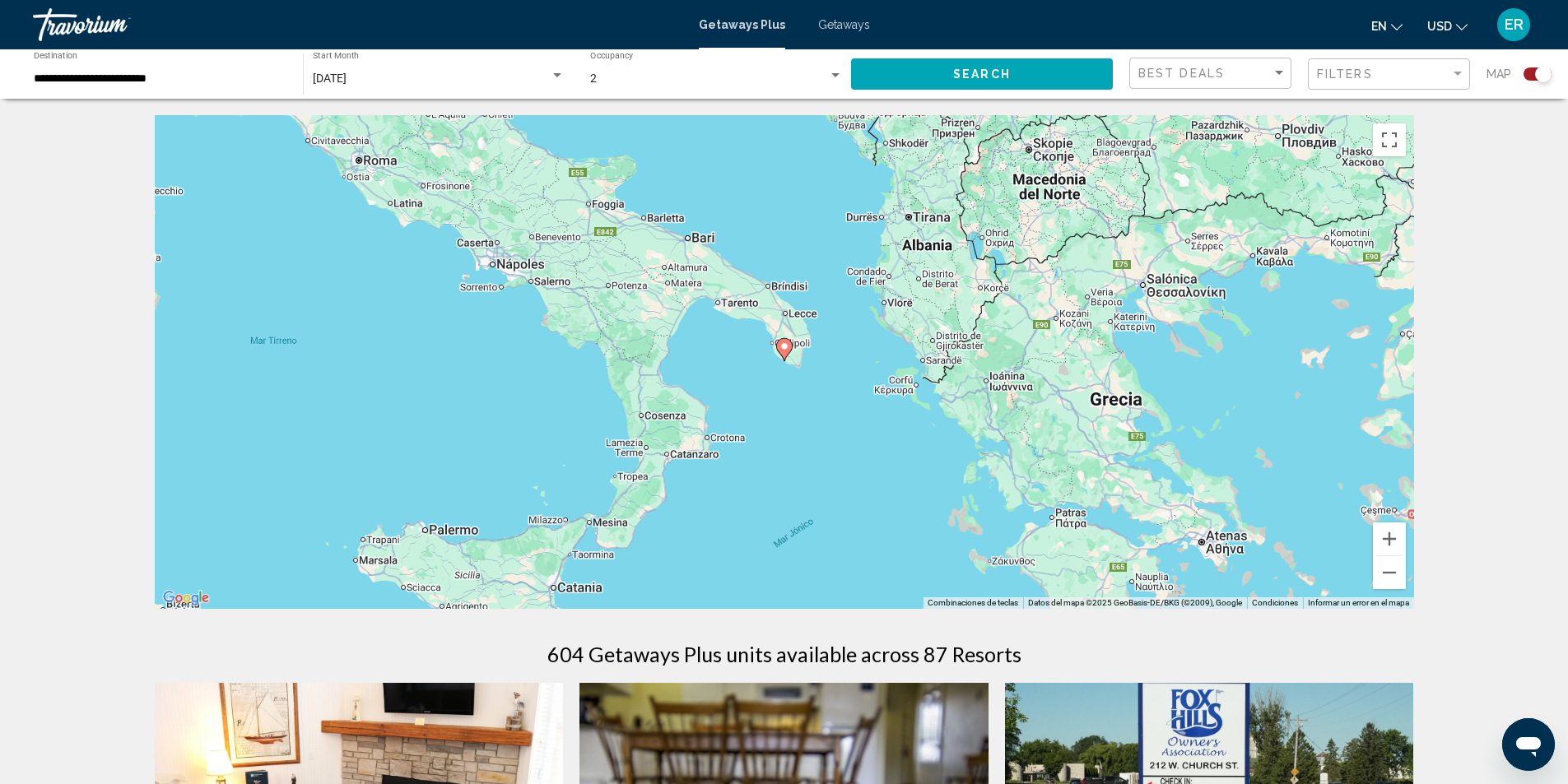
click at [780, 351] on icon "Main content" at bounding box center [784, 349] width 15 height 21
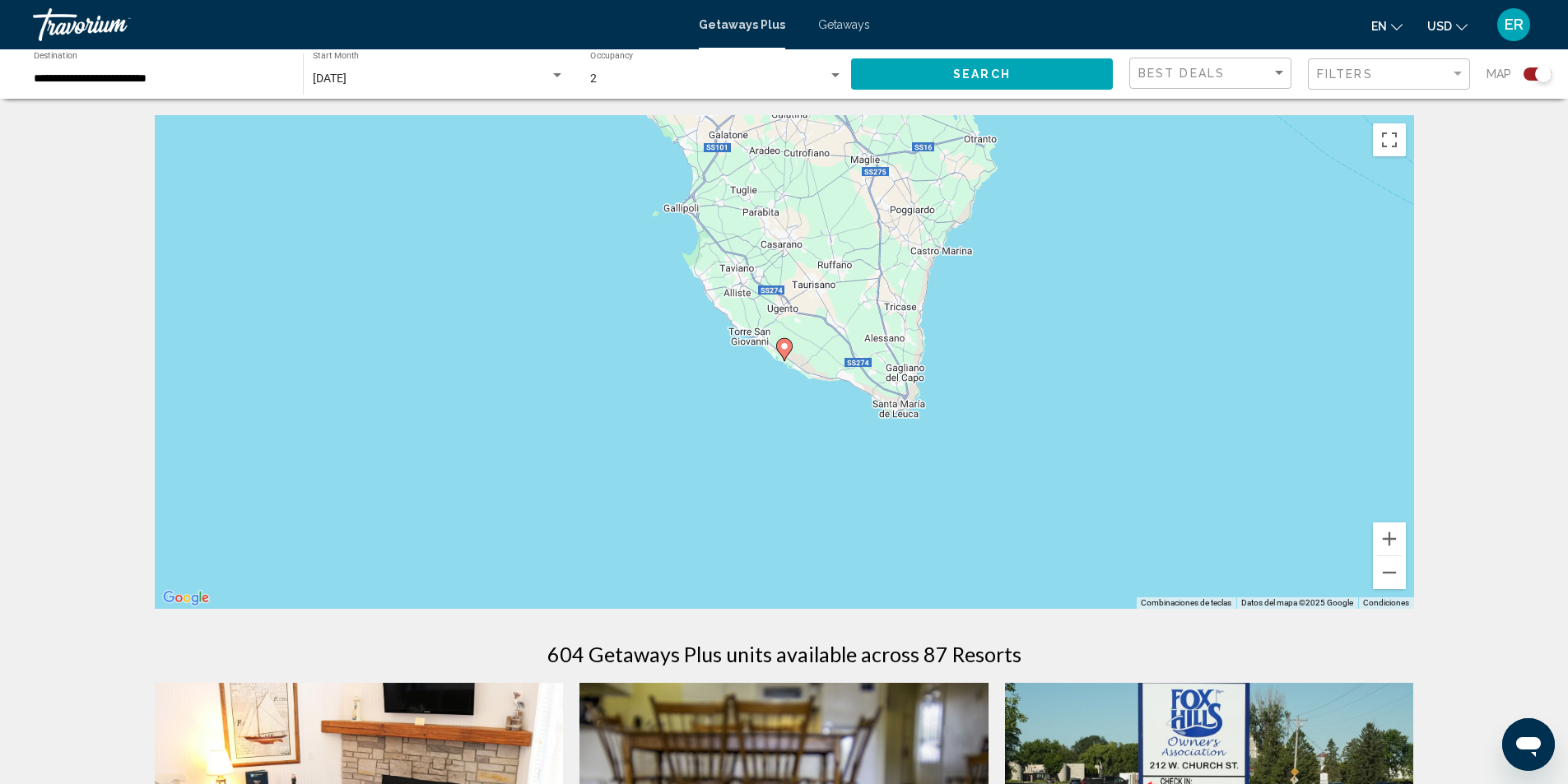
click at [788, 347] on image "Main content" at bounding box center [784, 346] width 10 height 10
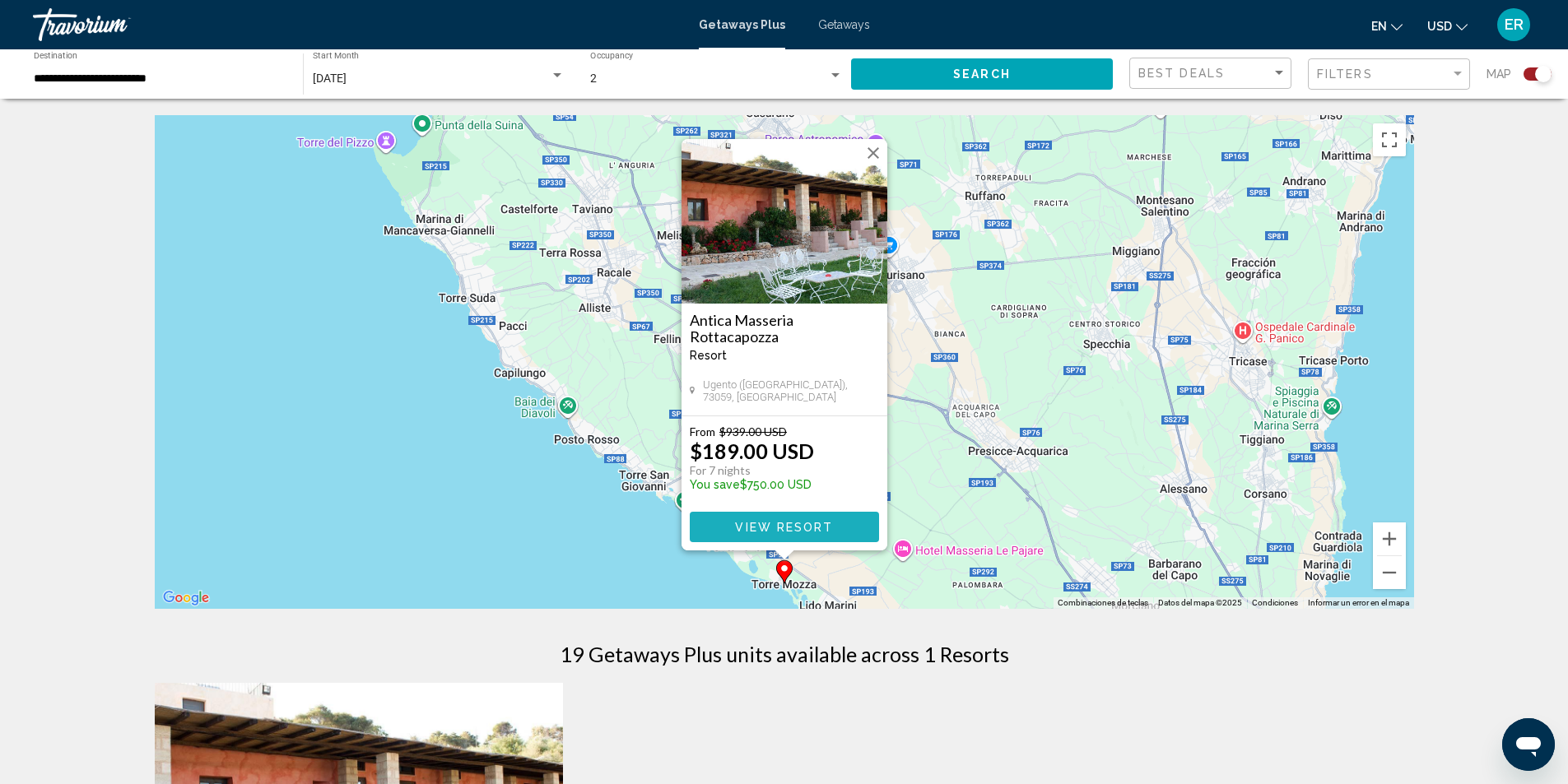
click at [813, 527] on span "View Resort" at bounding box center [784, 527] width 98 height 13
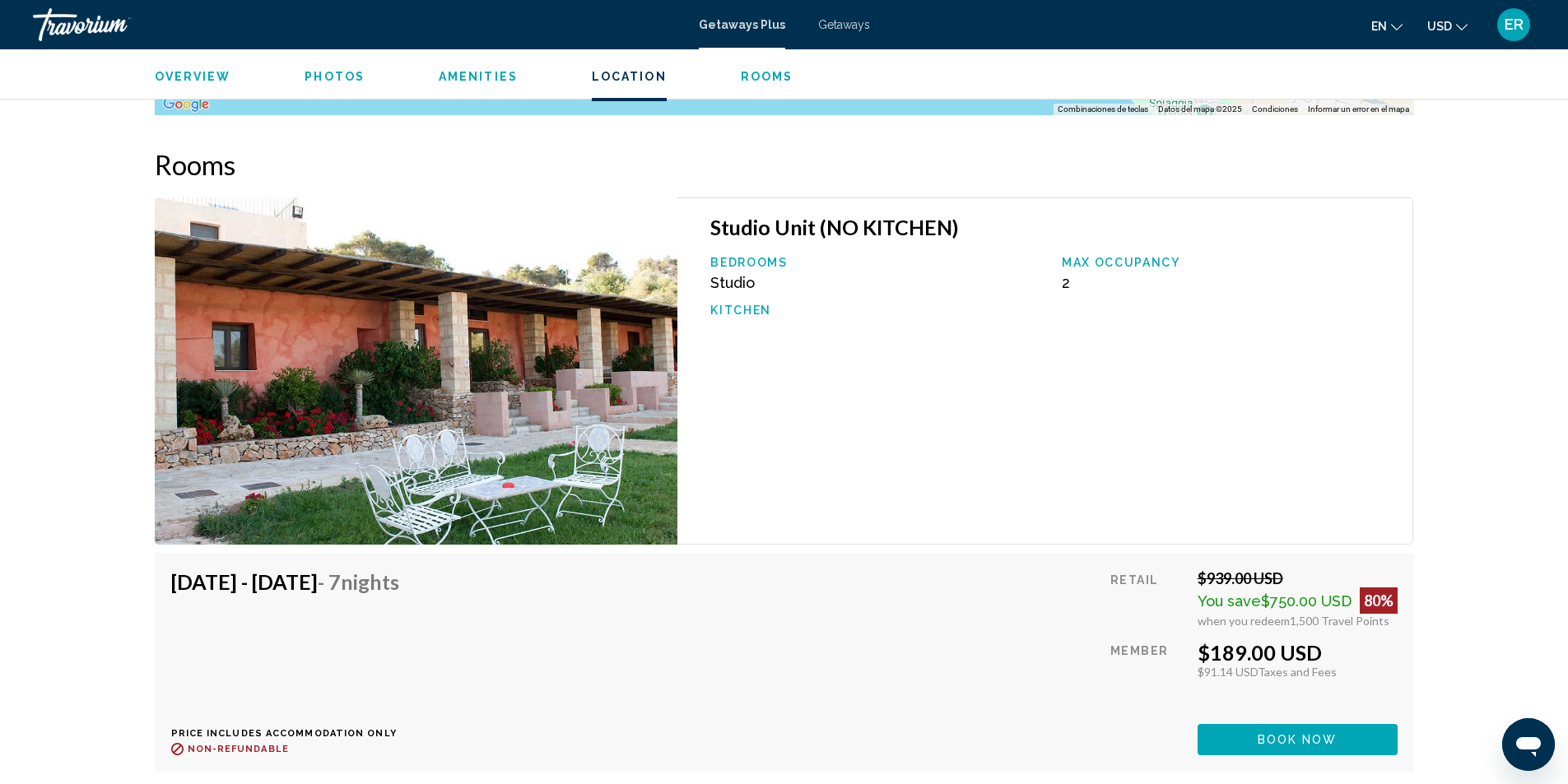
scroll to position [2385, 0]
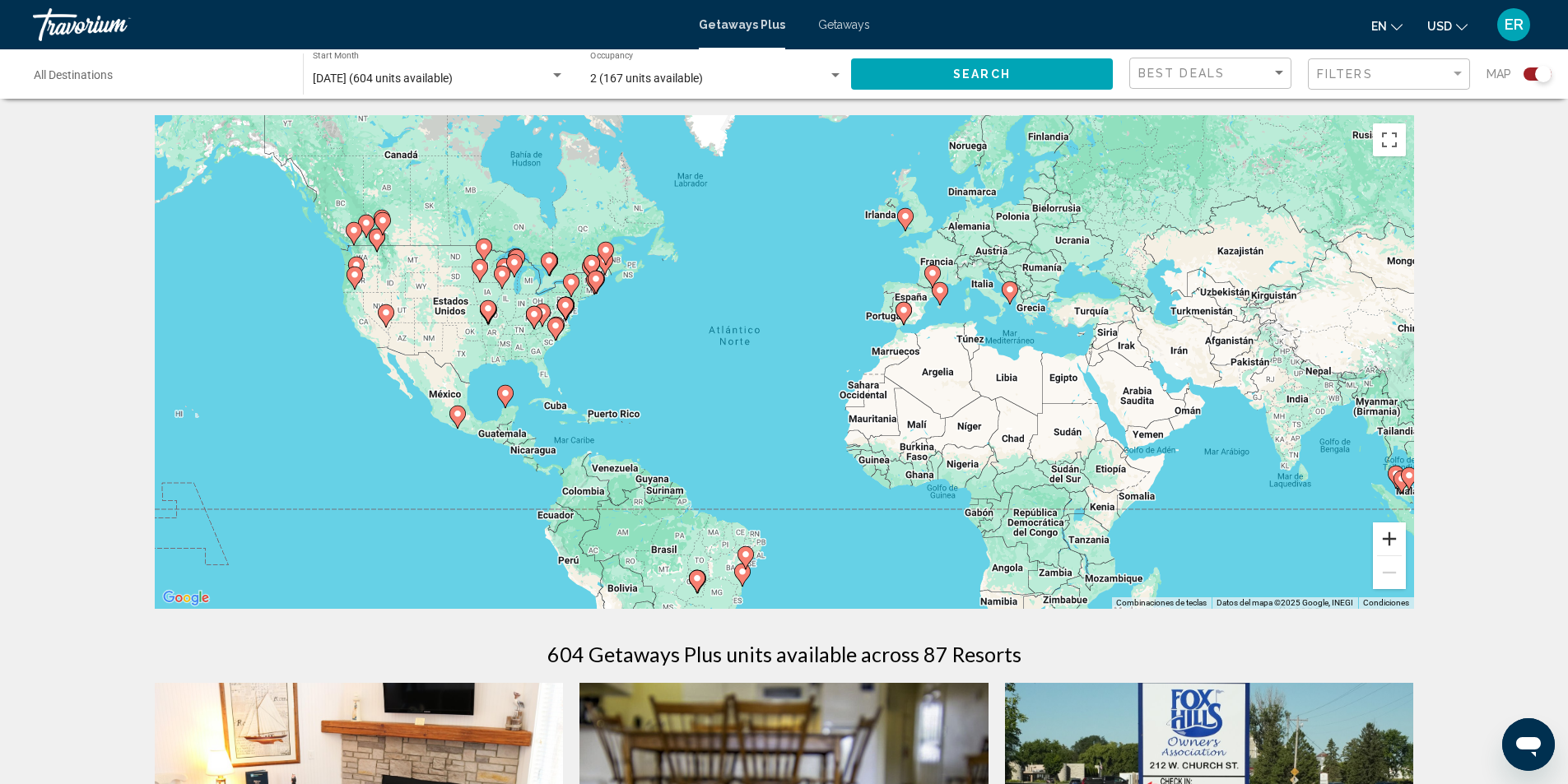
click at [1384, 543] on button "Acercar" at bounding box center [1389, 539] width 33 height 33
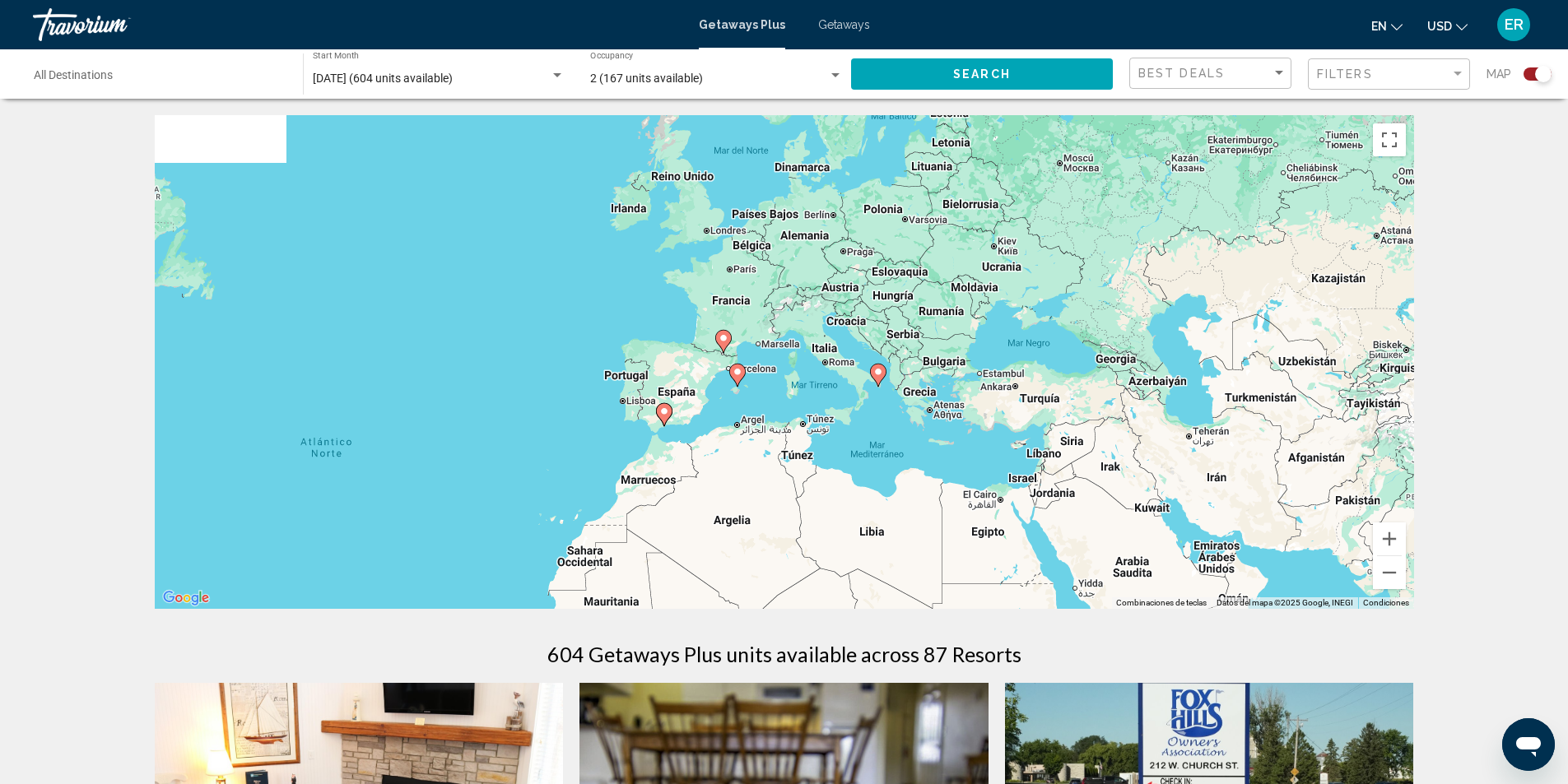
drag, startPoint x: 1188, startPoint y: 310, endPoint x: 779, endPoint y: 468, distance: 438.5
click at [779, 468] on div "Para activar la función de arrastrar con el teclado, presiona Alt + Intro. Una …" at bounding box center [784, 361] width 1259 height 493
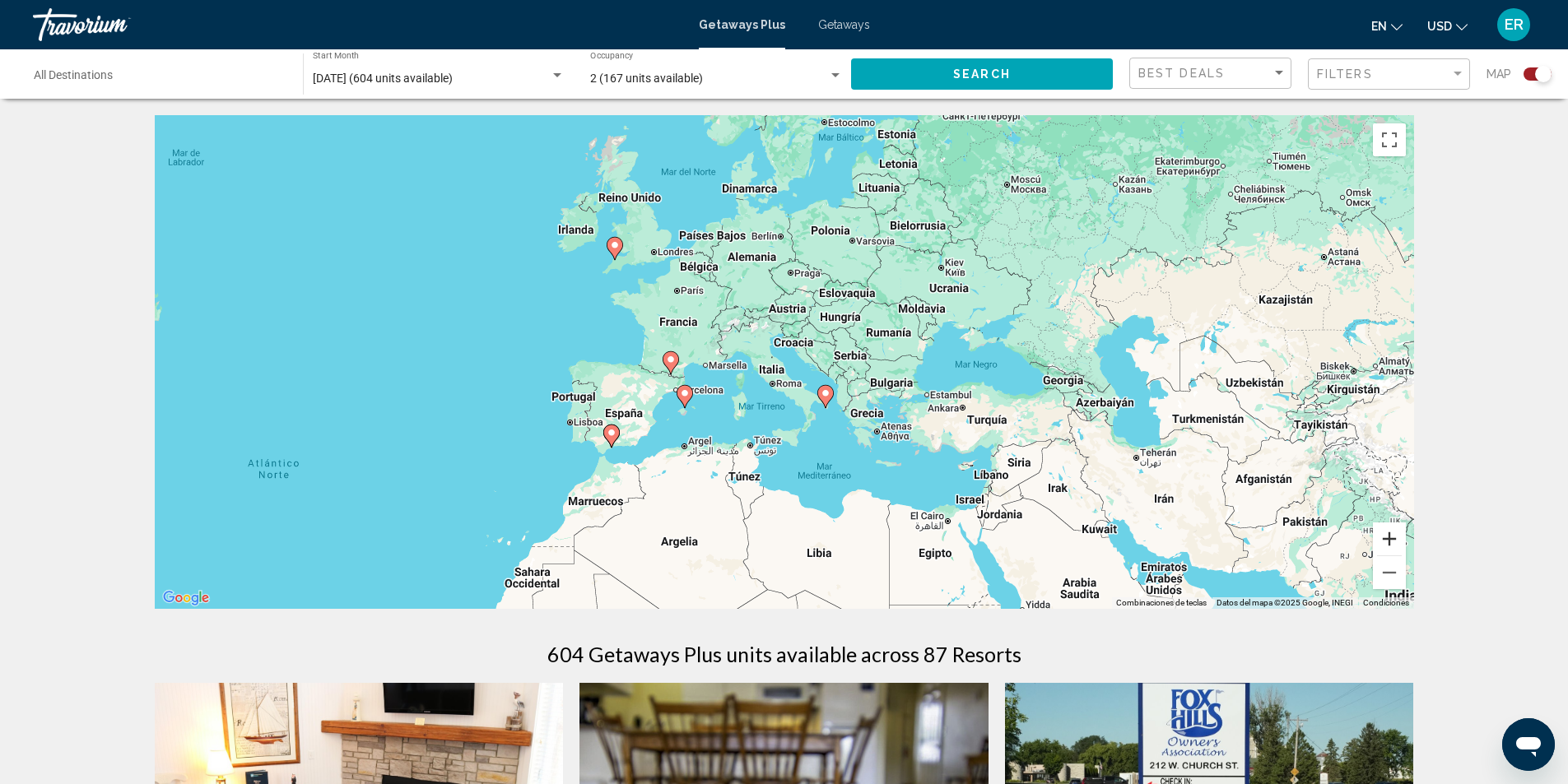
click at [1396, 541] on button "Acercar" at bounding box center [1389, 539] width 33 height 33
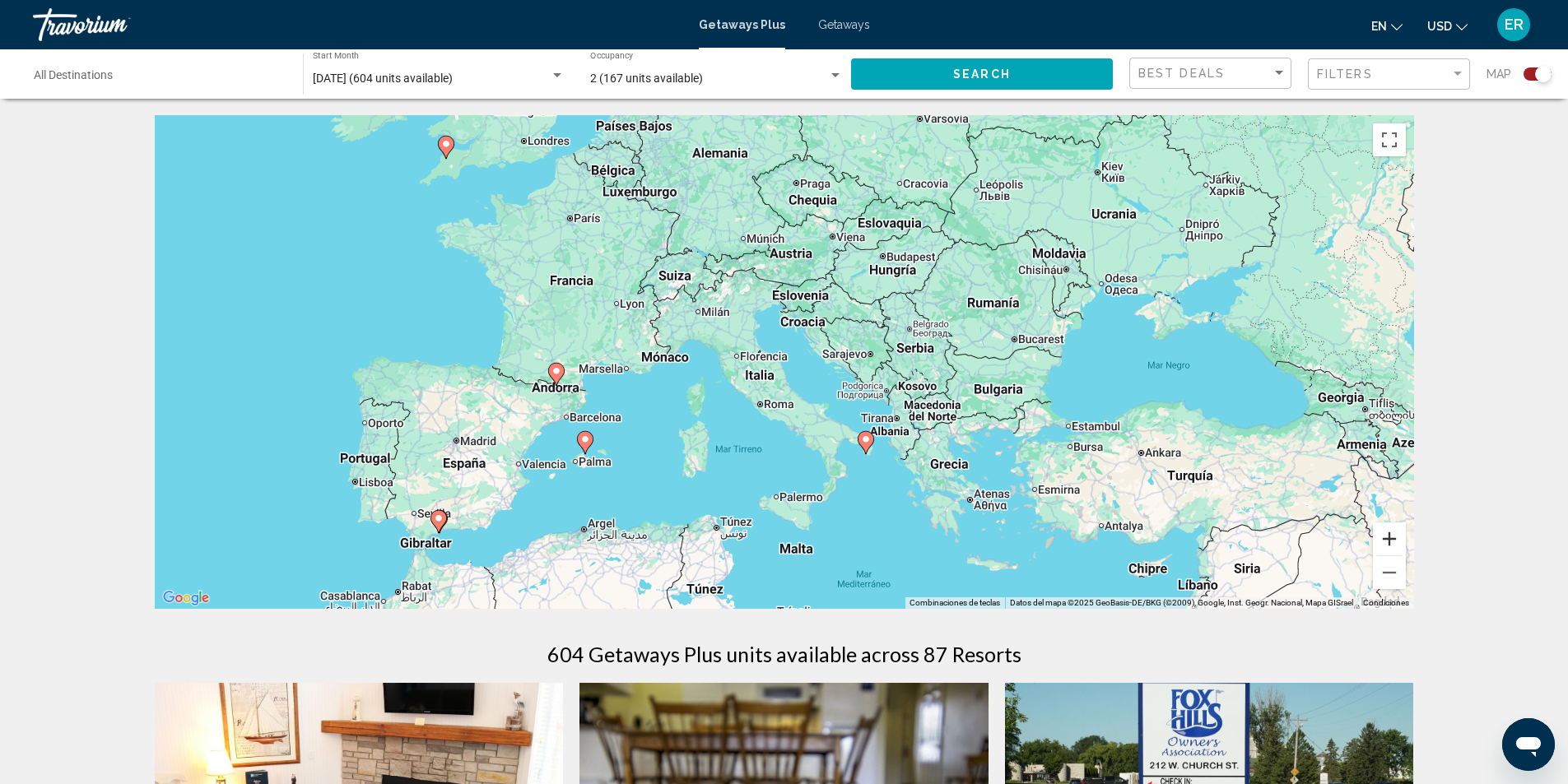
click at [1385, 551] on button "Acercar" at bounding box center [1389, 539] width 33 height 33
